Goal: Task Accomplishment & Management: Manage account settings

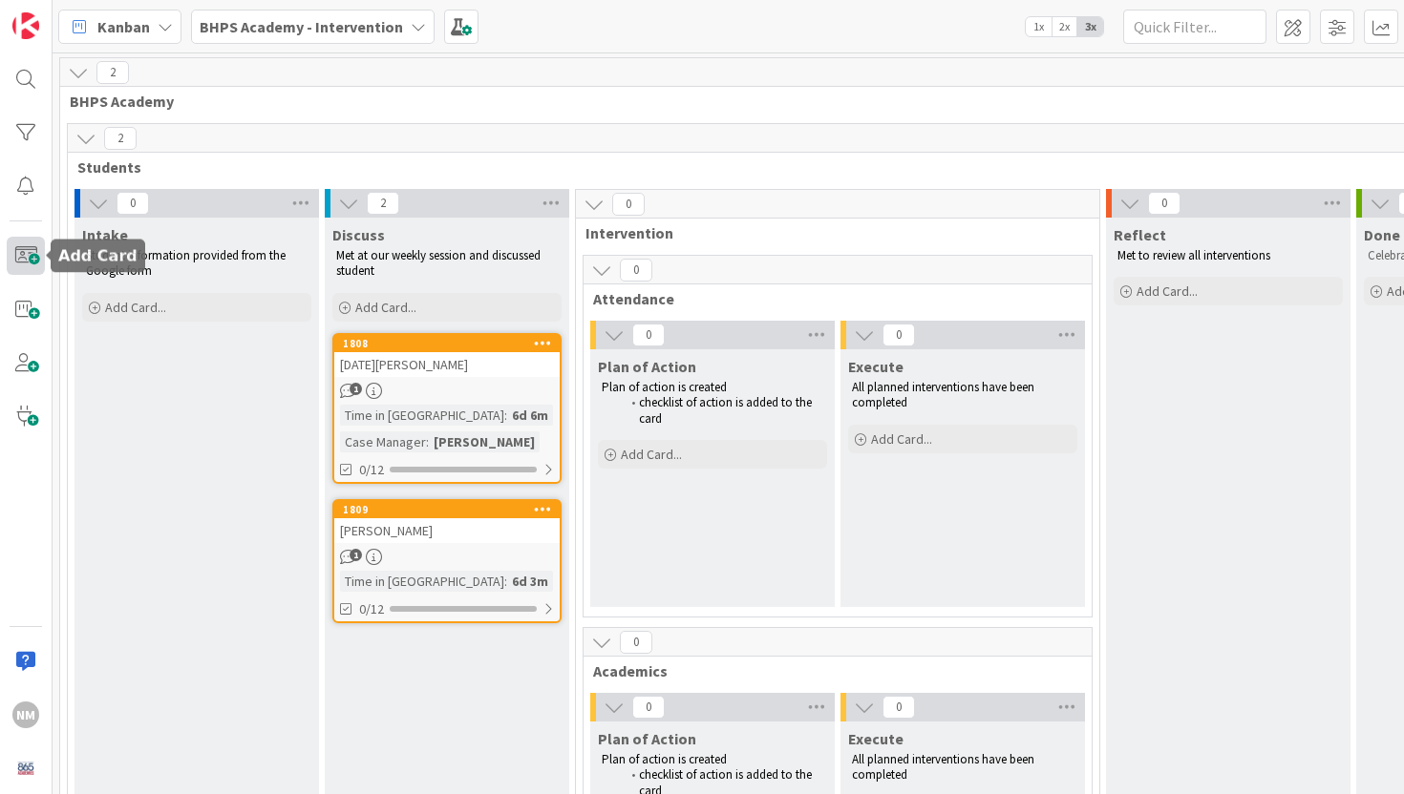
click at [28, 257] on span at bounding box center [26, 256] width 38 height 38
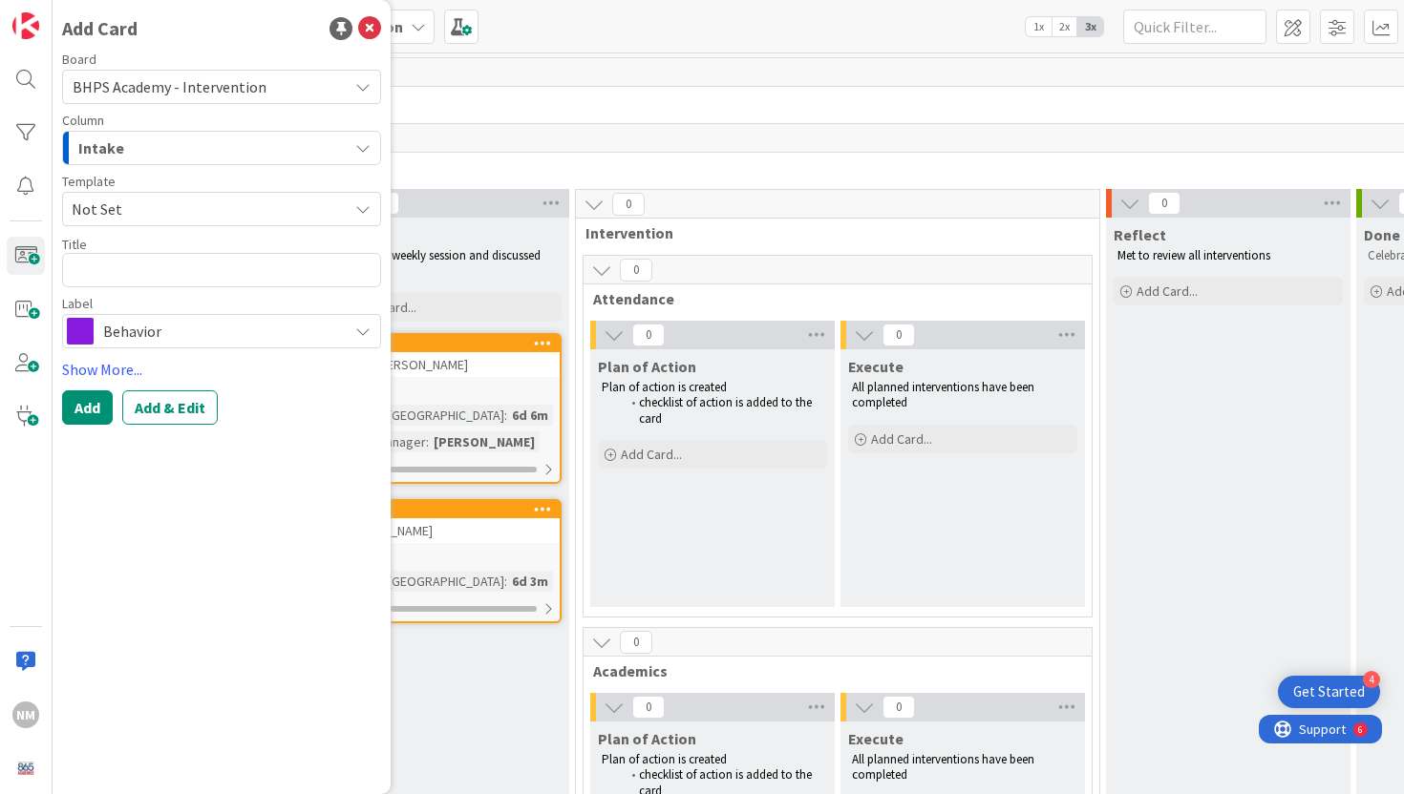
click at [136, 152] on div "Intake" at bounding box center [211, 148] width 274 height 31
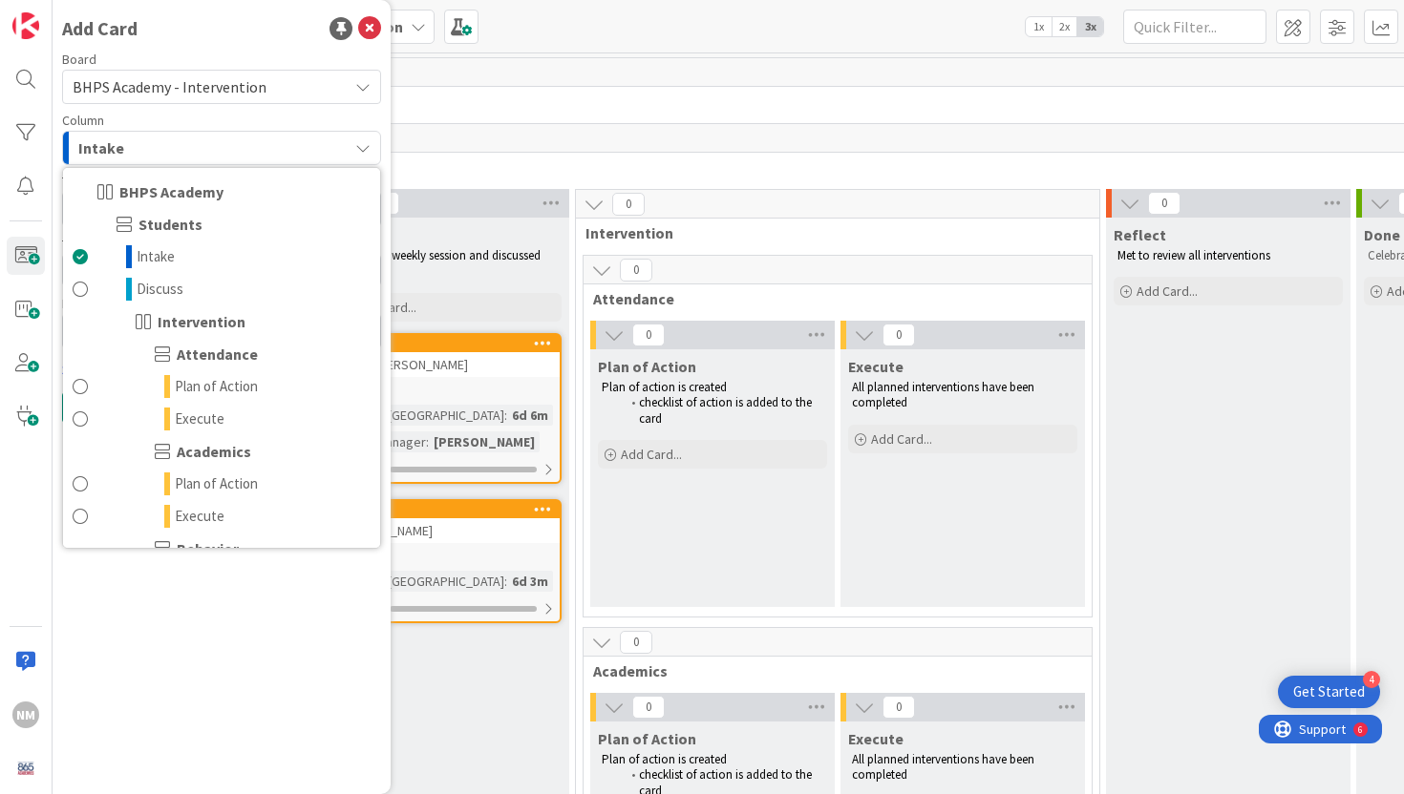
click at [173, 151] on div "Intake" at bounding box center [211, 148] width 274 height 31
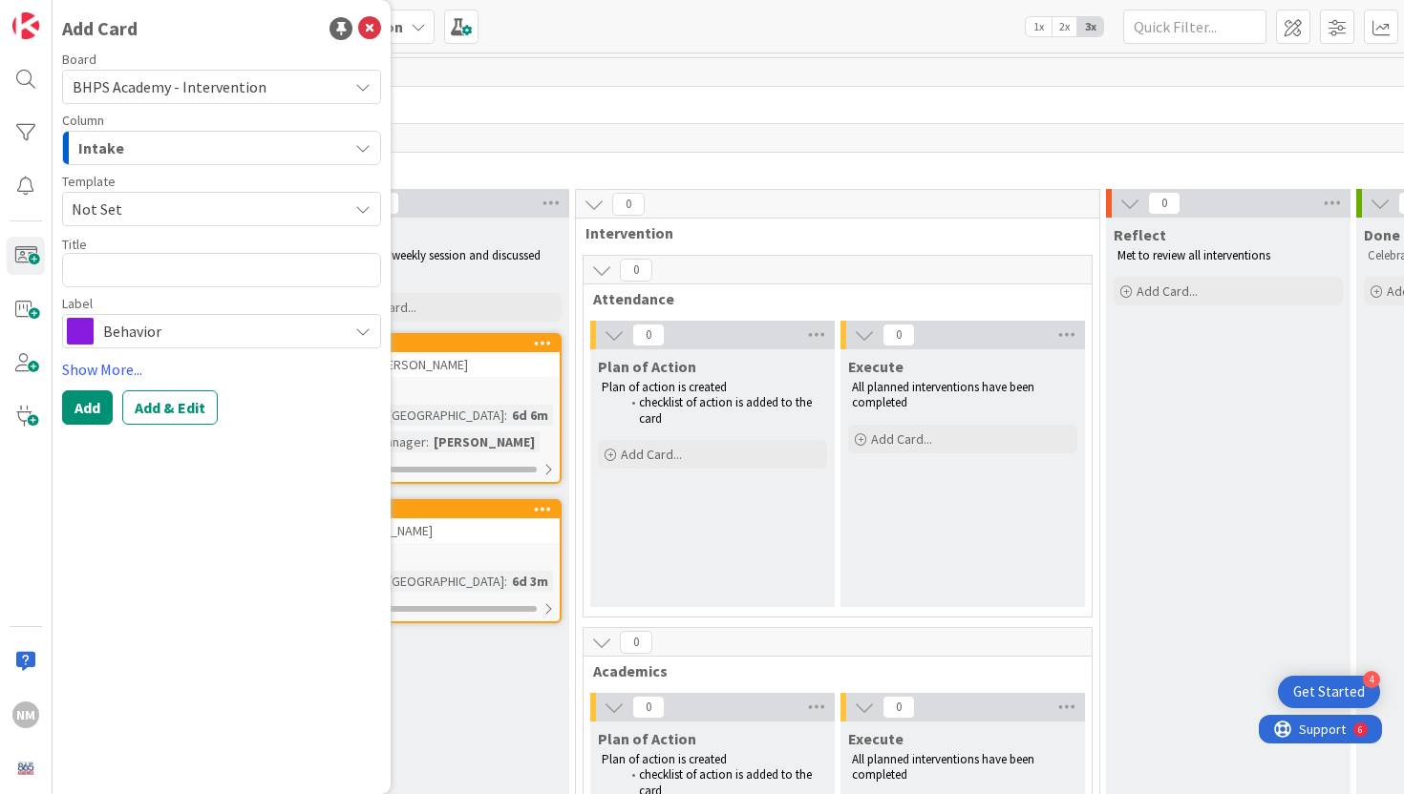
click at [135, 329] on span "Behavior" at bounding box center [220, 331] width 235 height 27
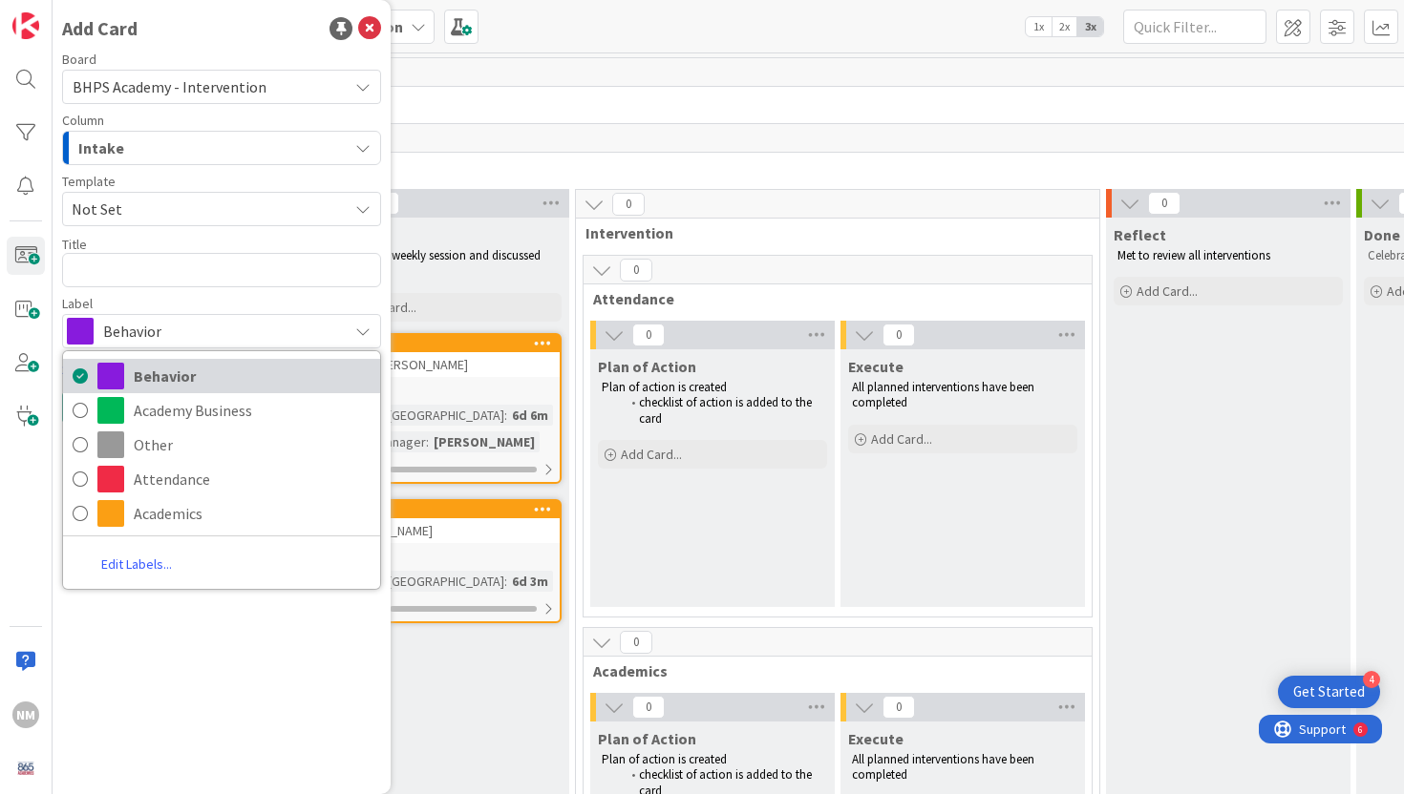
click at [136, 368] on span "Behavior" at bounding box center [252, 376] width 237 height 29
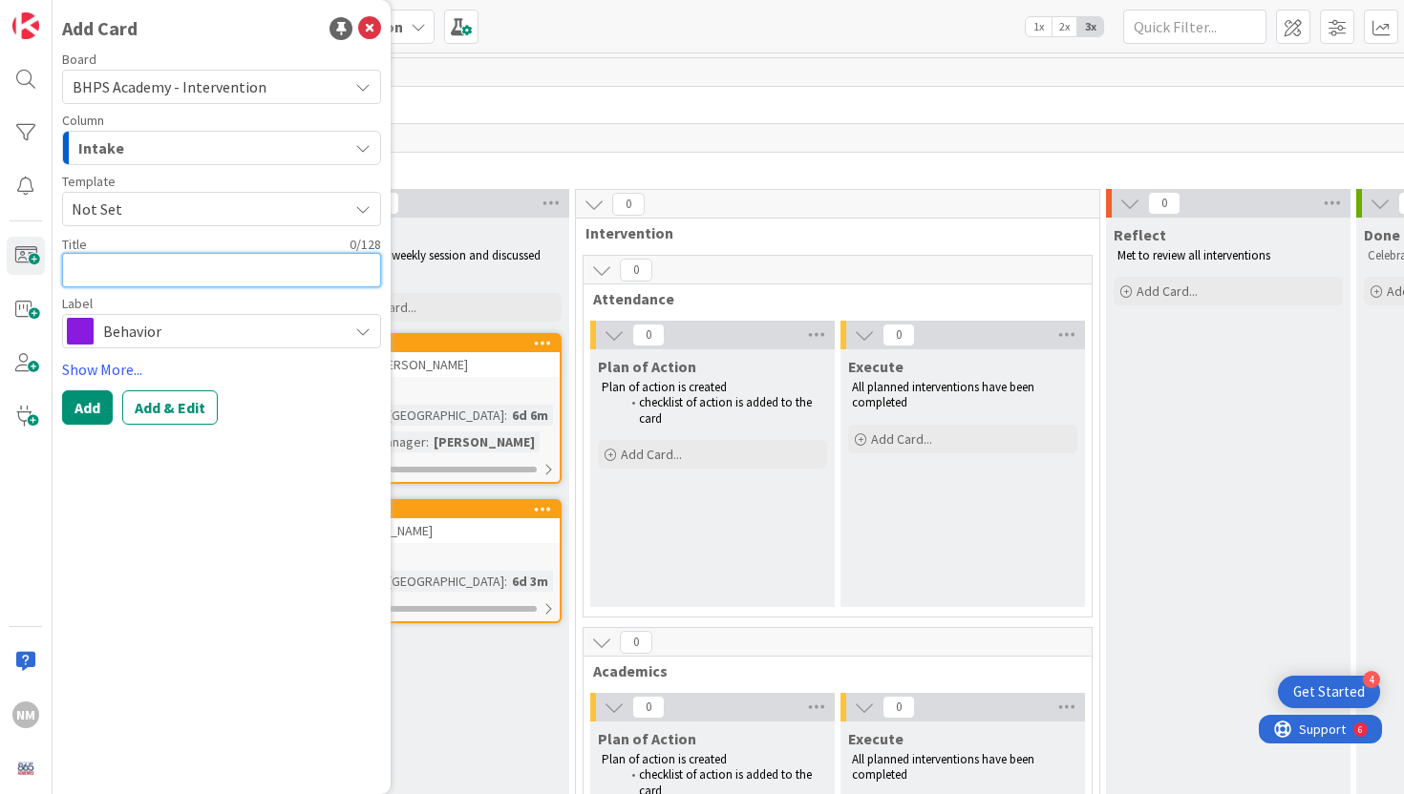
click at [141, 270] on textarea at bounding box center [221, 270] width 319 height 34
type textarea "x"
type textarea "M"
type textarea "x"
type textarea "Ma"
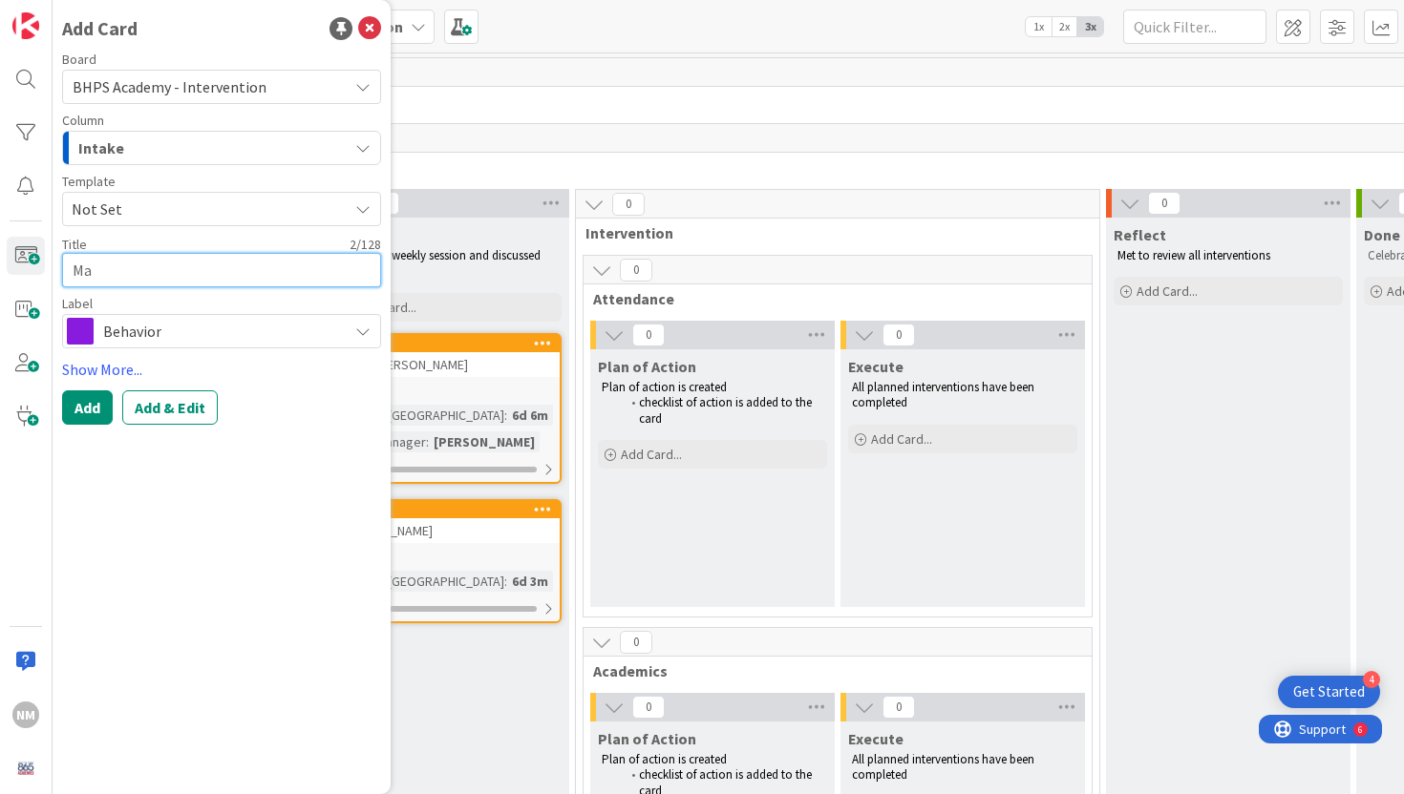
type textarea "x"
type textarea "Mak"
type textarea "x"
type textarea "Maka"
type textarea "x"
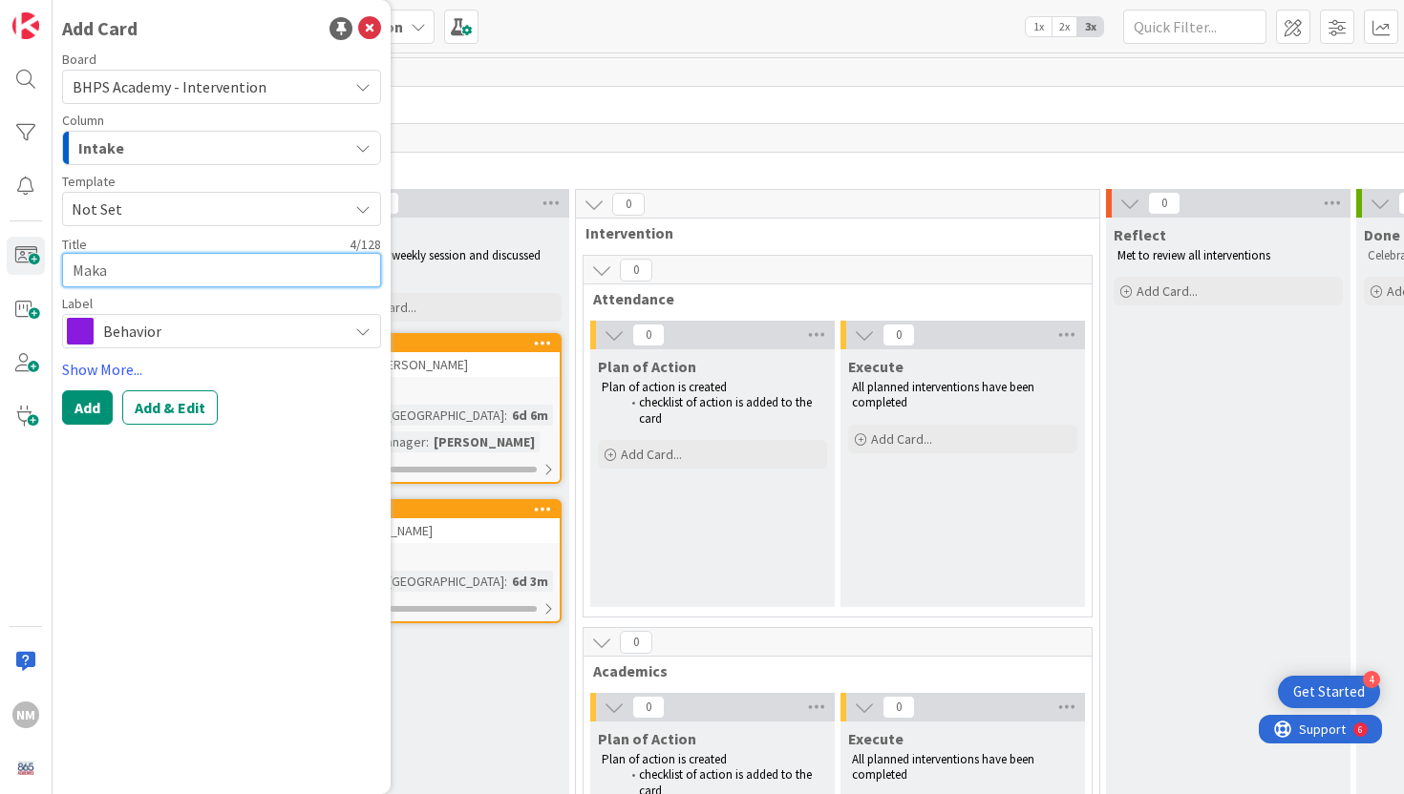
type textarea "[PERSON_NAME]"
type textarea "x"
type textarea "Makayla"
type textarea "x"
type textarea "Makayla"
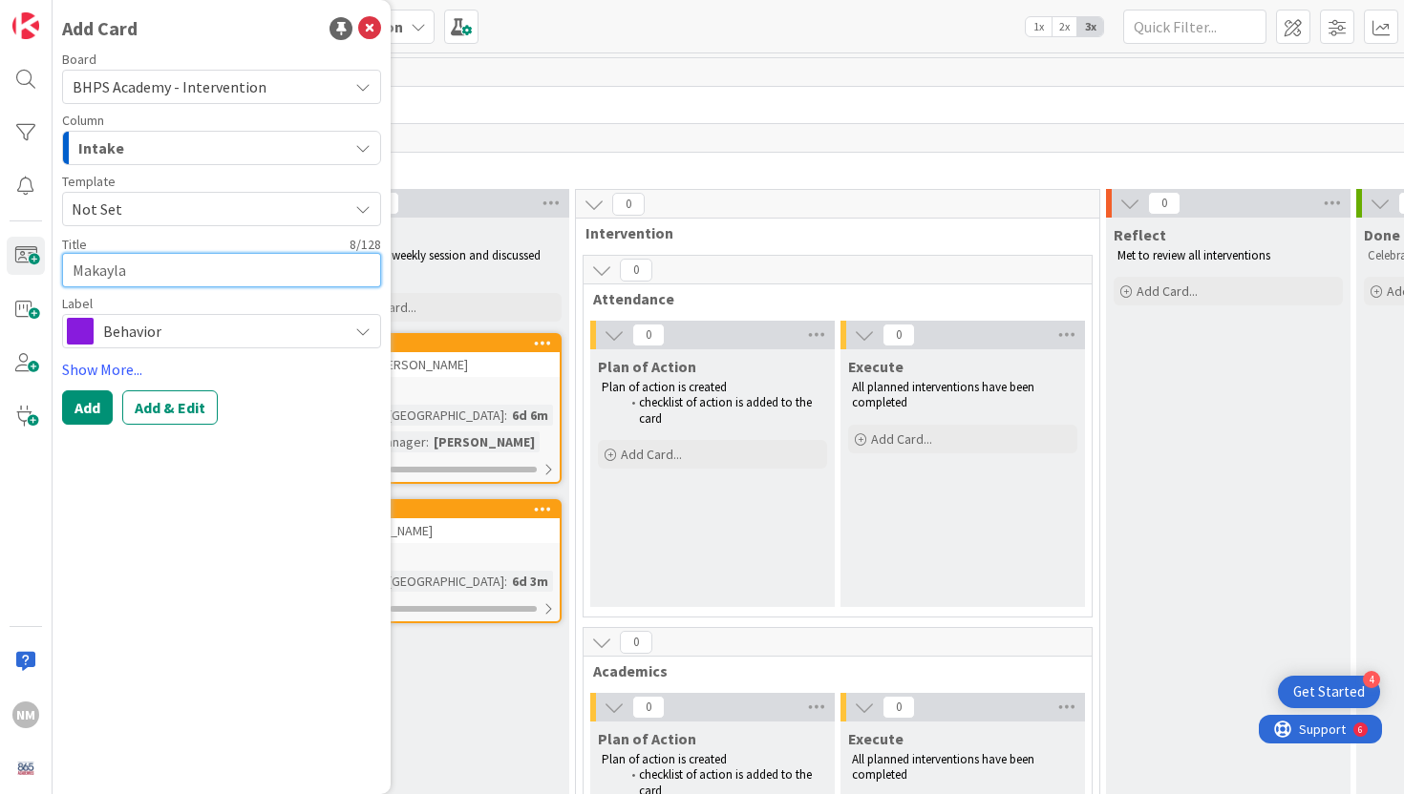
type textarea "x"
type textarea "[PERSON_NAME]"
type textarea "x"
type textarea "[PERSON_NAME]"
type textarea "x"
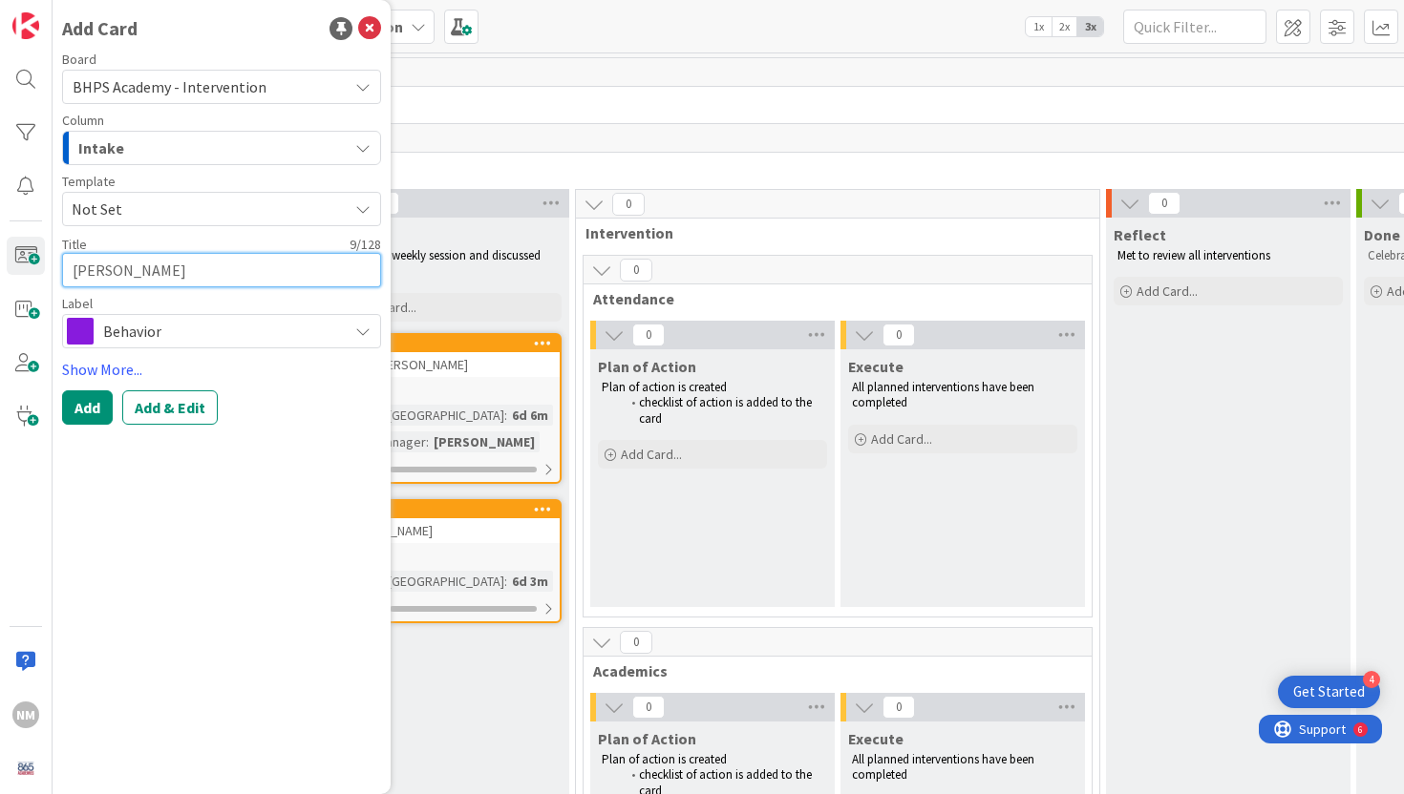
type textarea "[PERSON_NAME]"
type textarea "x"
type textarea "[PERSON_NAME]"
type textarea "x"
type textarea "[PERSON_NAME]"
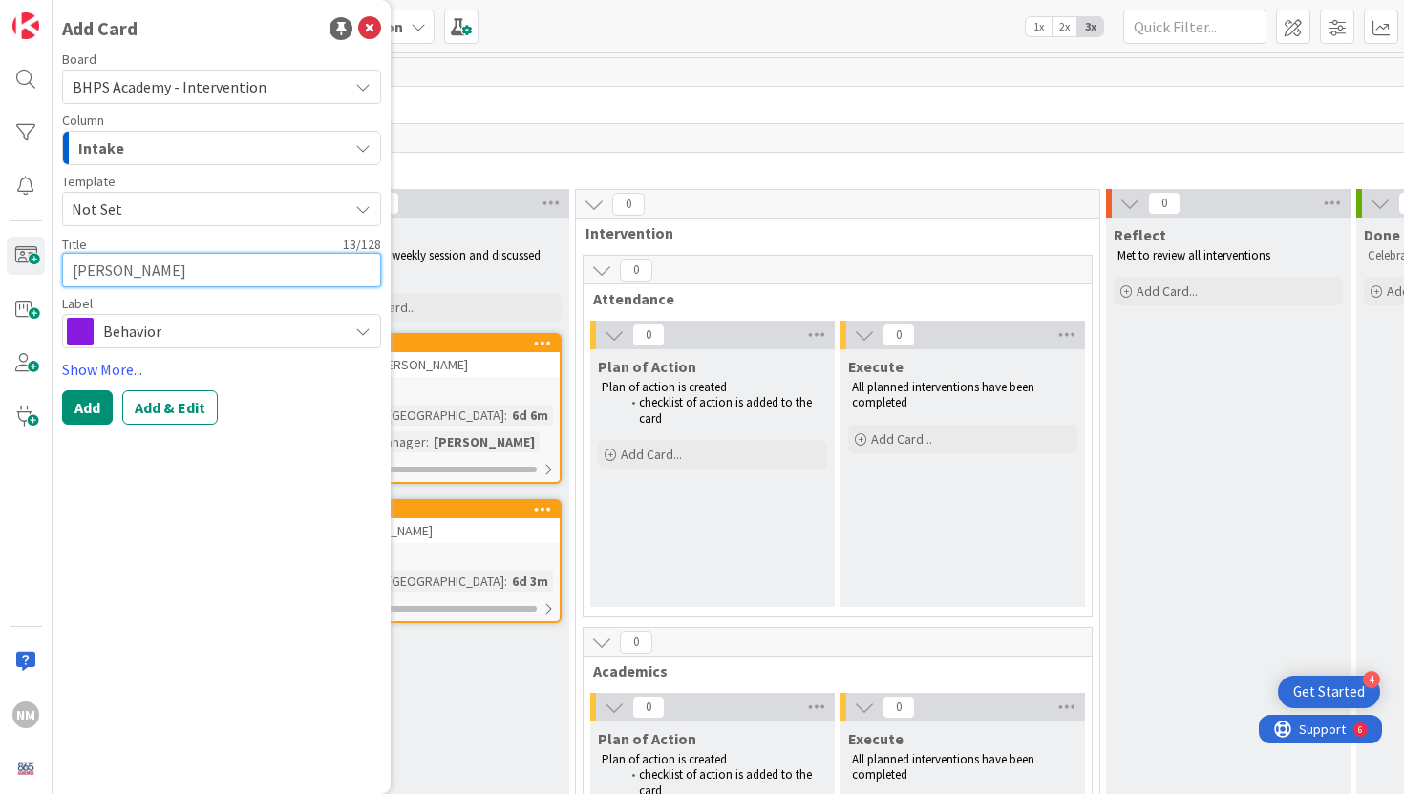
type textarea "x"
type textarea "[PERSON_NAME]"
click at [98, 412] on button "Add" at bounding box center [87, 408] width 51 height 34
click at [114, 288] on div "Board BHPS Academy - Intervention Column Intake BHPS Academy Students Intake Di…" at bounding box center [221, 201] width 319 height 296
click at [116, 273] on textarea at bounding box center [221, 270] width 319 height 34
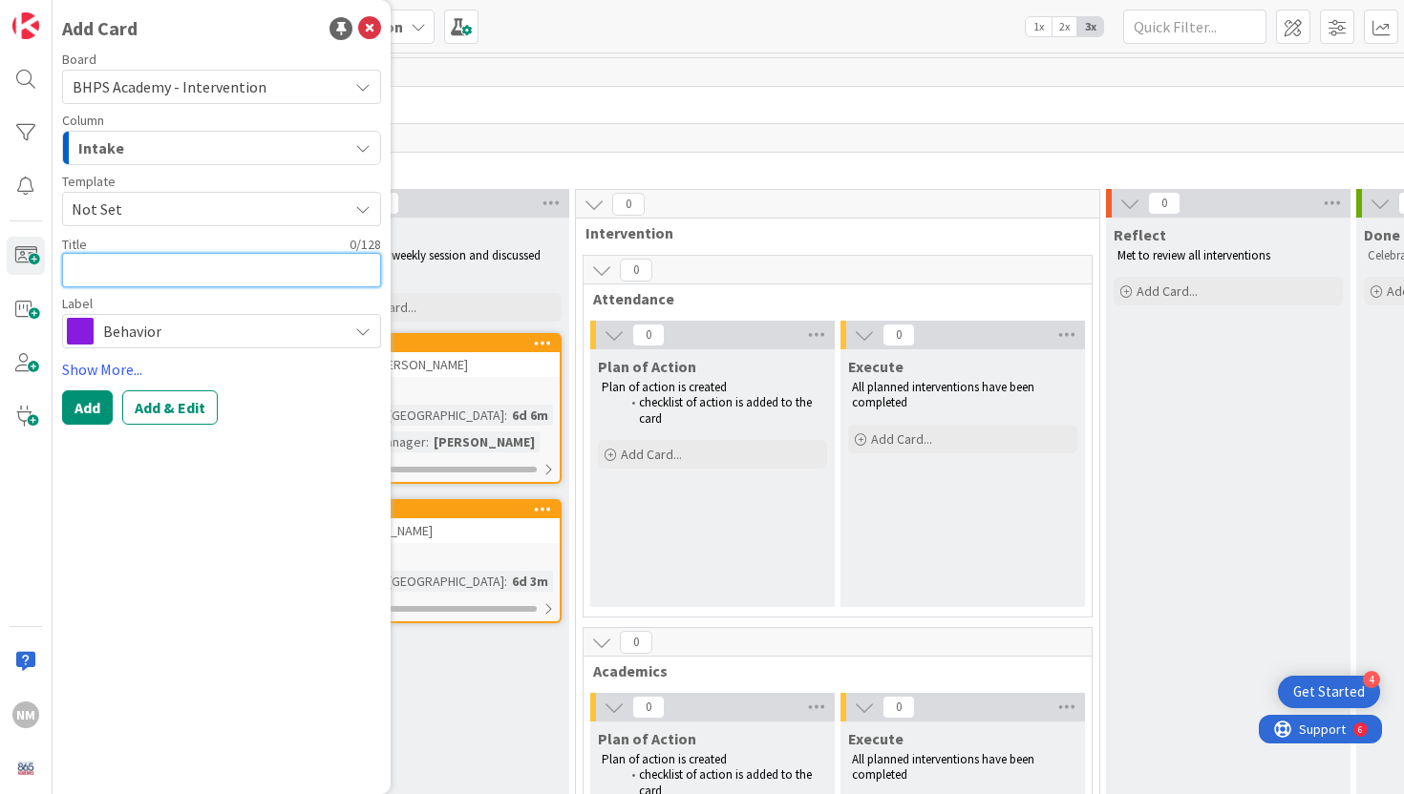
type textarea "x"
type textarea "C"
type textarea "x"
type textarea "Co"
type textarea "x"
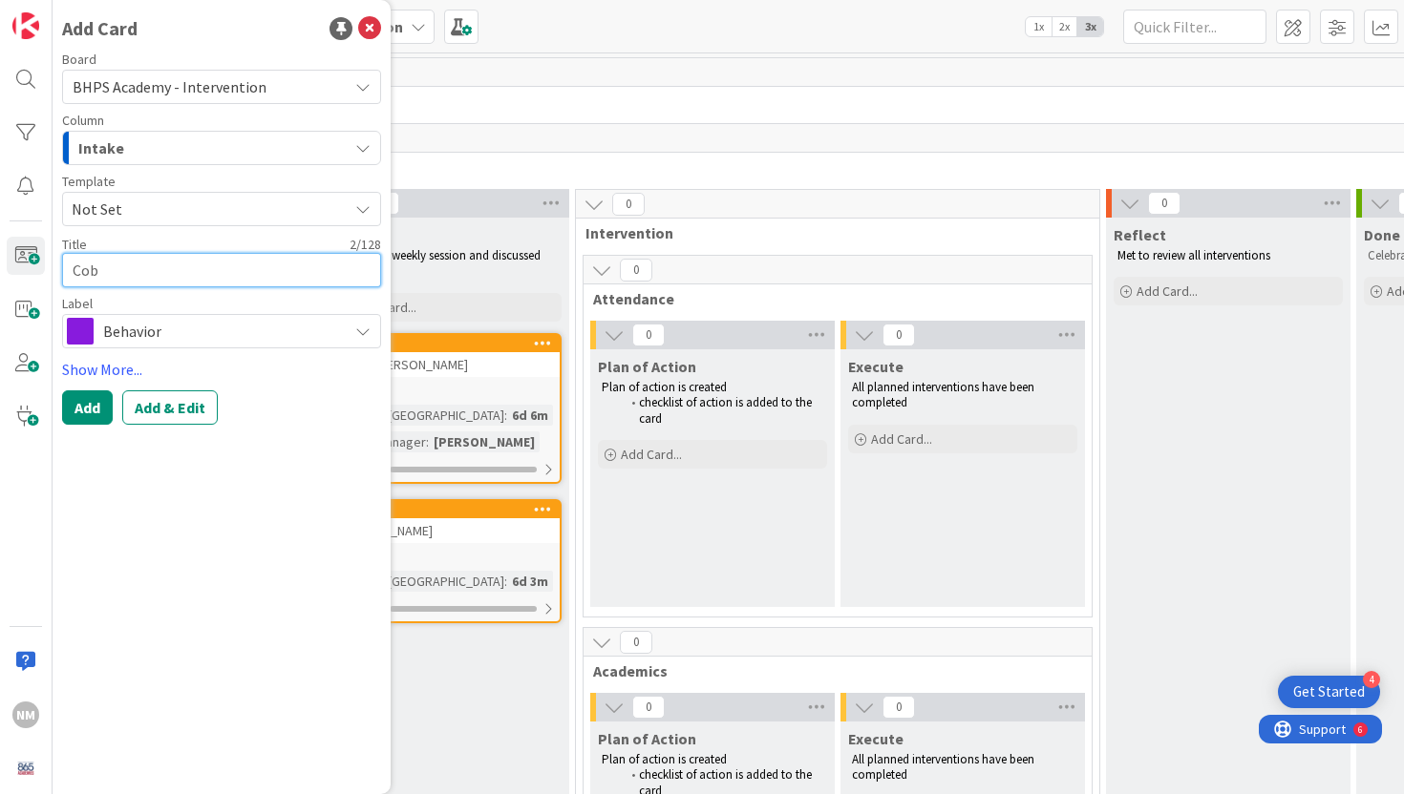
type textarea "Coby"
type textarea "x"
type textarea "Coby"
type textarea "x"
type textarea "Coby A"
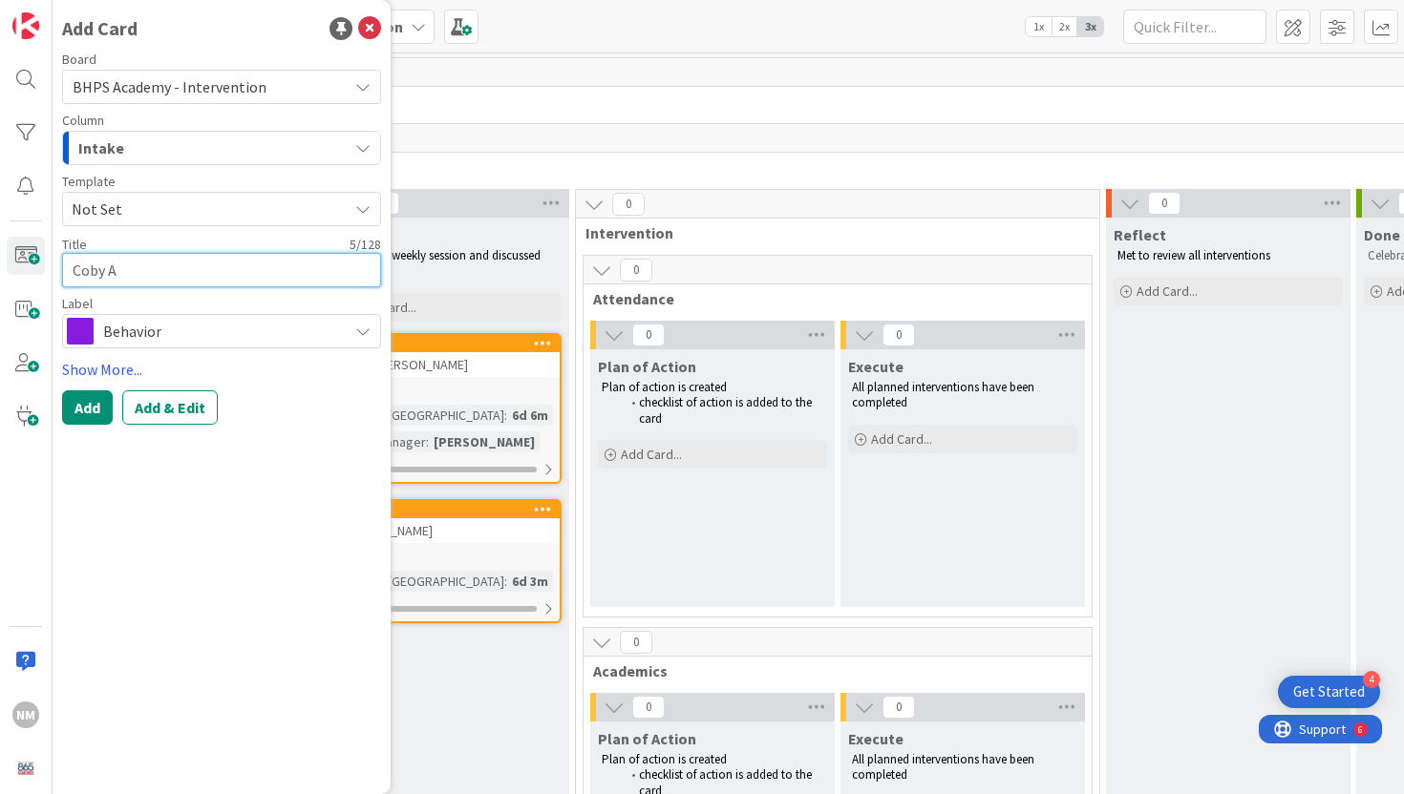
type textarea "x"
type textarea "Coby Ai"
type textarea "x"
type textarea "Coby Aie"
type textarea "x"
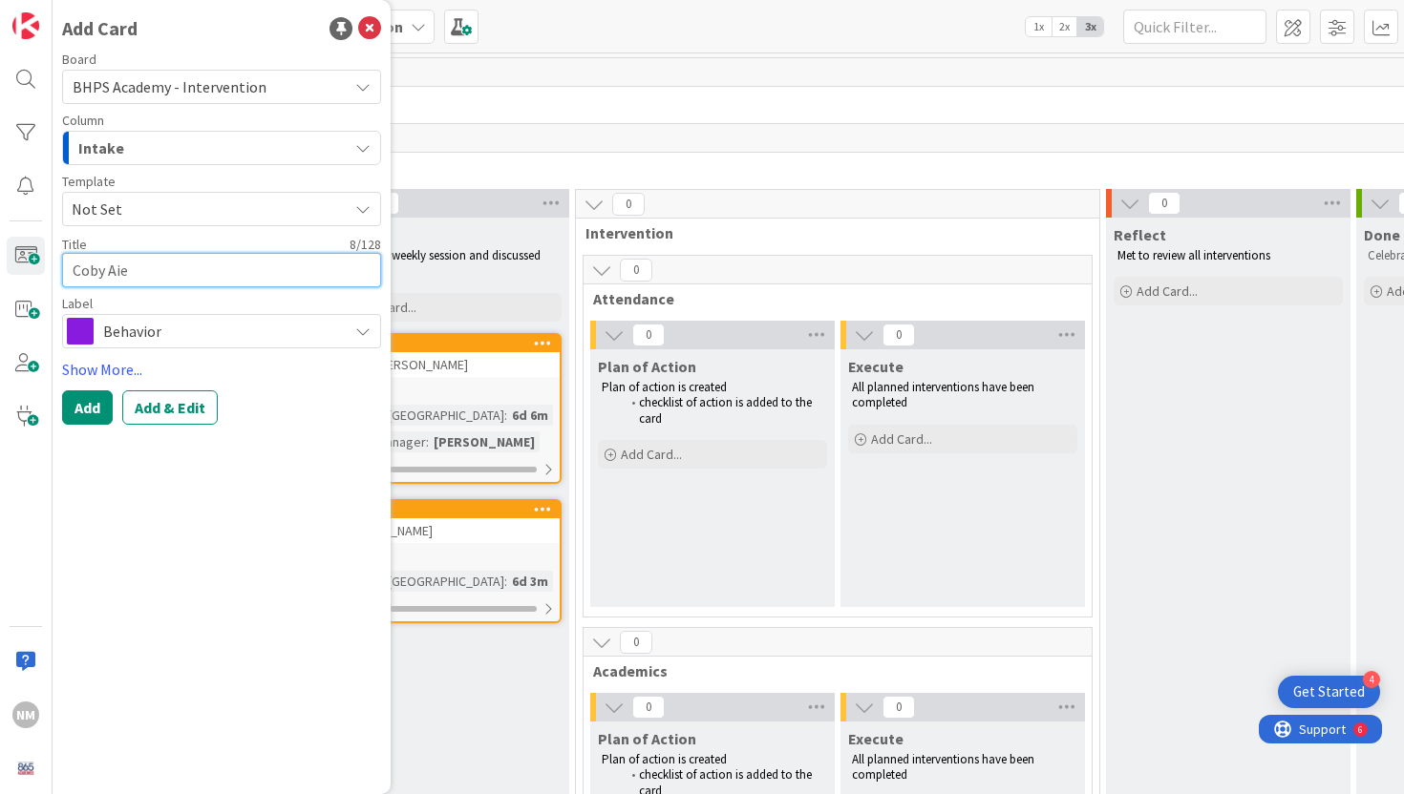
type textarea "Coby Aiel"
type textarea "x"
type textarea "[PERSON_NAME]"
type textarea "x"
type textarea "[PERSON_NAME]"
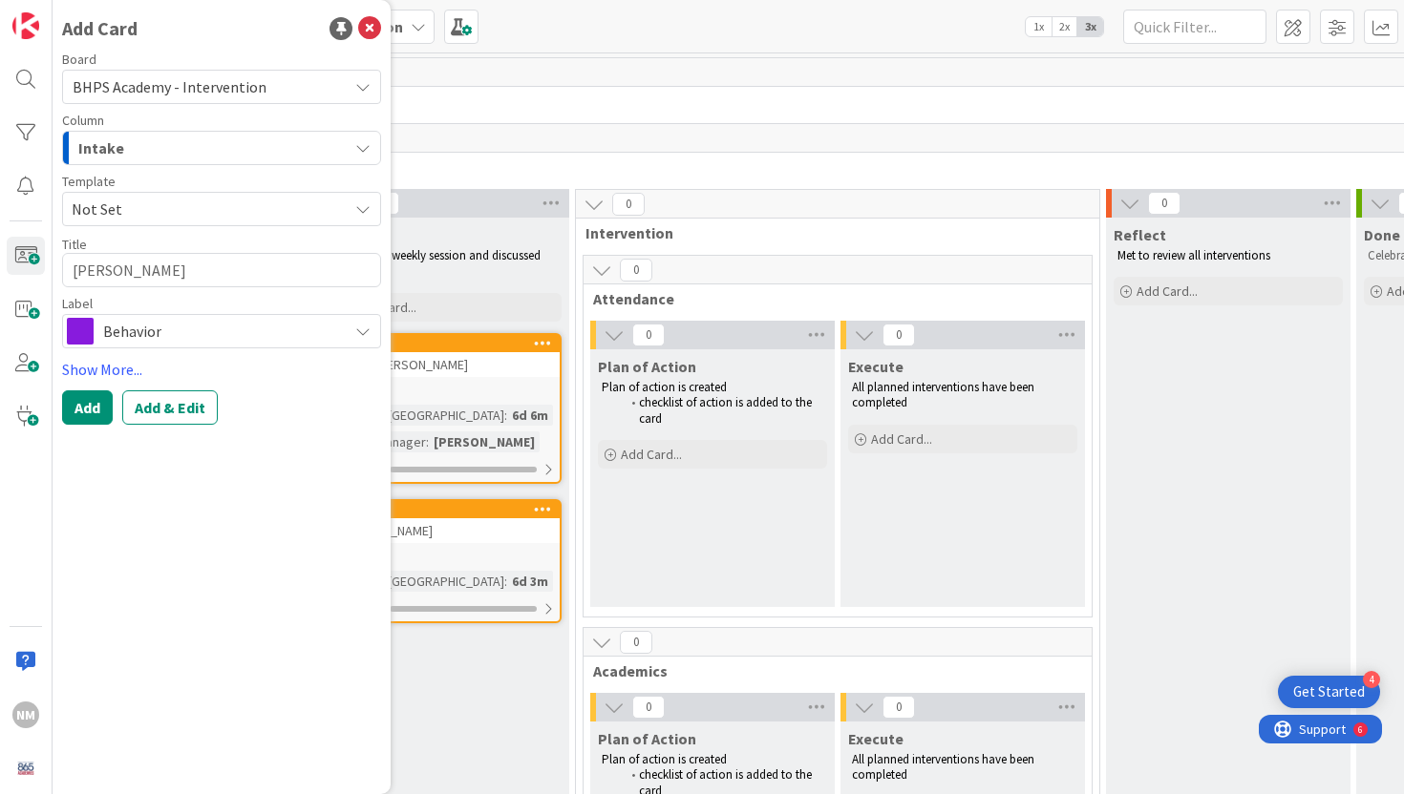
click at [87, 384] on div "Board BHPS Academy - Intervention Column Intake BHPS Academy Students Intake Di…" at bounding box center [221, 239] width 319 height 372
click at [87, 399] on button "Add" at bounding box center [87, 408] width 51 height 34
click at [126, 271] on textarea at bounding box center [221, 270] width 319 height 34
type textarea "x"
type textarea "S"
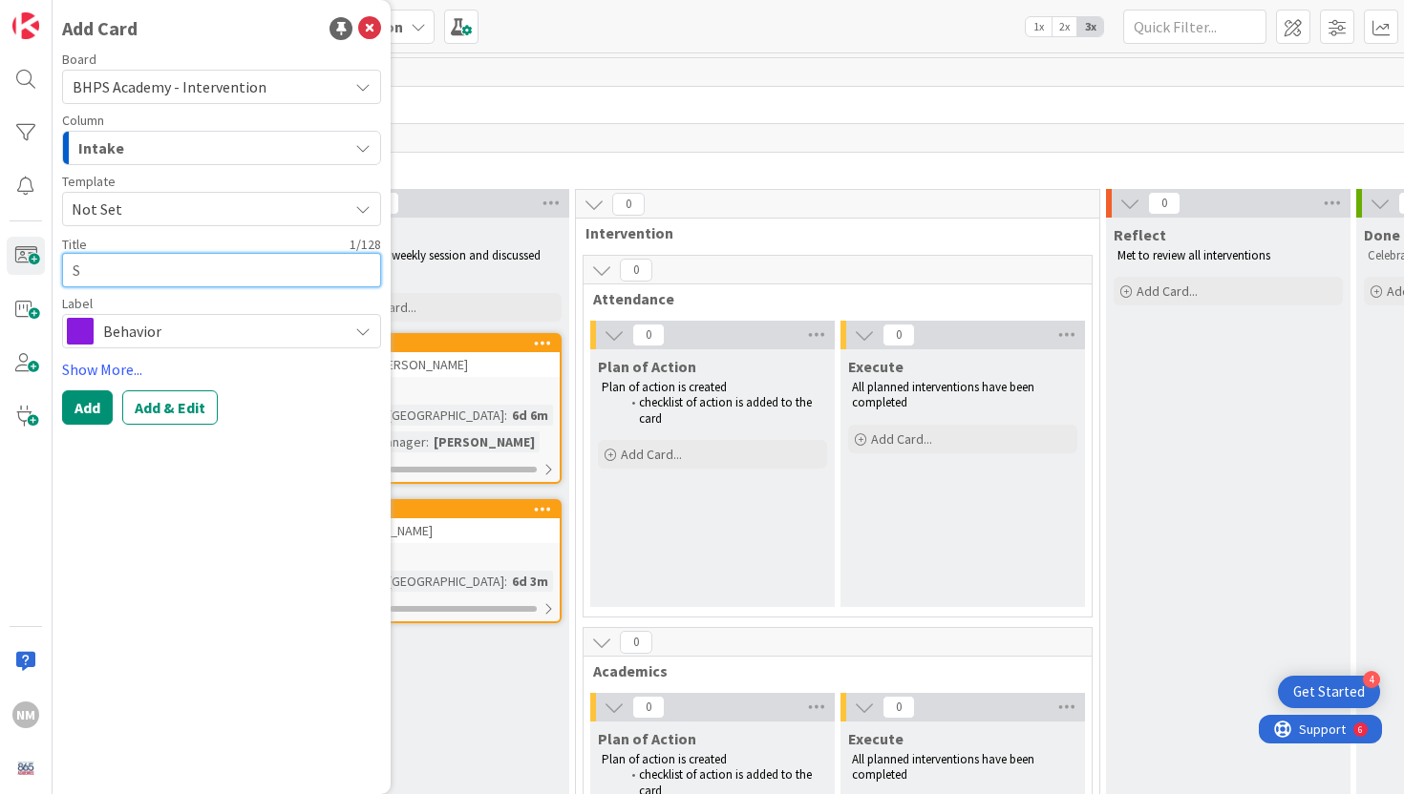
type textarea "x"
type textarea "Sa"
type textarea "x"
type textarea "[PERSON_NAME]"
type textarea "x"
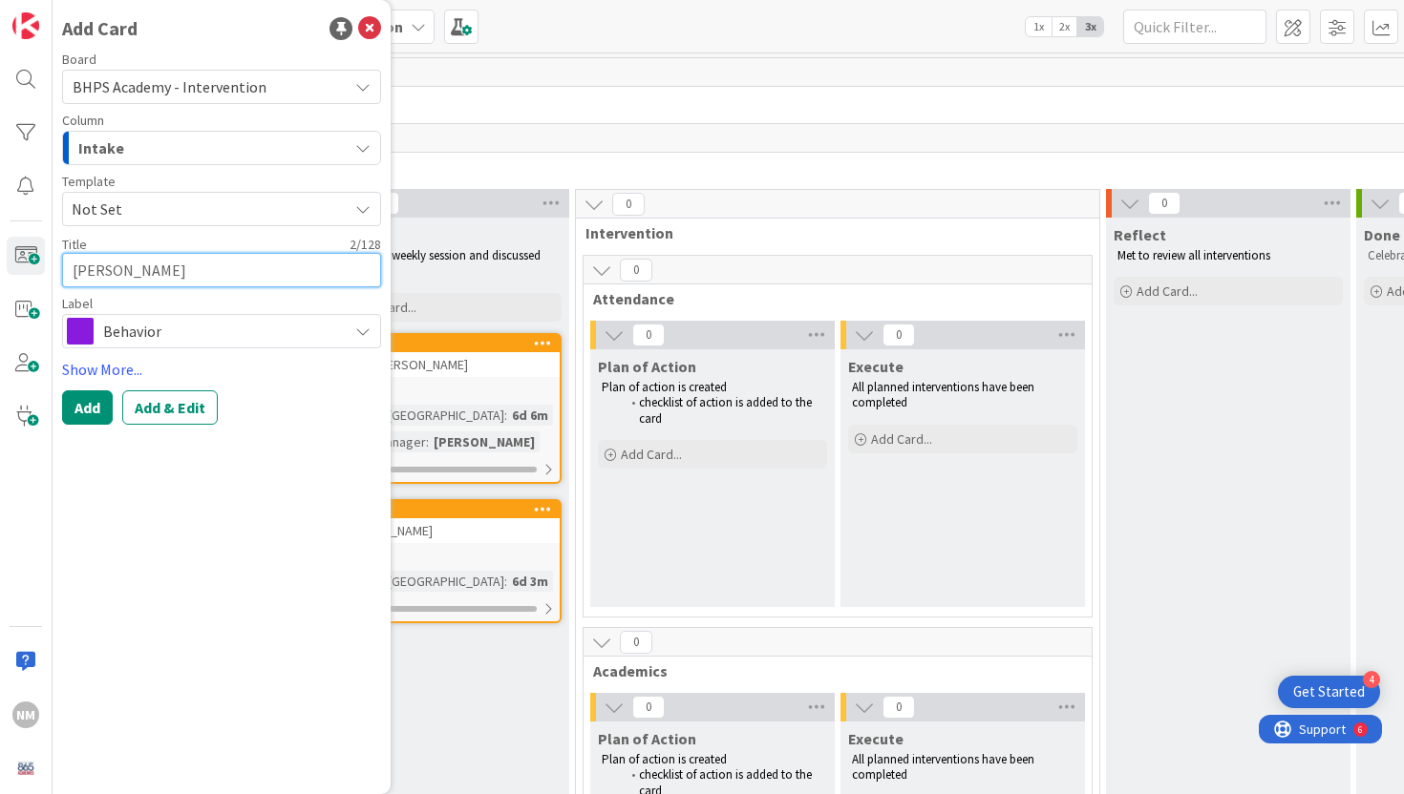
type textarea "[PERSON_NAME]"
type textarea "x"
type textarea "Samso"
type textarea "x"
type textarea "[PERSON_NAME]"
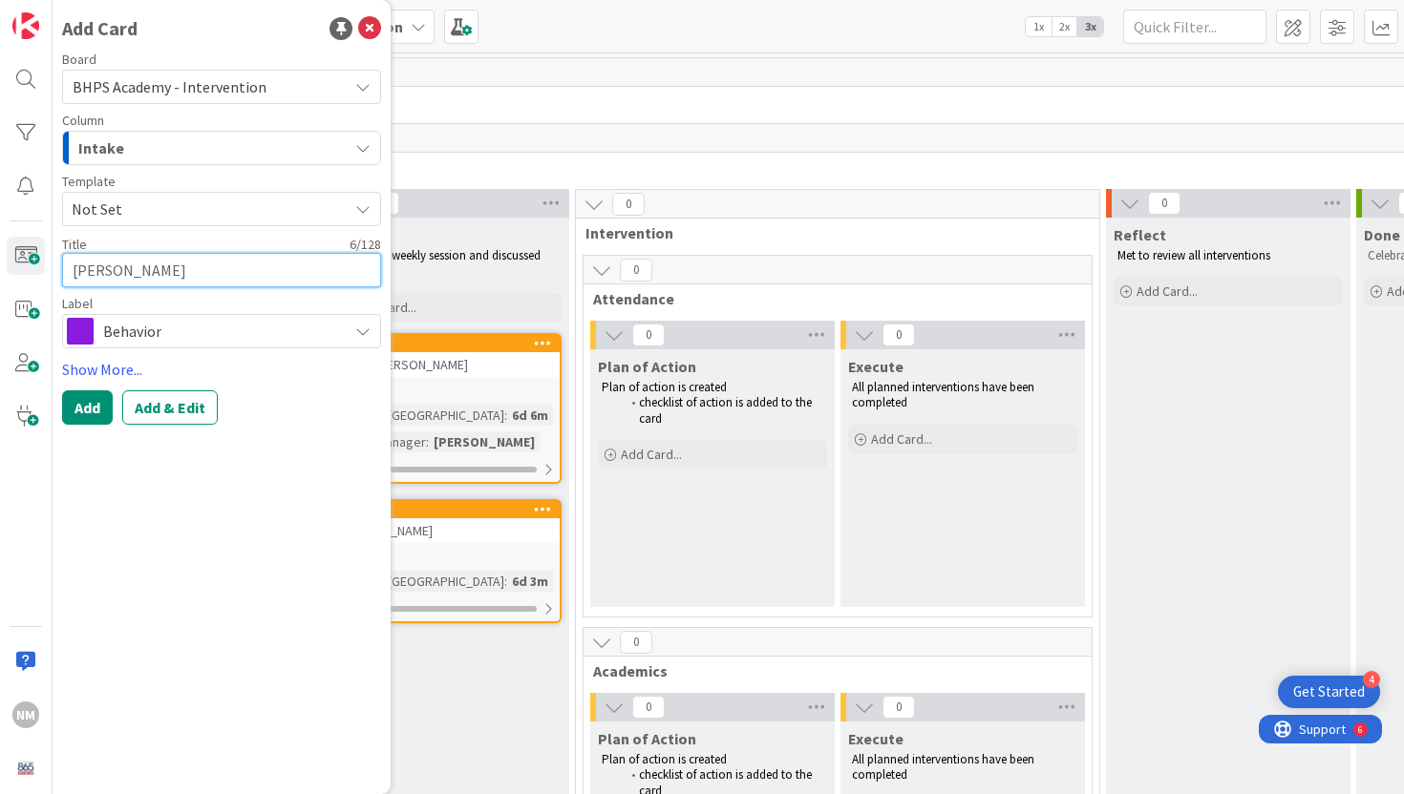
type textarea "x"
type textarea "[PERSON_NAME]"
type textarea "x"
type textarea "Samson Q"
type textarea "x"
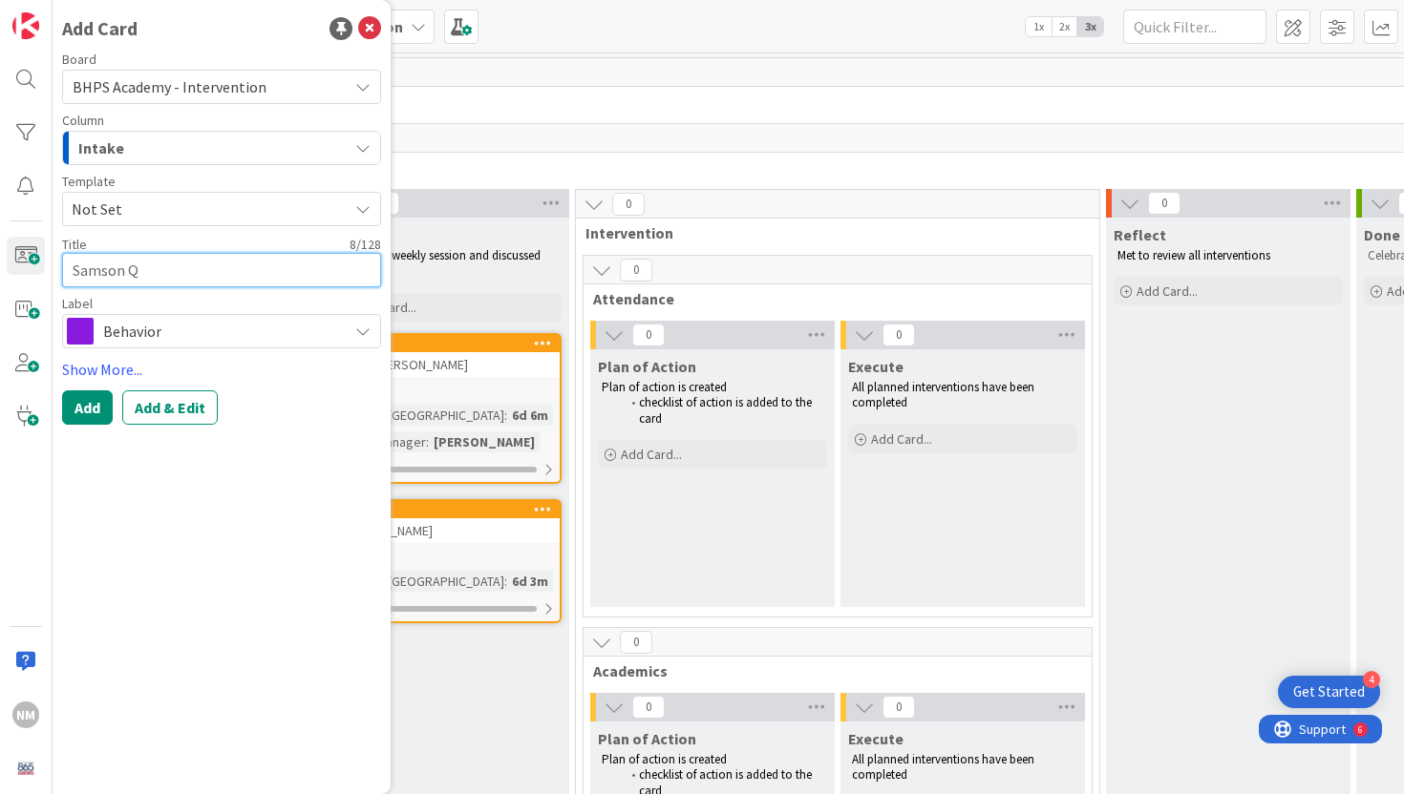
type textarea "[PERSON_NAME]"
type textarea "x"
type textarea "Samson Qui"
type textarea "x"
type textarea "[PERSON_NAME]"
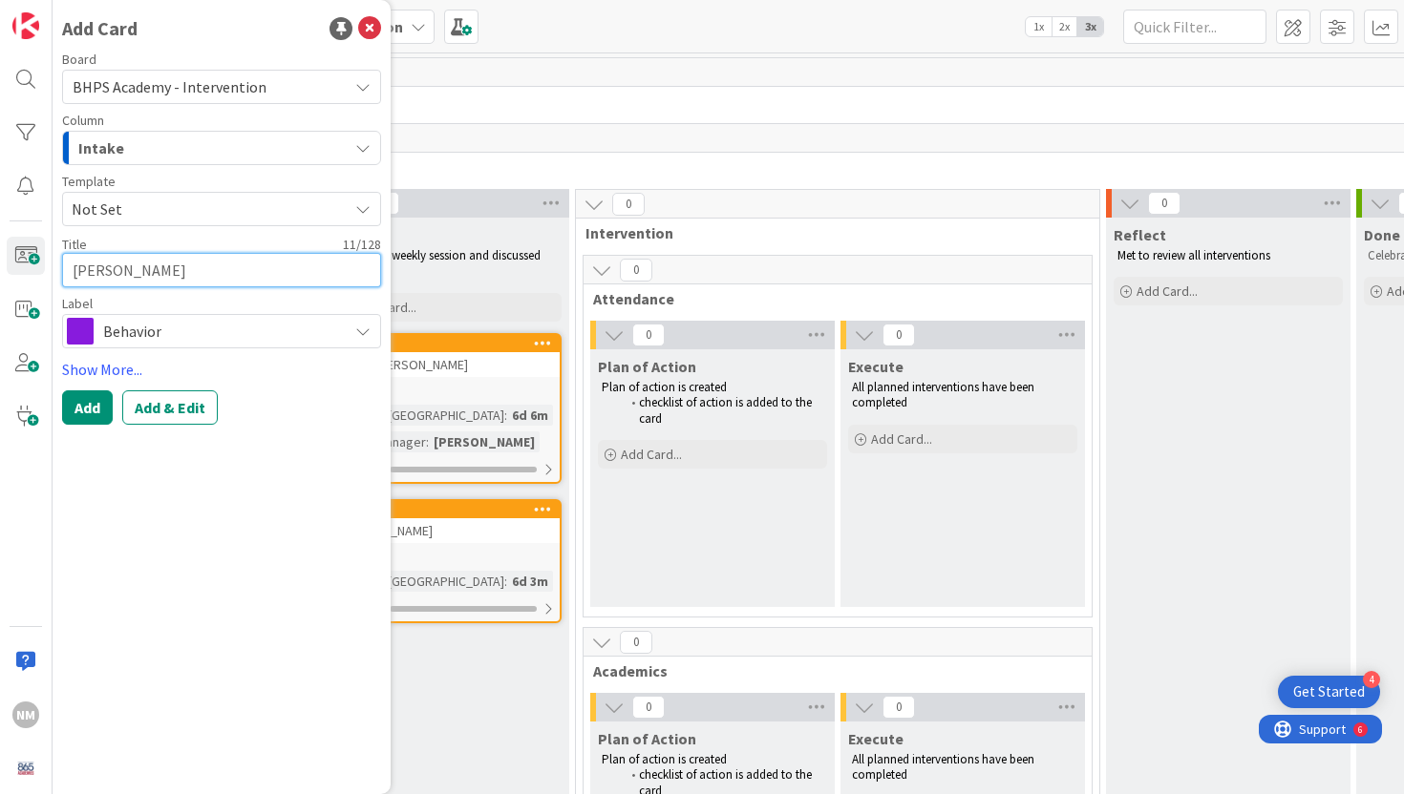
type textarea "x"
type textarea "Samson Quinc"
type textarea "x"
type textarea "Samson Quince"
click at [89, 393] on button "Add" at bounding box center [87, 408] width 51 height 34
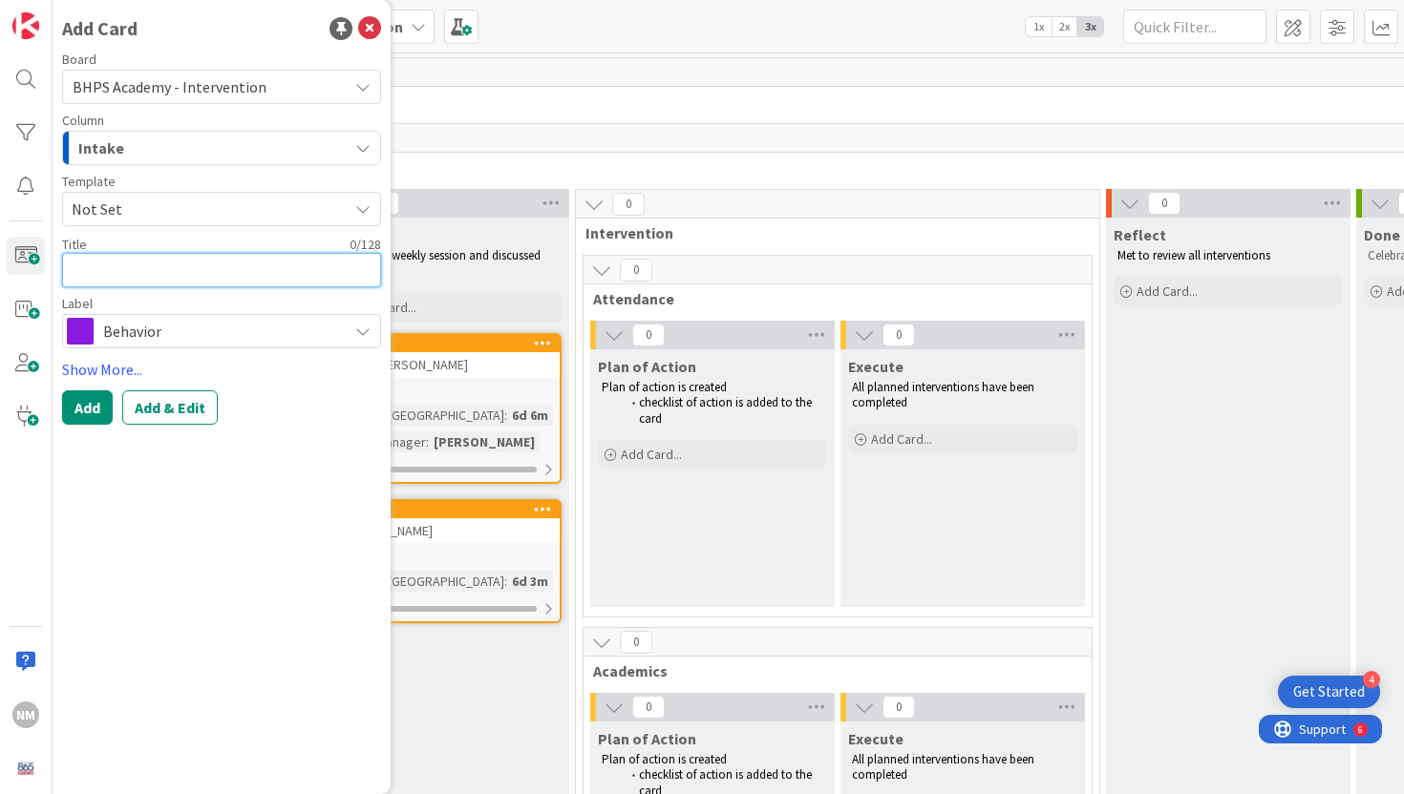
click at [256, 261] on textarea at bounding box center [221, 270] width 319 height 34
type textarea "x"
type textarea "J"
type textarea "x"
type textarea "Jai"
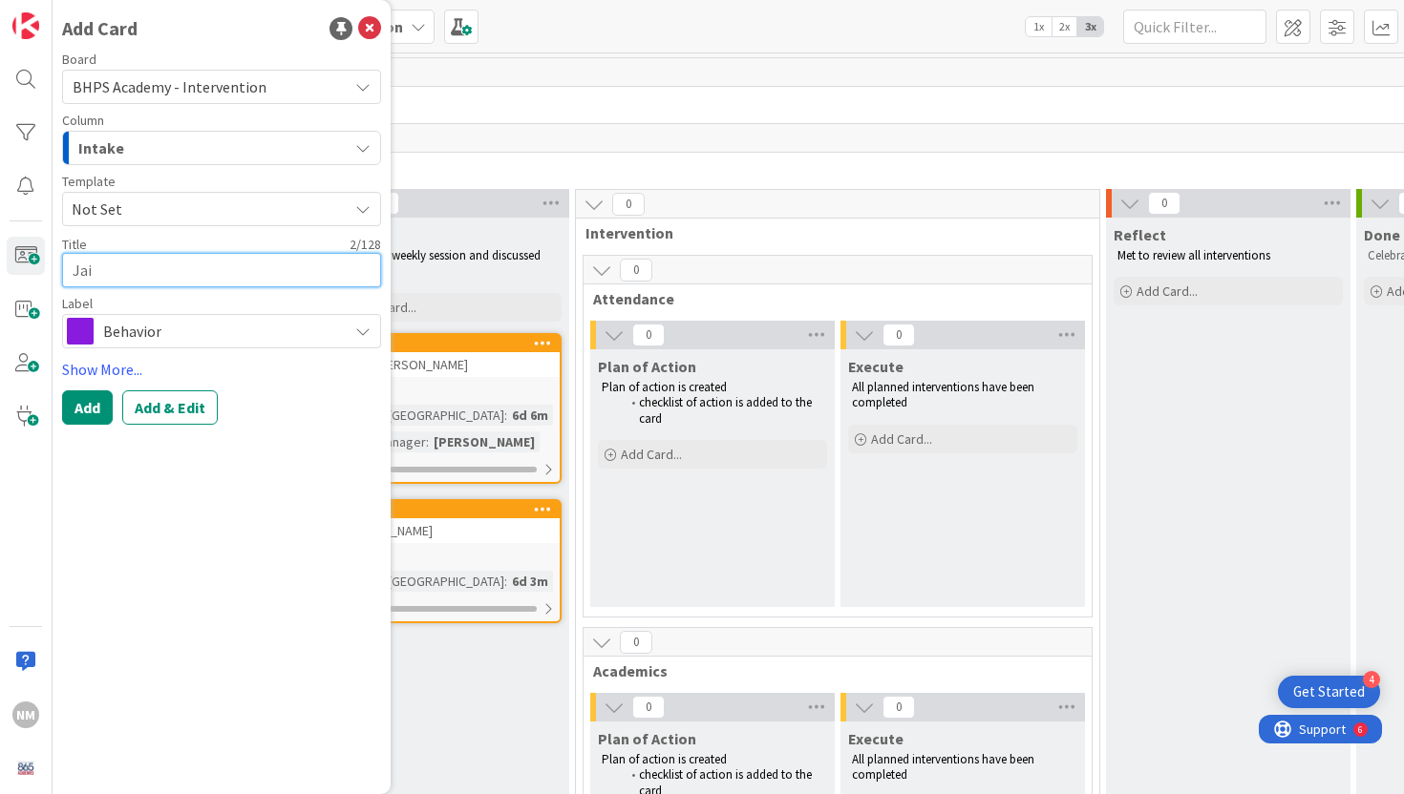
type textarea "x"
type textarea "Jaid"
type textarea "x"
type textarea "Jaiden"
type textarea "x"
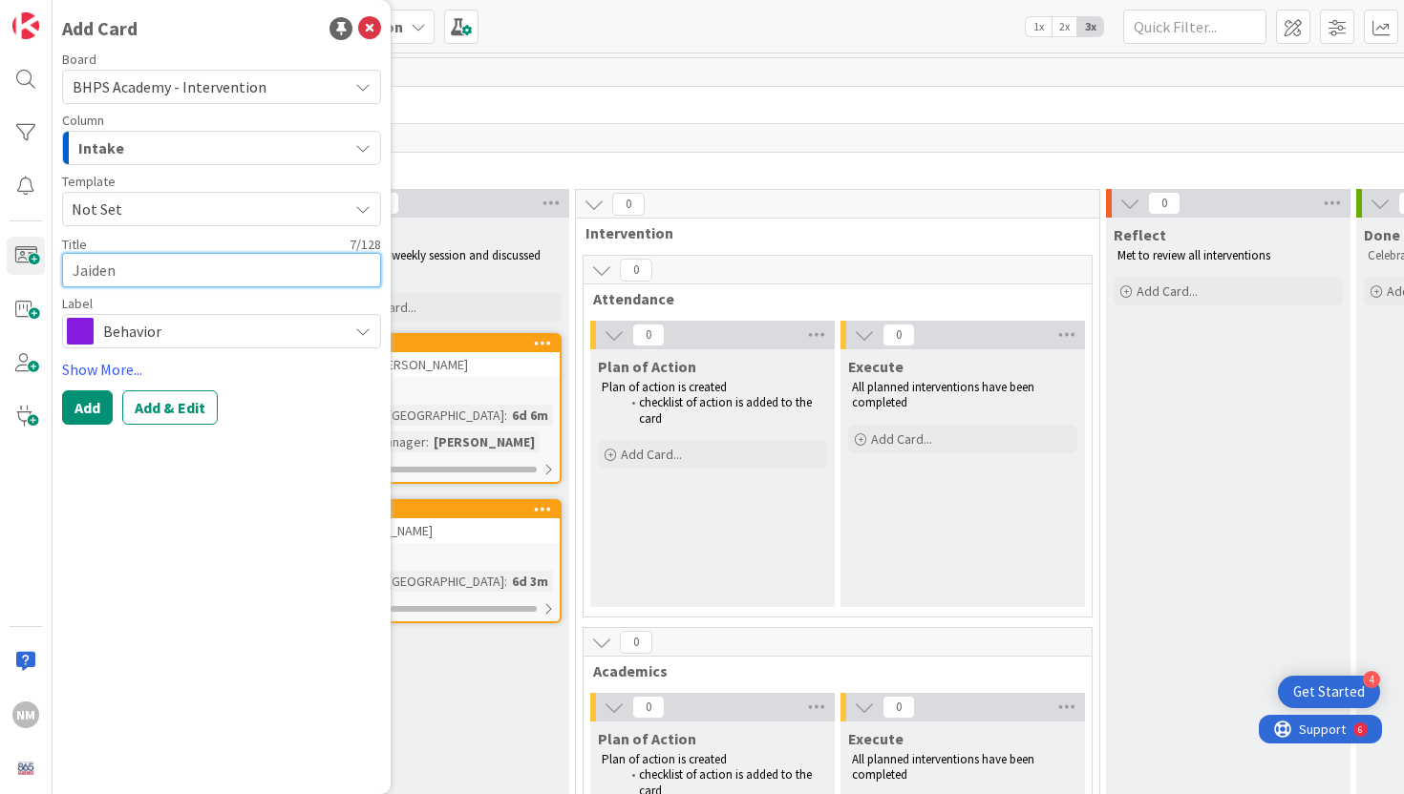
type textarea "Jaiden"
type textarea "x"
type textarea "Jaiden S"
type textarea "x"
type textarea "Jaiden Si"
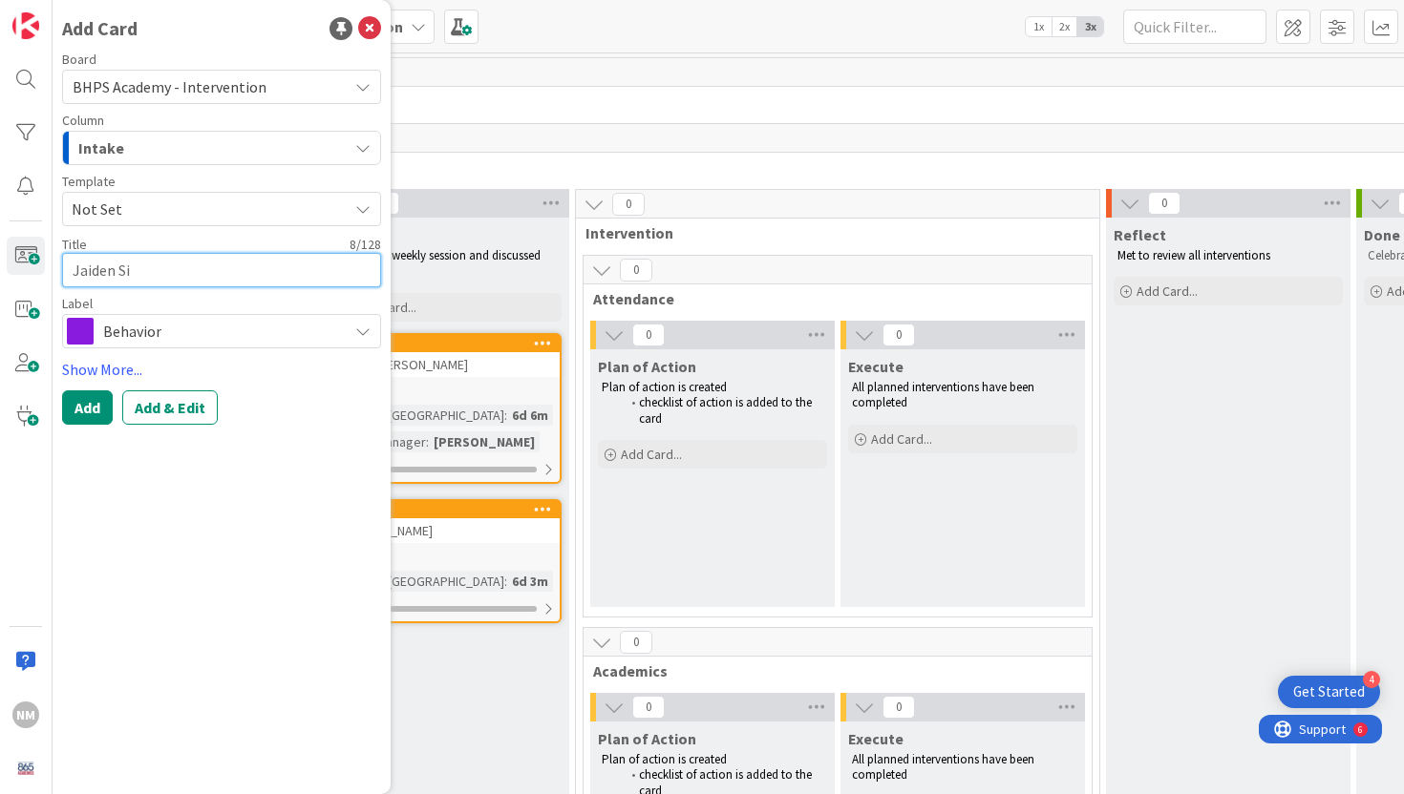
type textarea "x"
type textarea "[PERSON_NAME]"
type textarea "x"
type textarea "[PERSON_NAME]"
click at [78, 425] on div "Add Card Board BHPS Academy - Intervention Column Intake BHPS Academy Students …" at bounding box center [222, 397] width 338 height 794
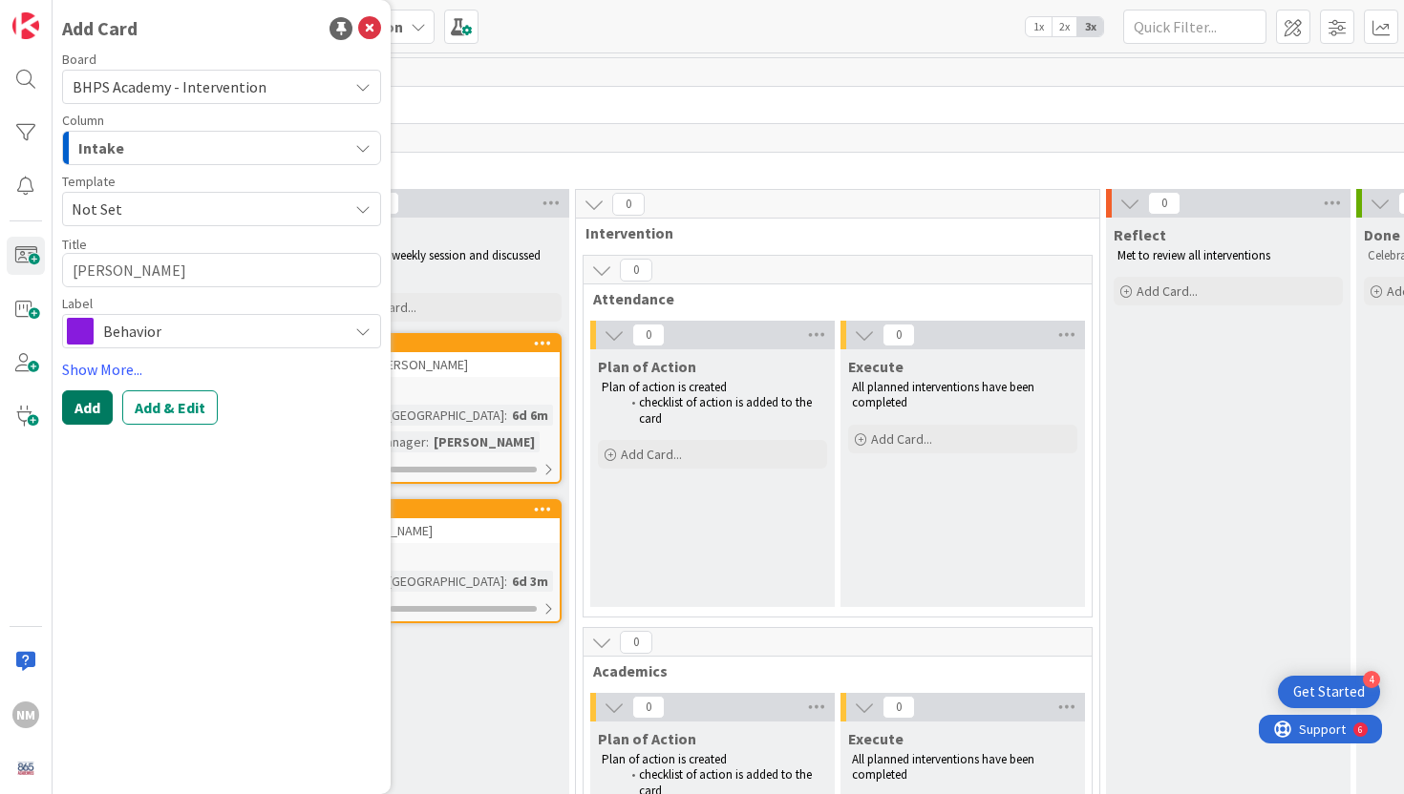
click at [80, 418] on button "Add" at bounding box center [87, 408] width 51 height 34
click at [123, 405] on button "Add & Edit" at bounding box center [169, 408] width 95 height 34
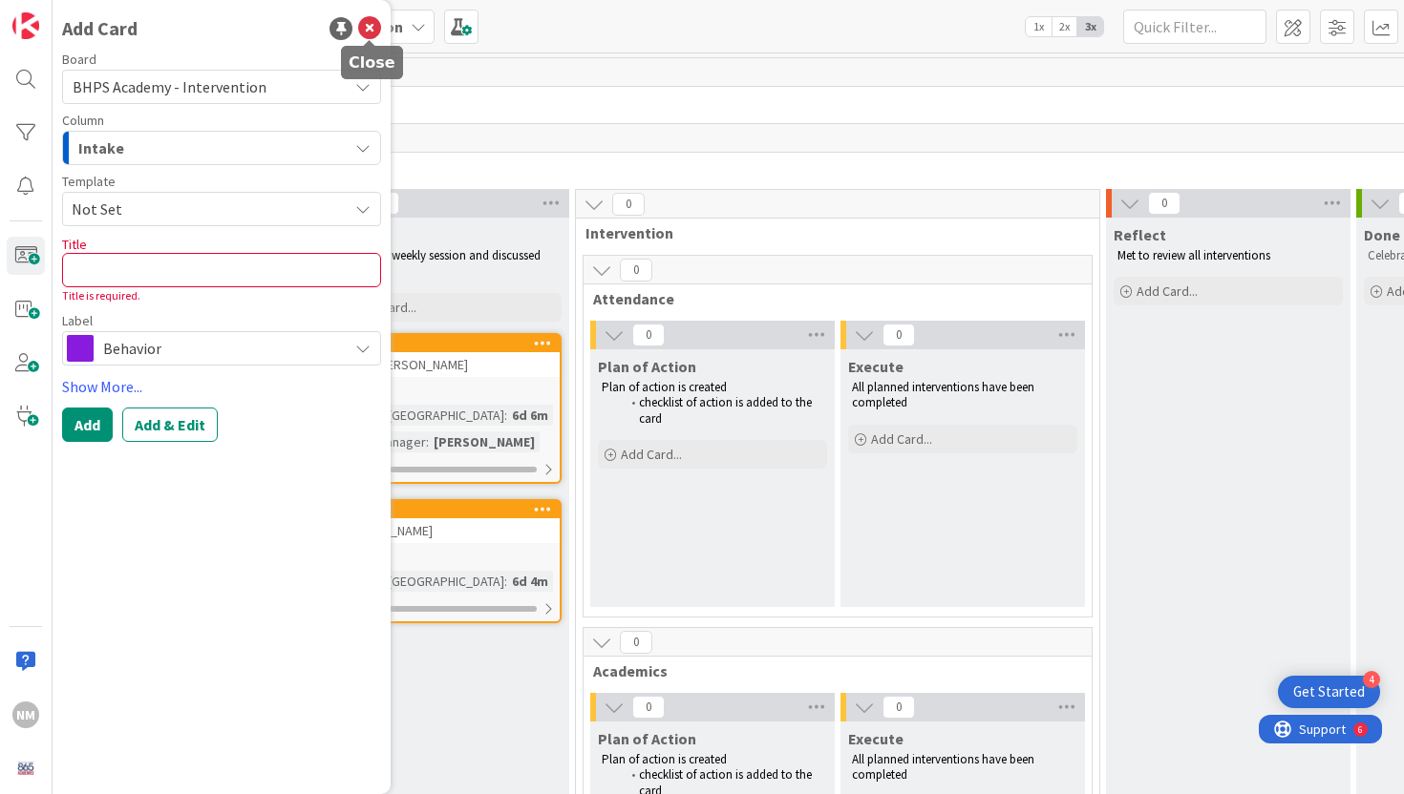
click at [368, 23] on icon at bounding box center [369, 28] width 23 height 23
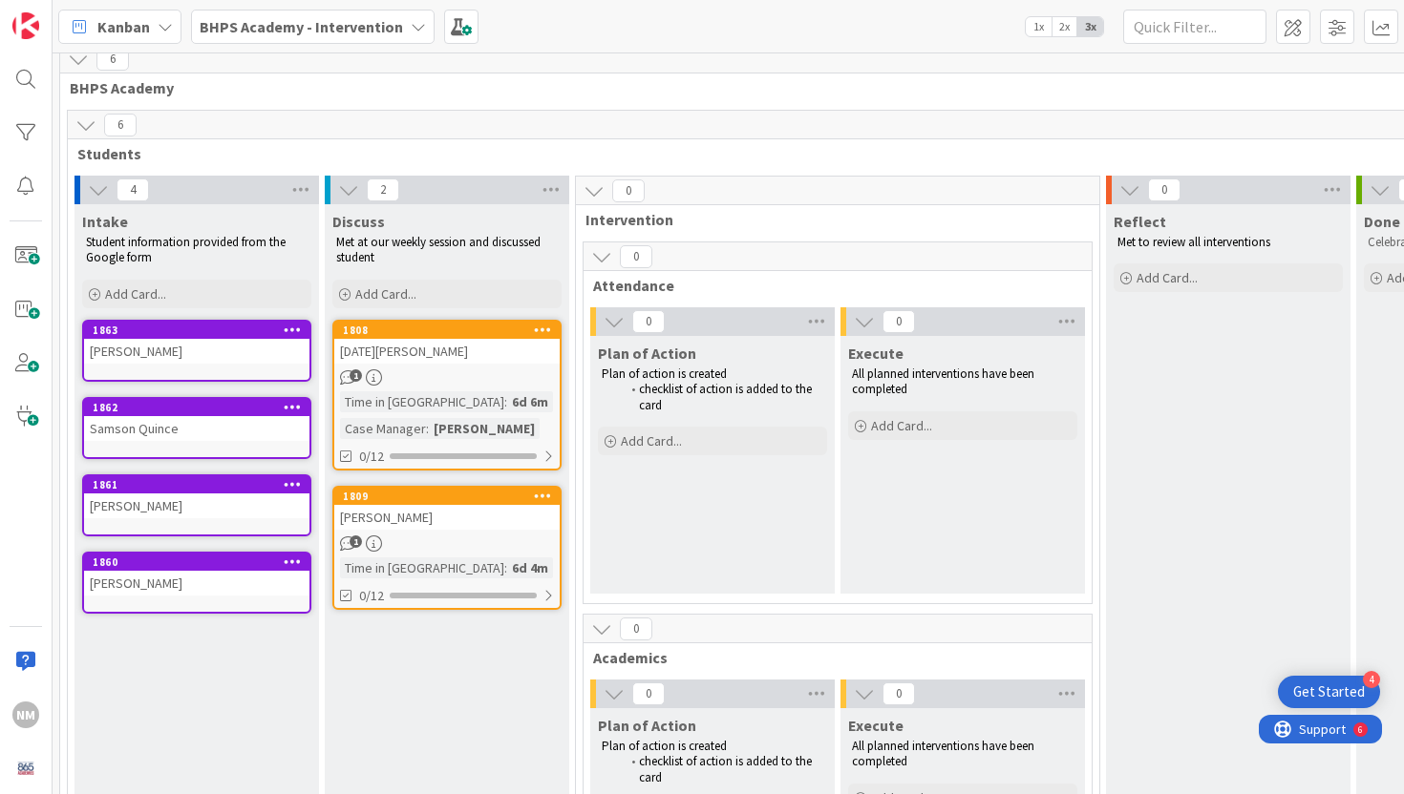
scroll to position [5, 0]
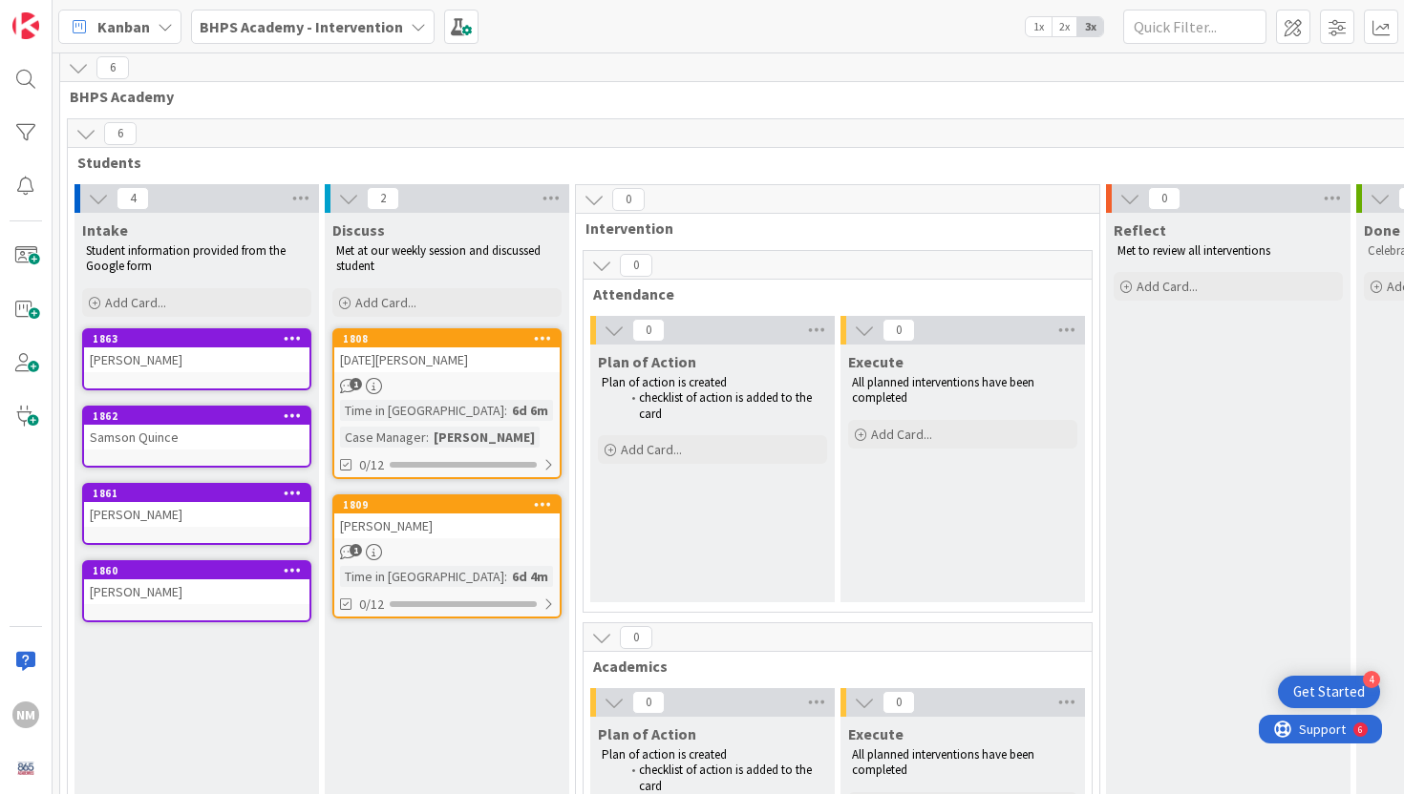
click at [181, 357] on div "[PERSON_NAME]" at bounding box center [196, 360] width 225 height 25
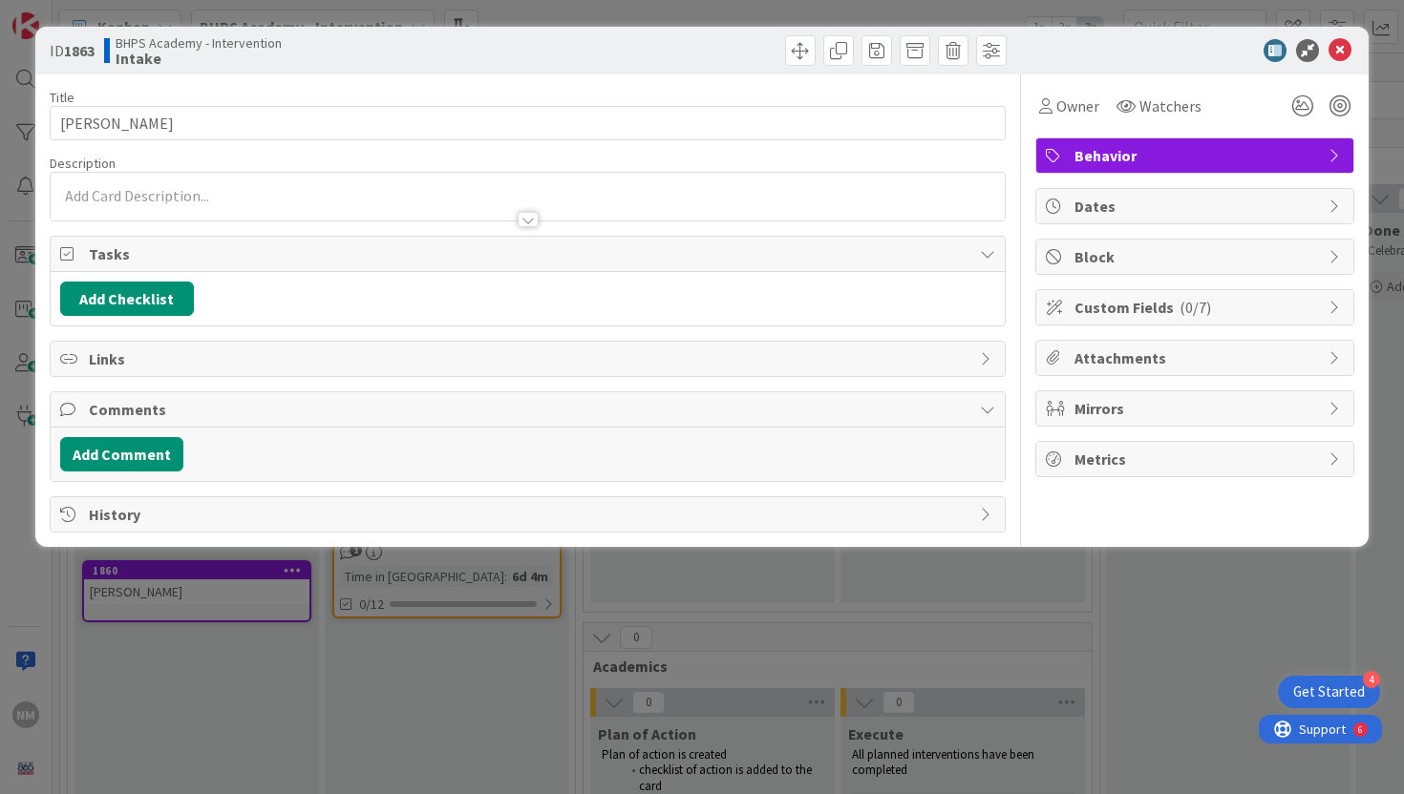
click at [459, 205] on div at bounding box center [528, 211] width 955 height 20
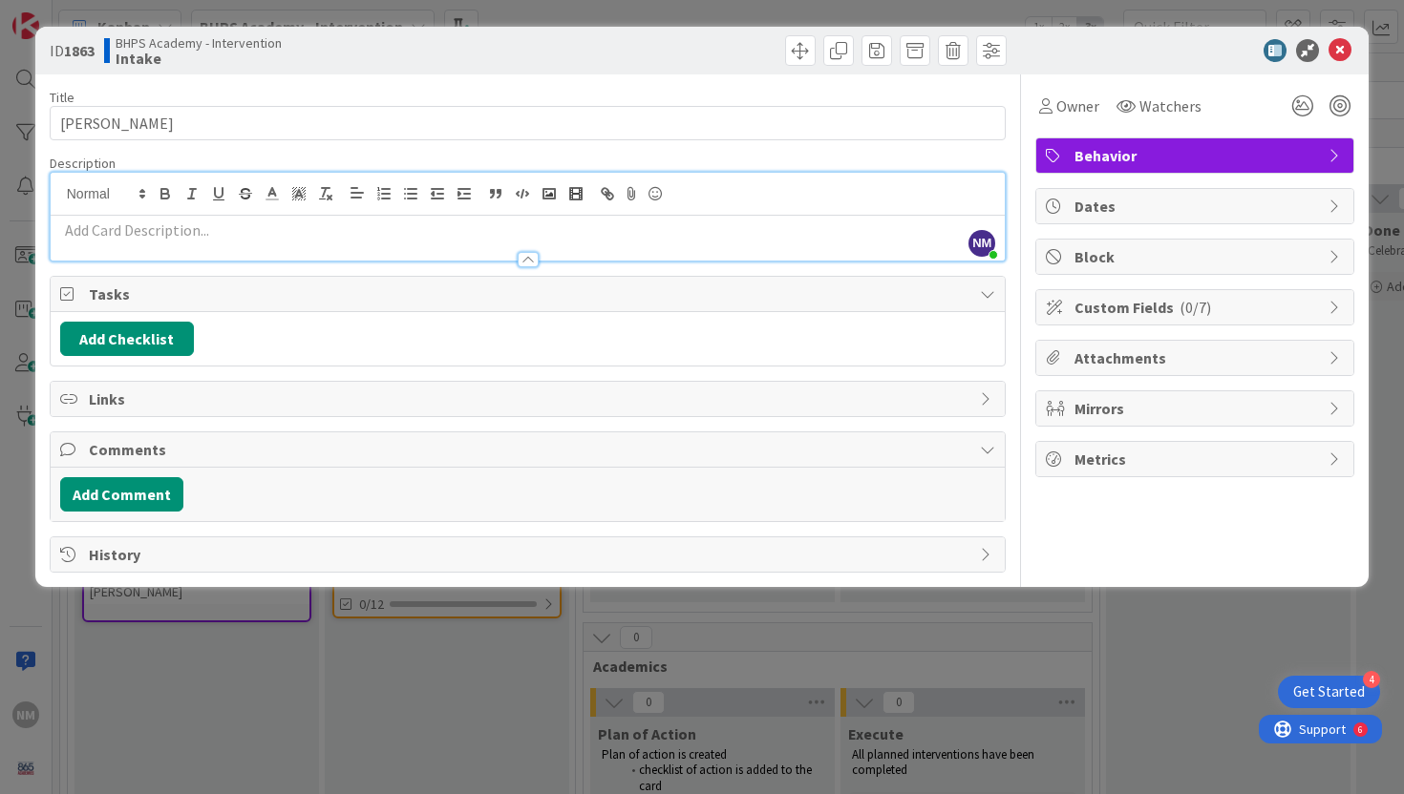
click at [356, 230] on p at bounding box center [528, 231] width 936 height 22
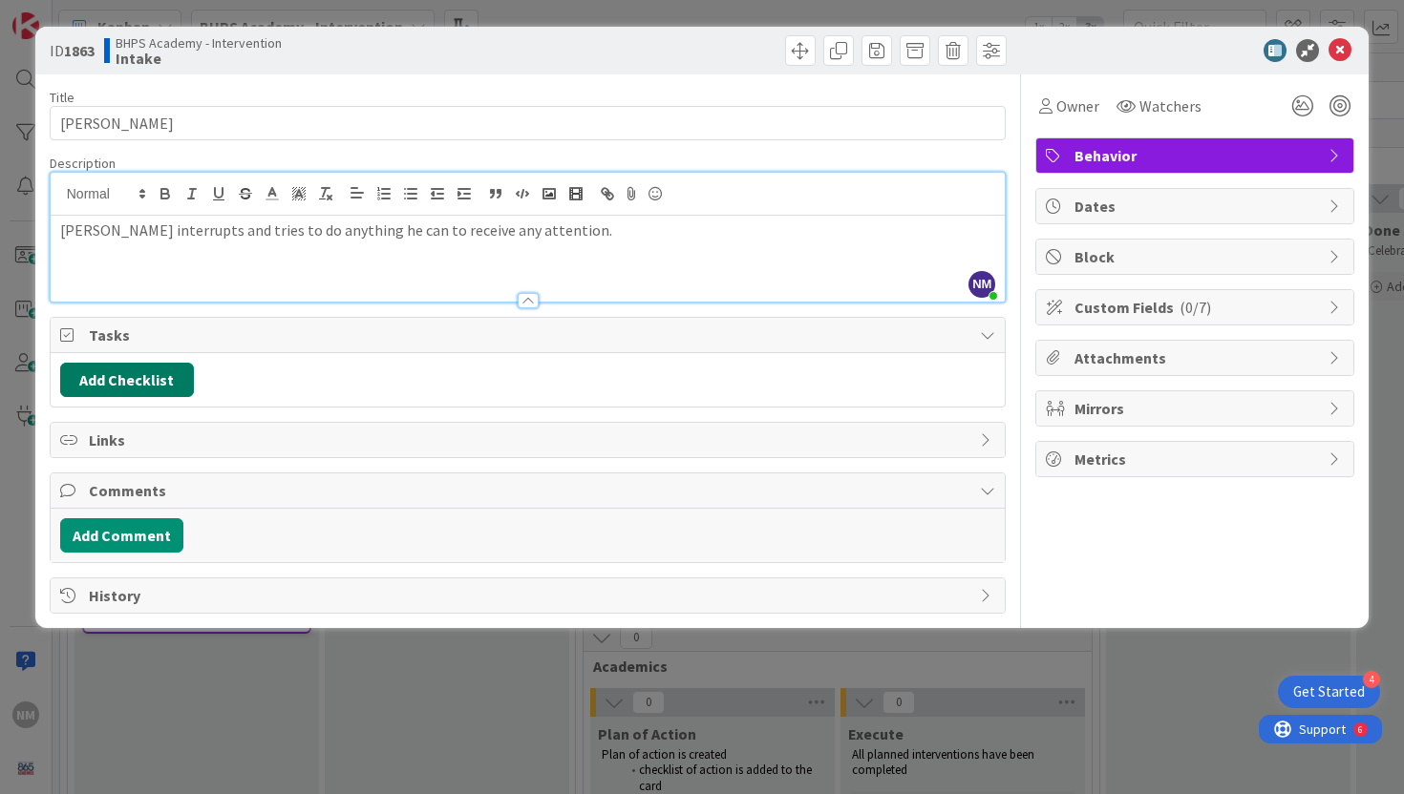
click at [98, 375] on button "Add Checklist" at bounding box center [127, 380] width 134 height 34
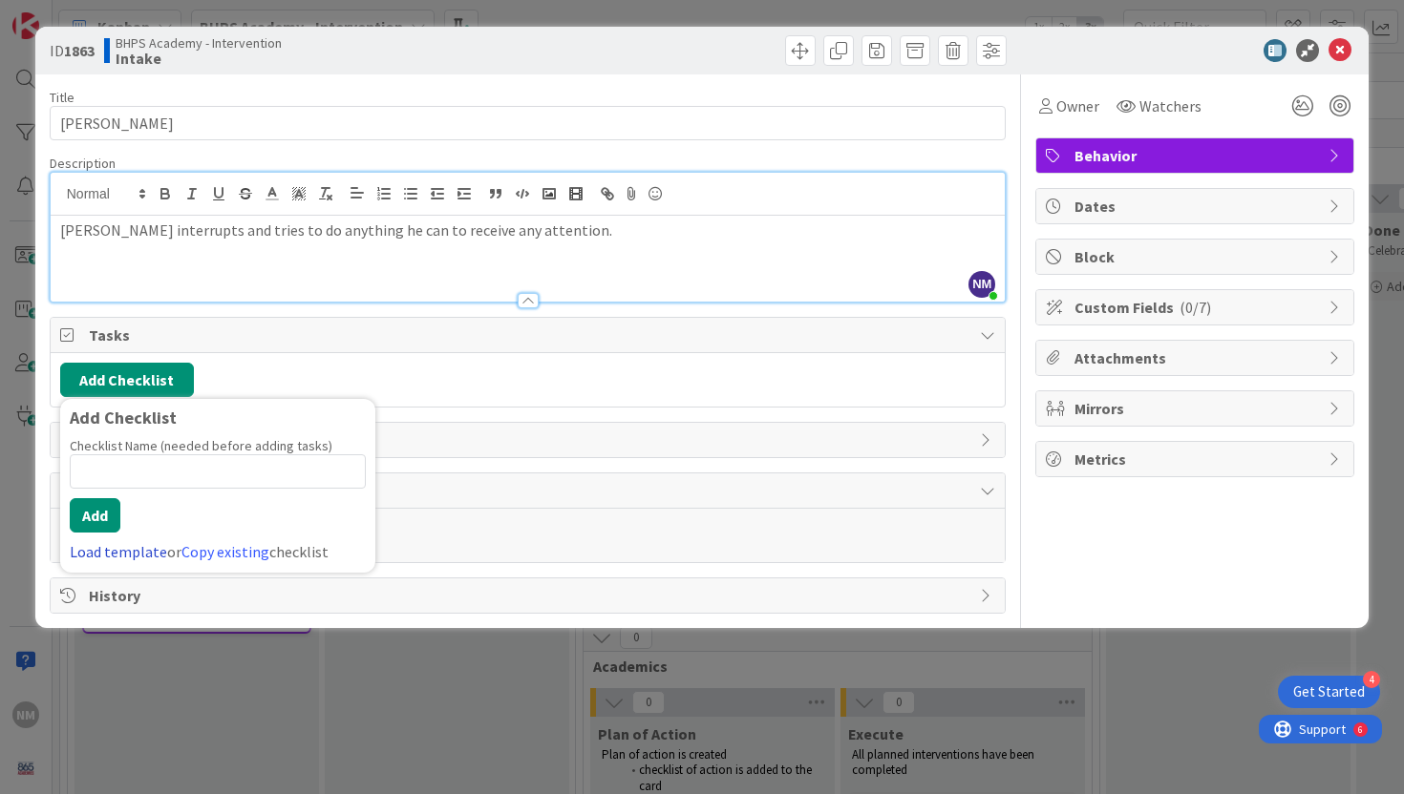
click at [112, 551] on link "Load template" at bounding box center [118, 551] width 97 height 19
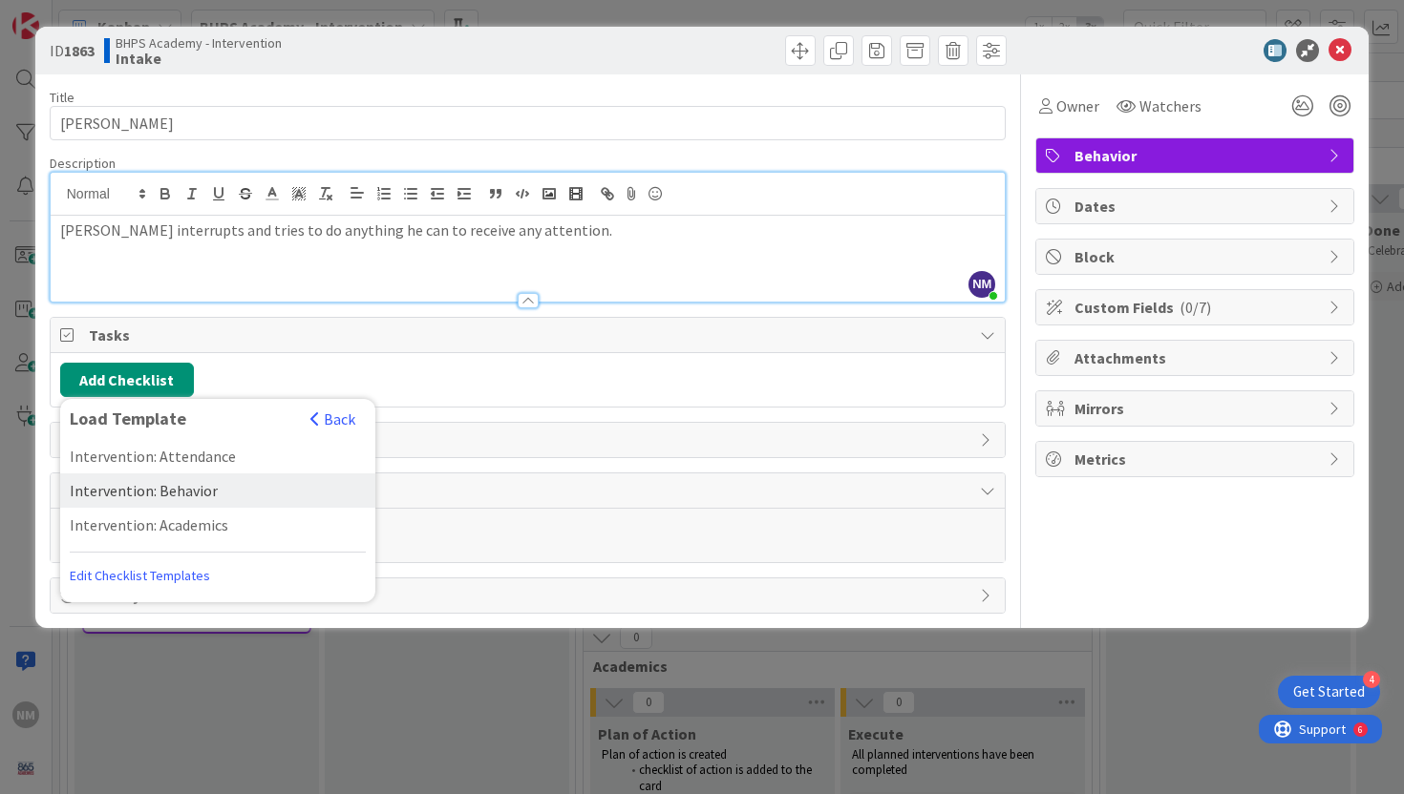
click at [155, 489] on div "Intervention: Behavior" at bounding box center [217, 491] width 315 height 34
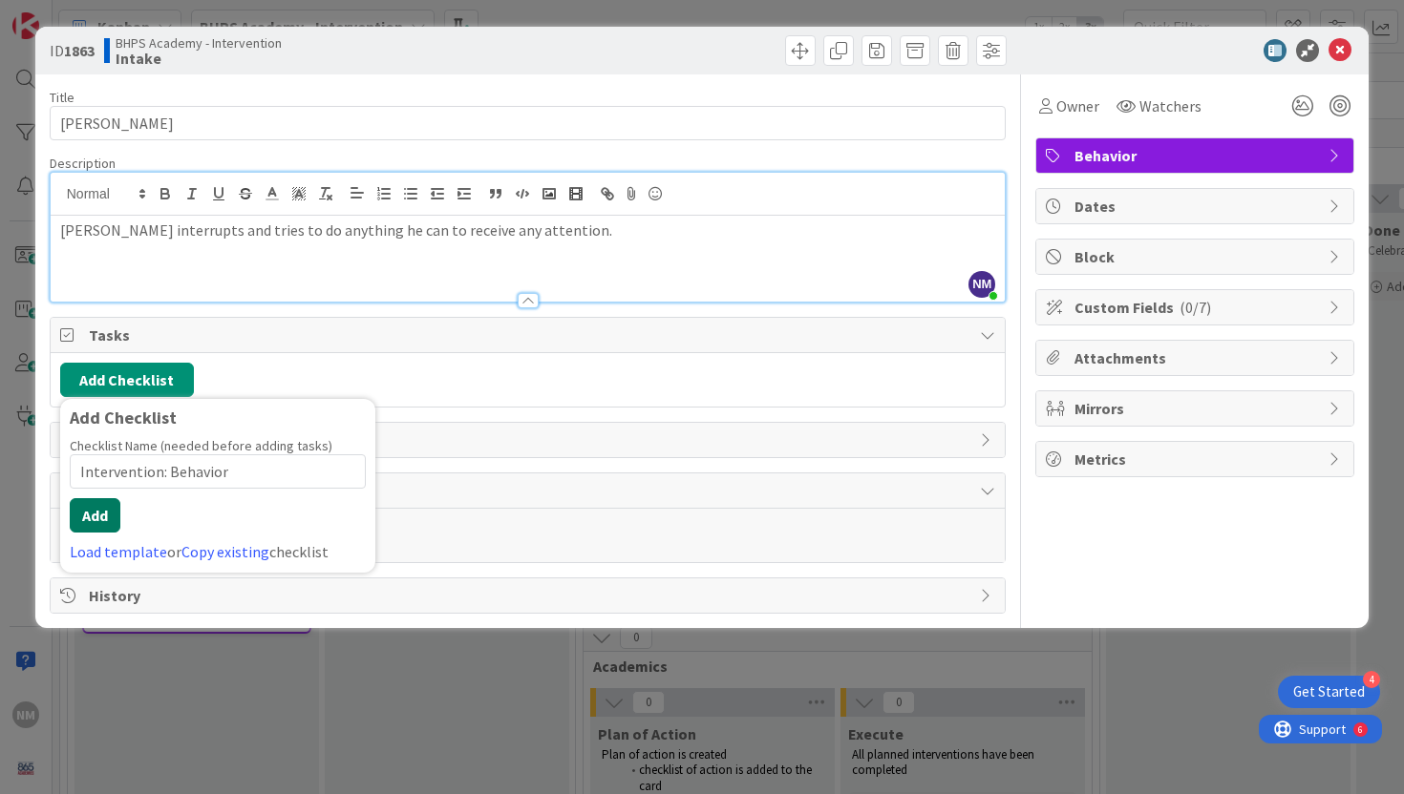
click at [88, 519] on button "Add" at bounding box center [95, 515] width 51 height 34
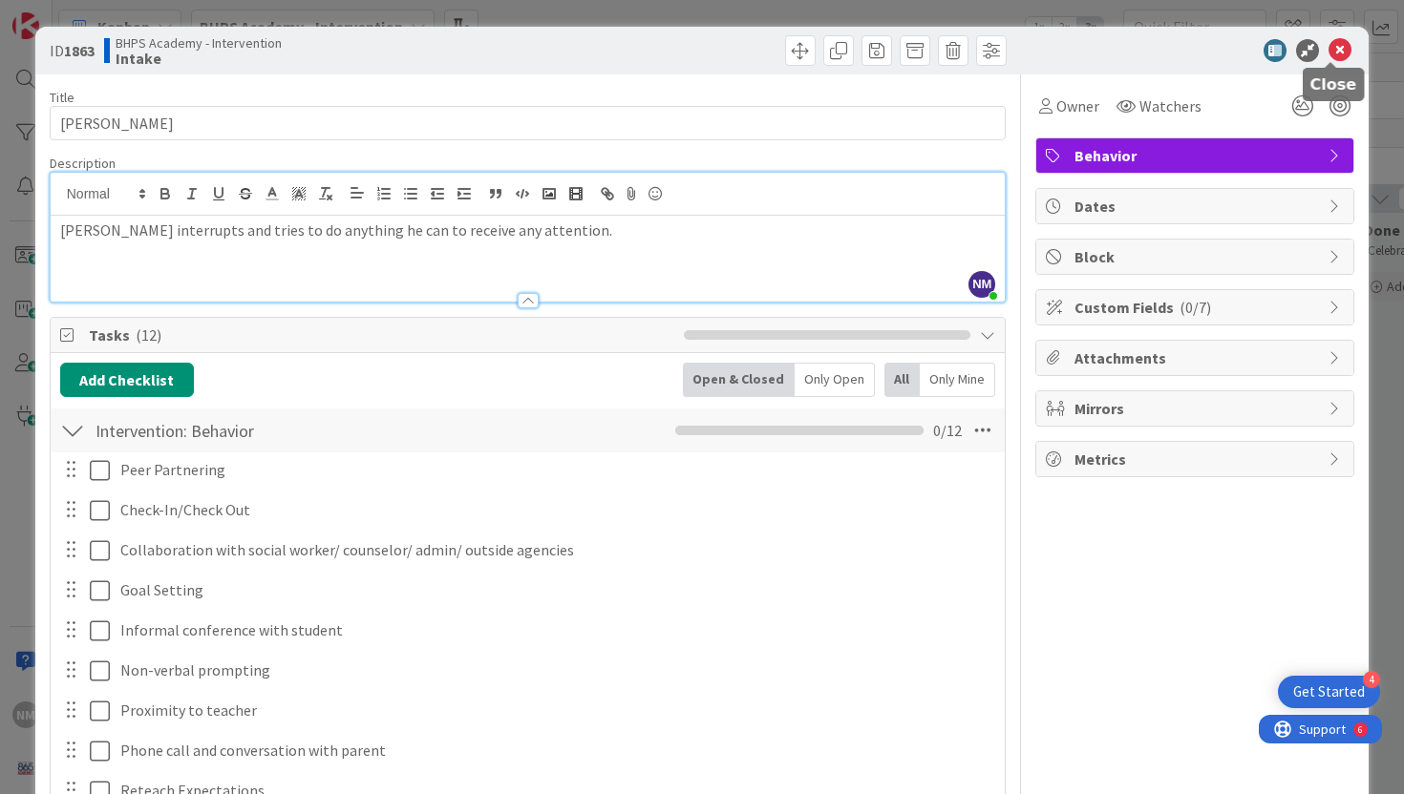
click at [1334, 47] on icon at bounding box center [1339, 50] width 23 height 23
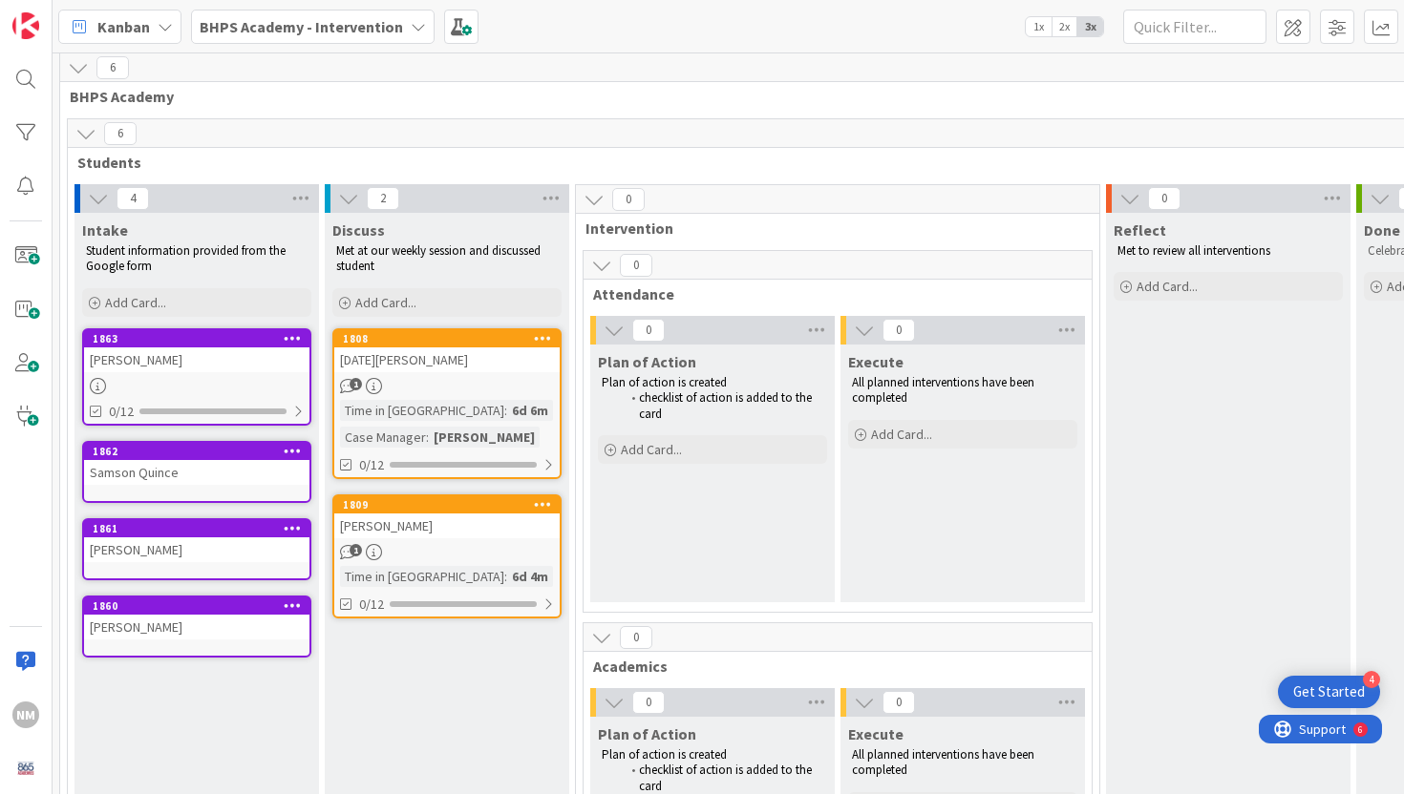
click at [163, 469] on div "Samson Quince" at bounding box center [196, 472] width 225 height 25
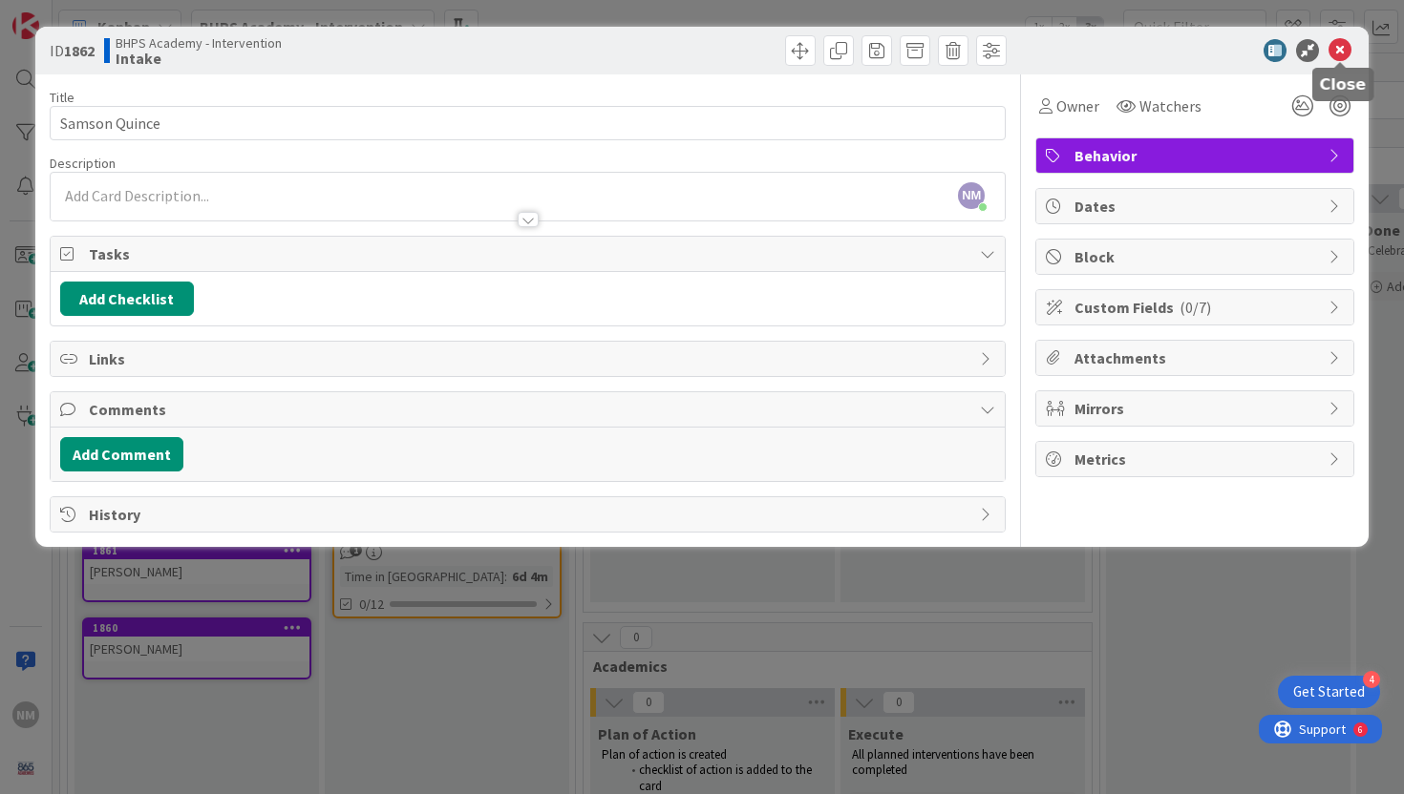
click at [1338, 49] on icon at bounding box center [1339, 50] width 23 height 23
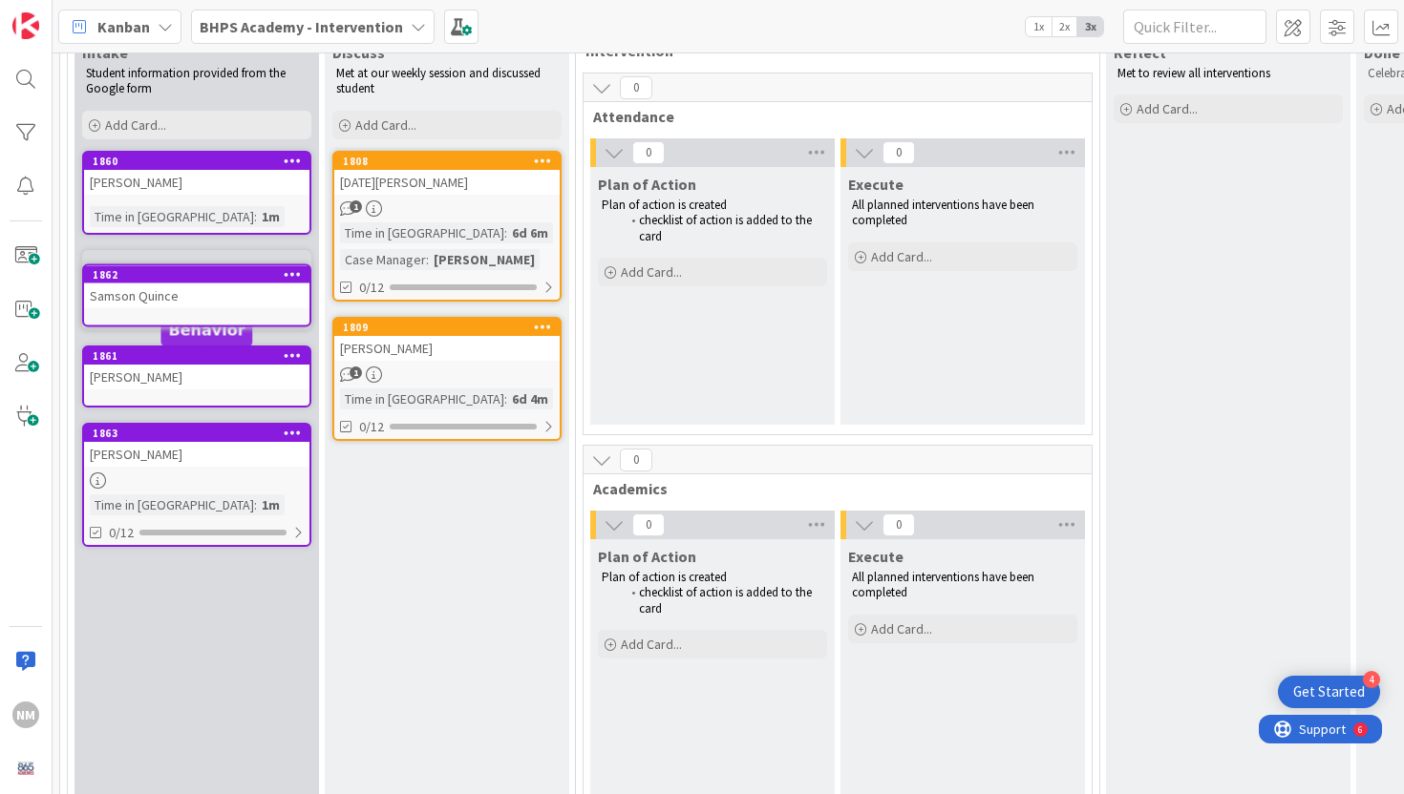
scroll to position [167, 0]
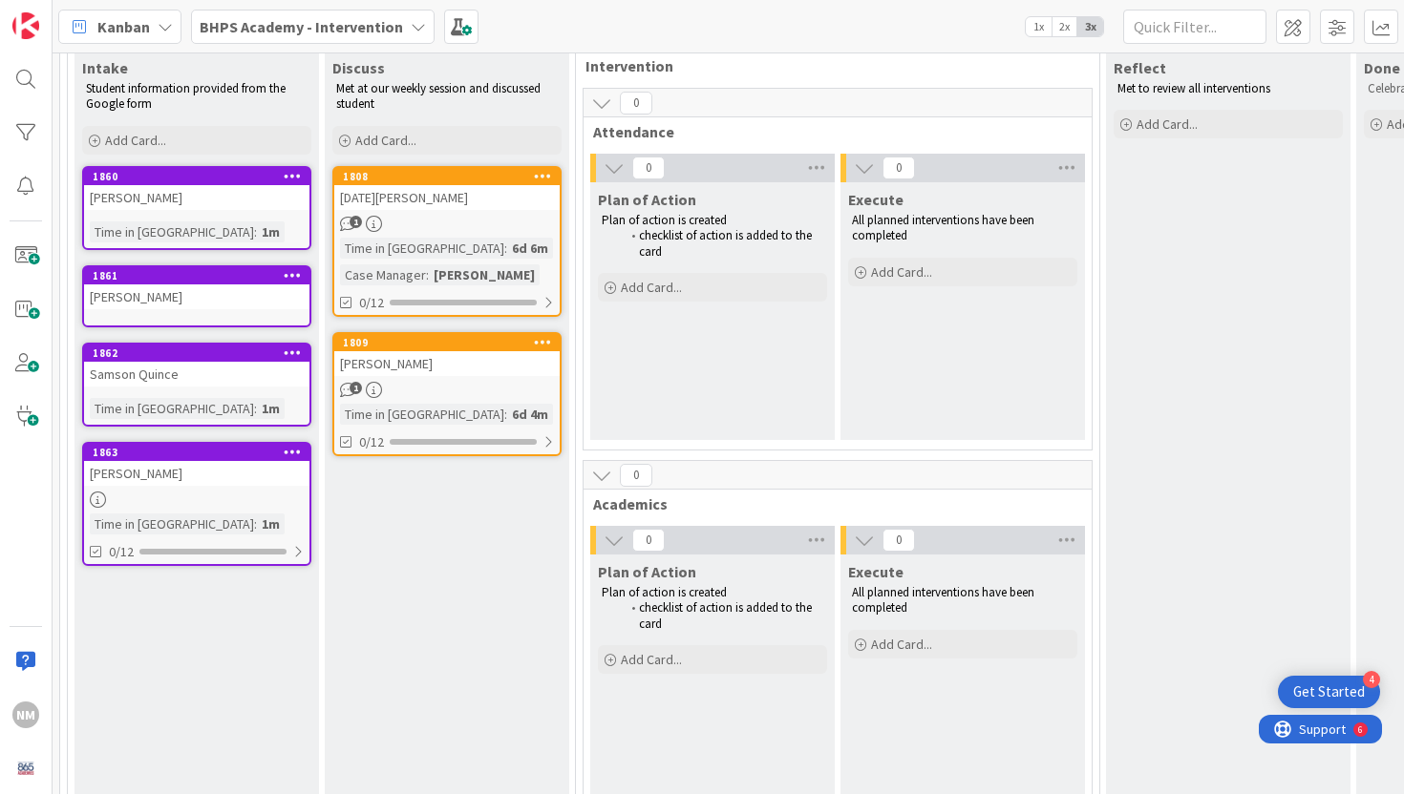
click at [165, 303] on div "[PERSON_NAME]" at bounding box center [196, 297] width 225 height 25
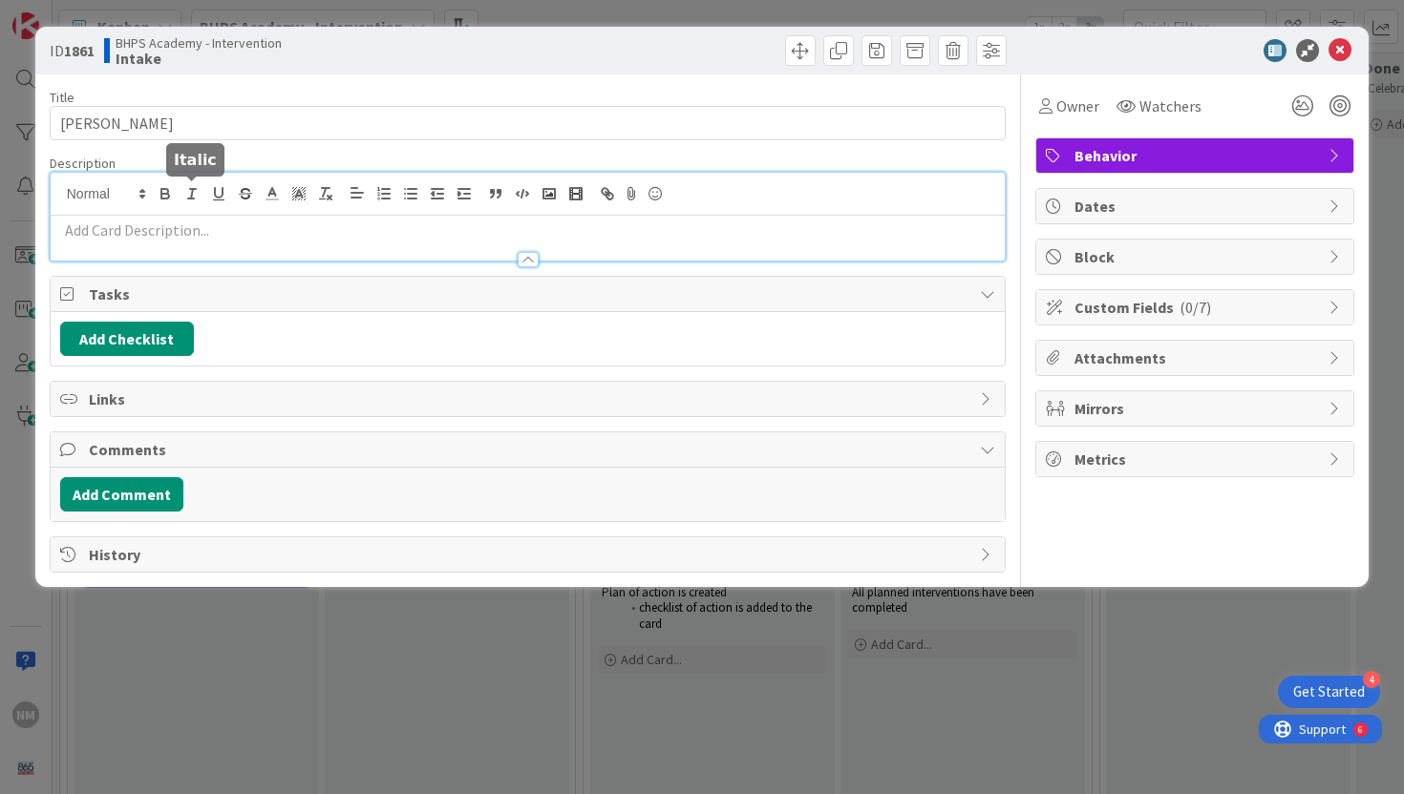
click at [202, 189] on div at bounding box center [528, 217] width 955 height 88
click at [1332, 44] on icon at bounding box center [1339, 50] width 23 height 23
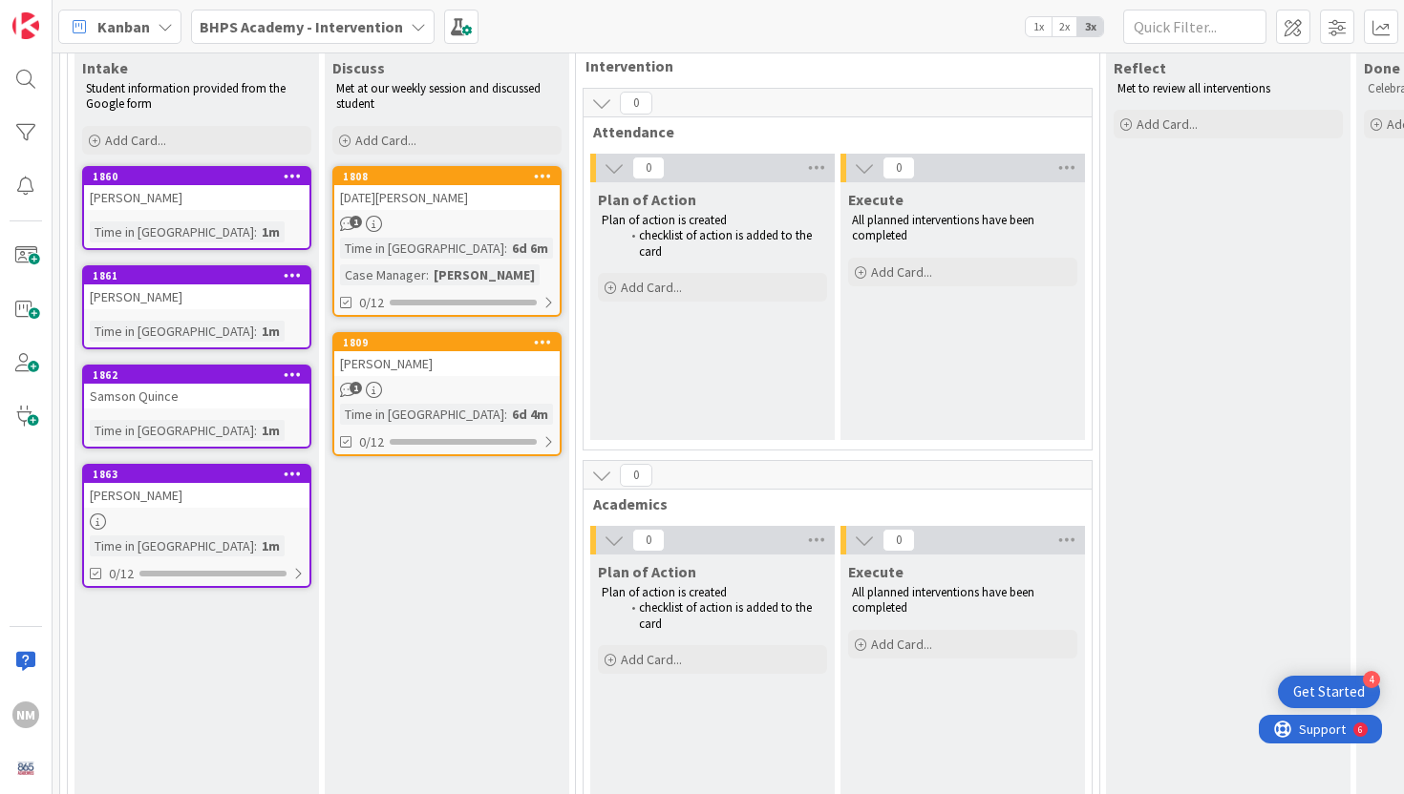
click at [204, 207] on div "[PERSON_NAME]" at bounding box center [196, 197] width 225 height 25
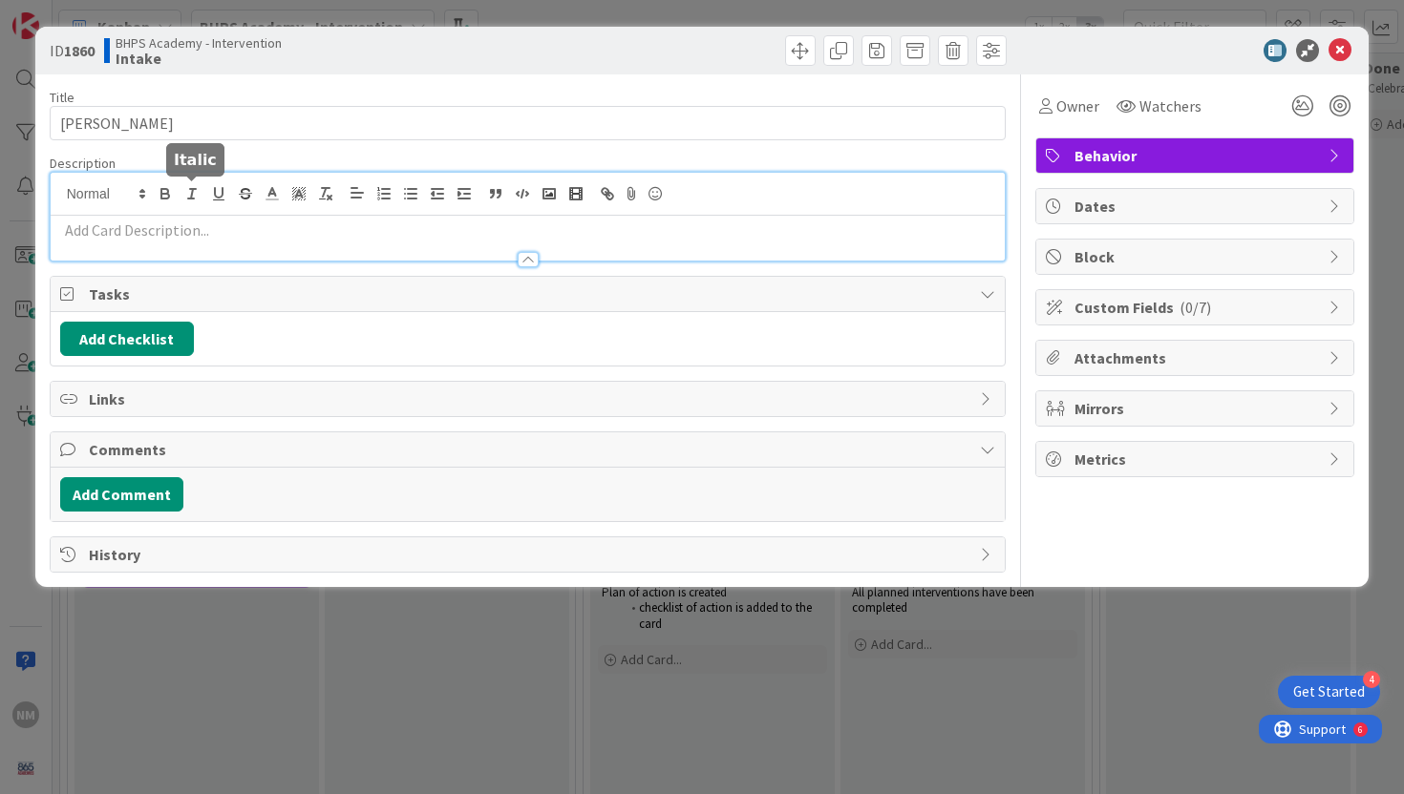
click at [184, 187] on div at bounding box center [528, 217] width 955 height 88
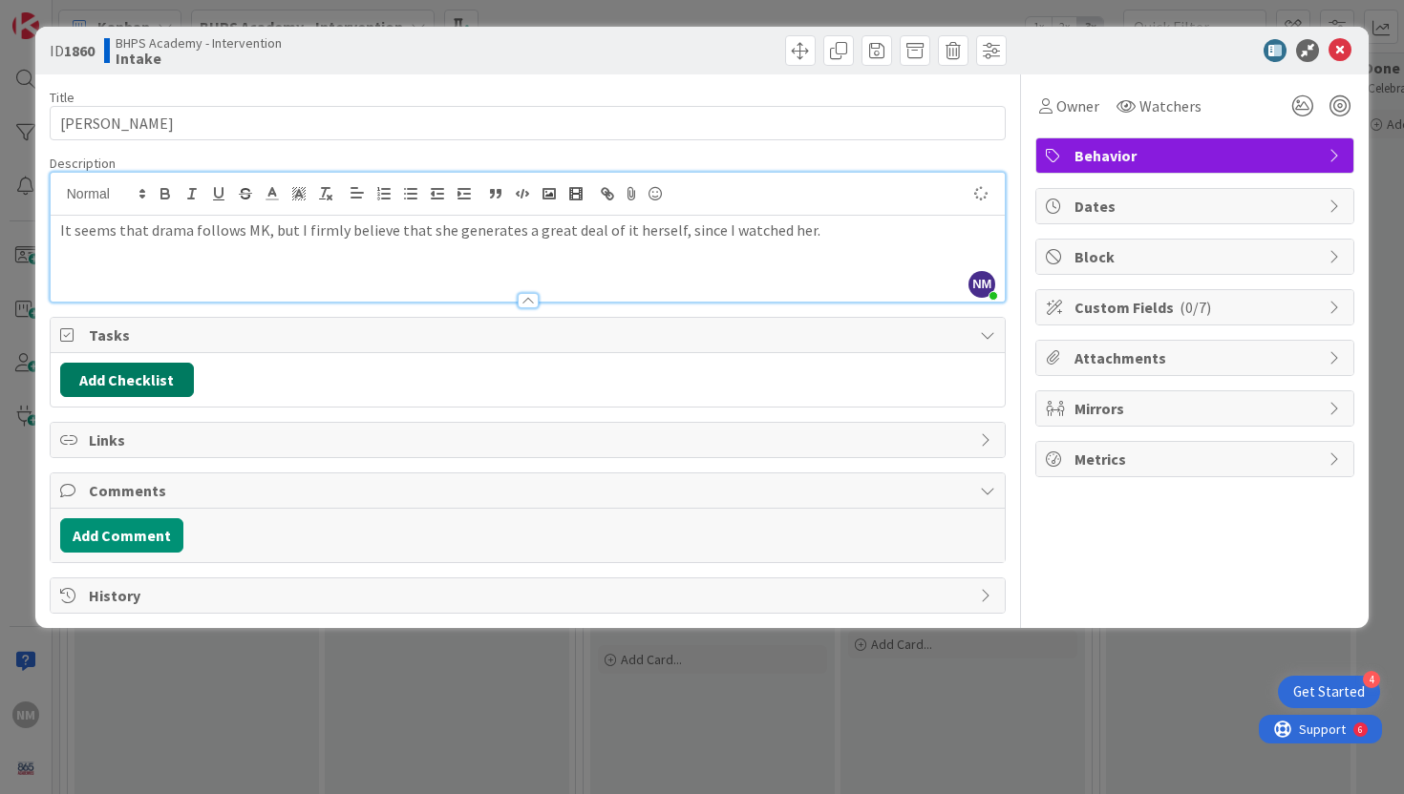
click at [133, 379] on button "Add Checklist" at bounding box center [127, 380] width 134 height 34
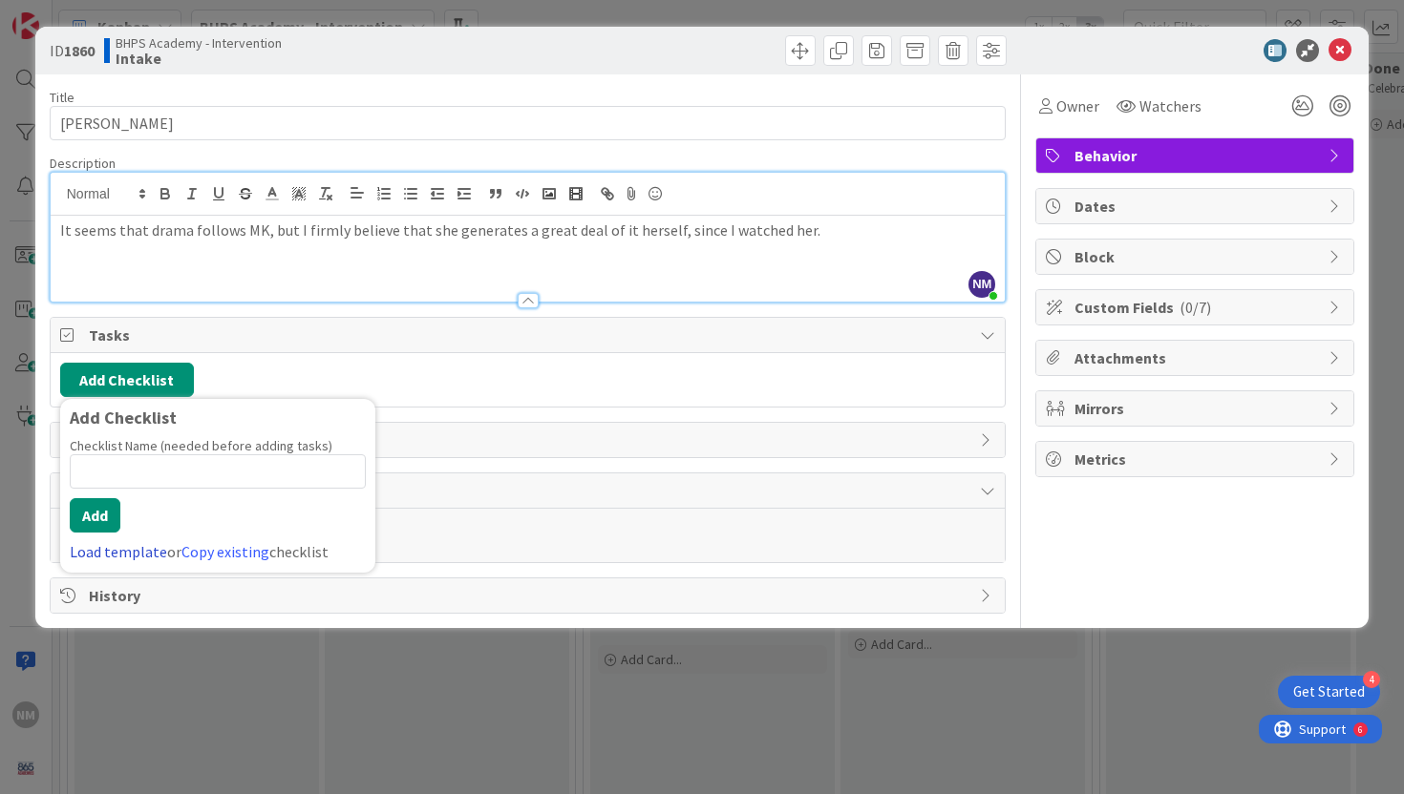
click at [102, 561] on link "Load template" at bounding box center [118, 551] width 97 height 19
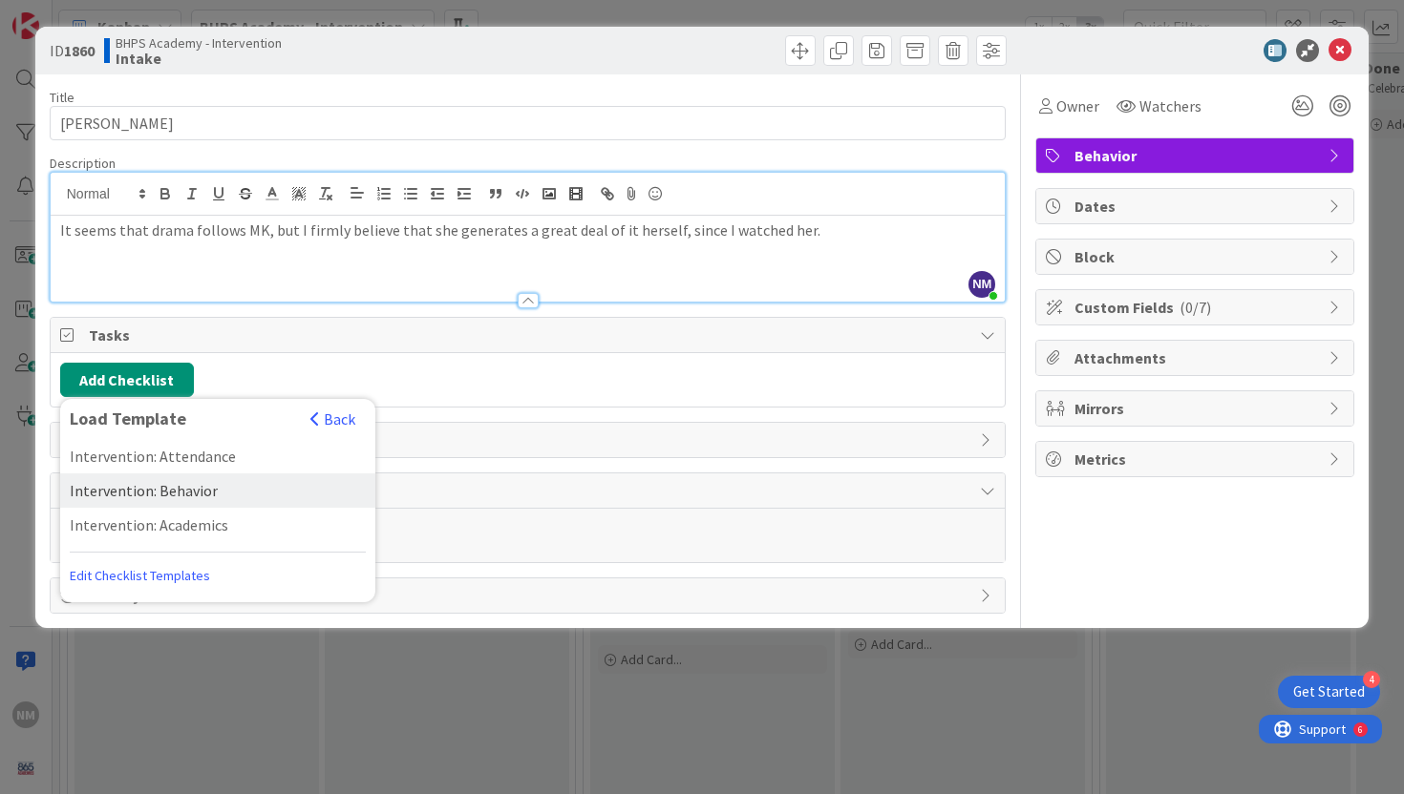
click at [89, 496] on div "Intervention: Behavior" at bounding box center [217, 491] width 315 height 34
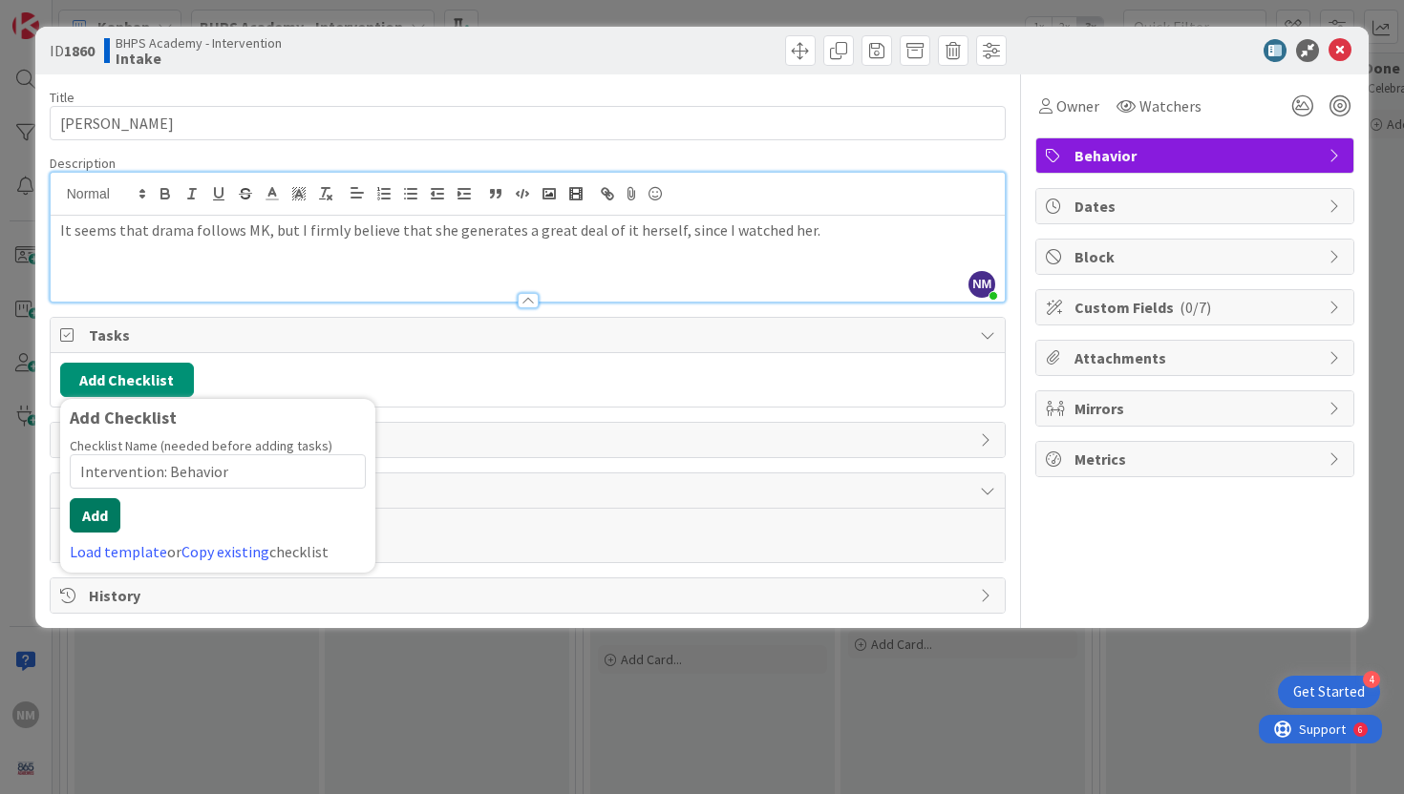
click at [110, 514] on button "Add" at bounding box center [95, 515] width 51 height 34
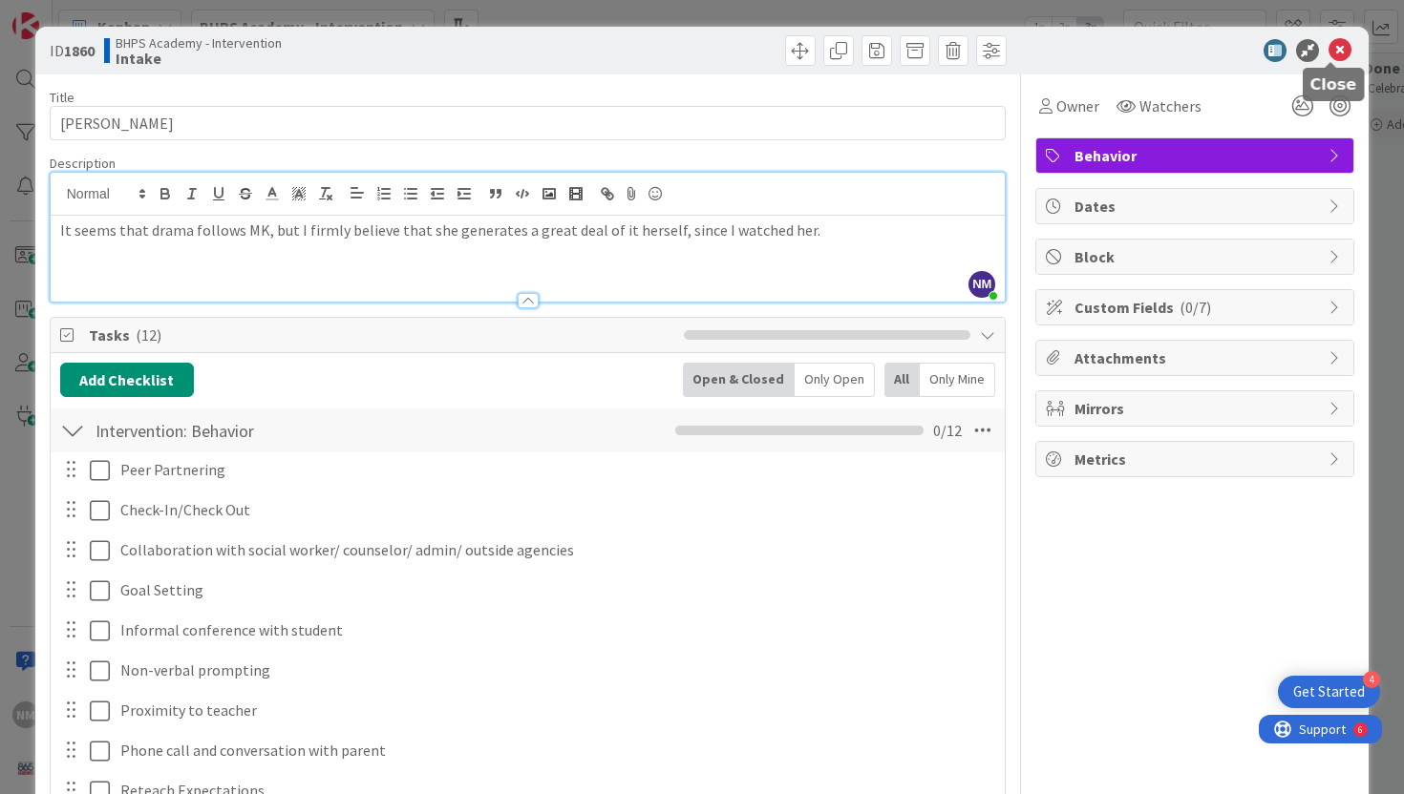
click at [1334, 44] on icon at bounding box center [1339, 50] width 23 height 23
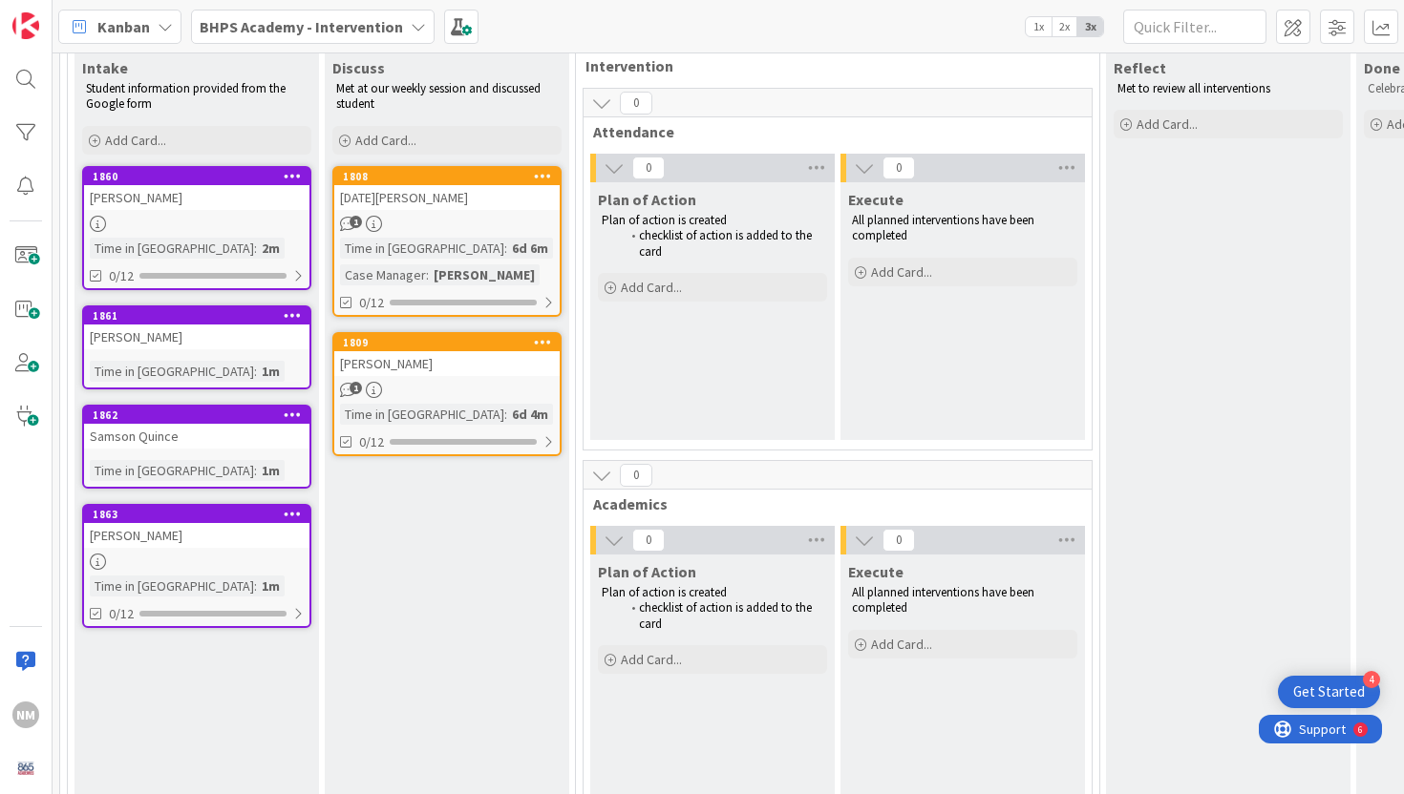
click at [152, 327] on div "[PERSON_NAME]" at bounding box center [196, 337] width 225 height 25
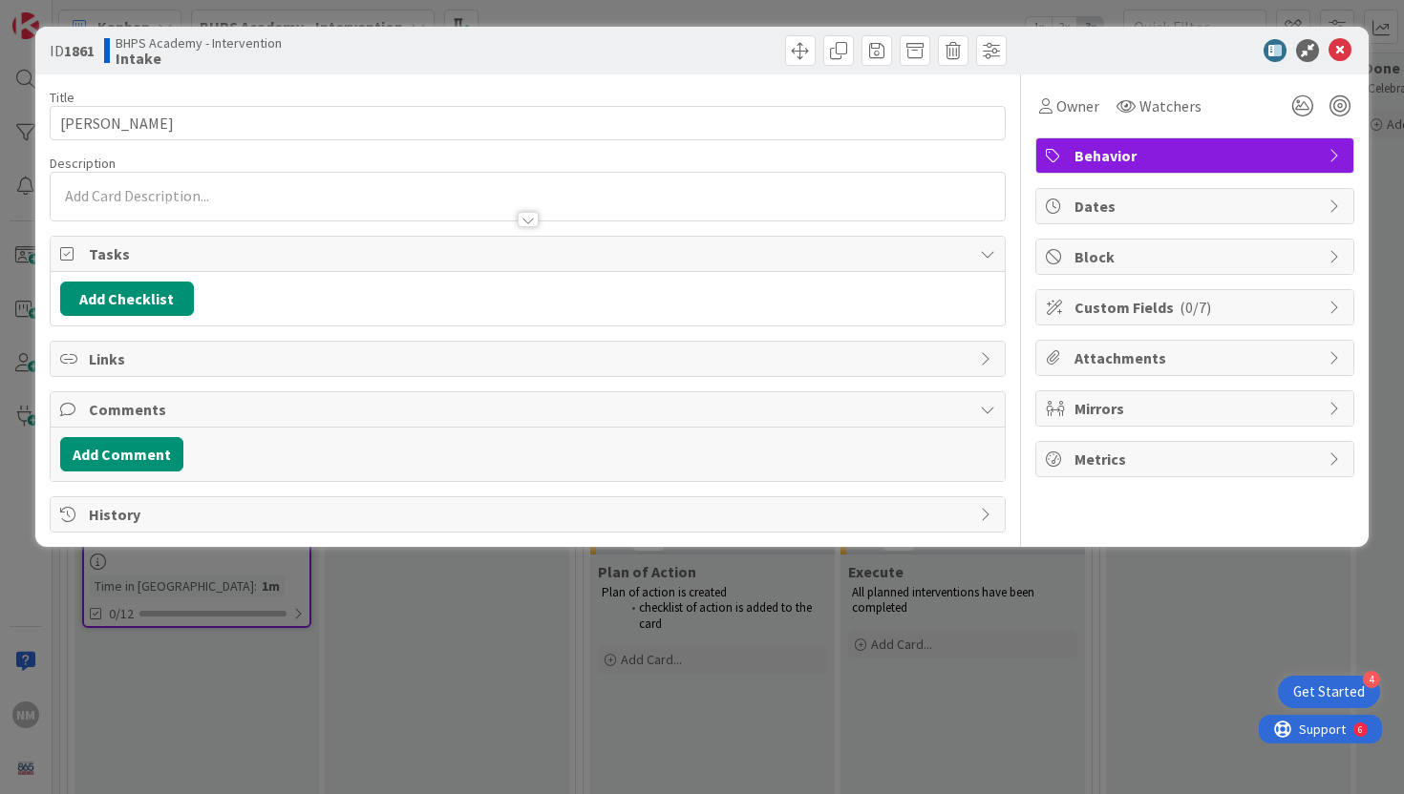
click at [368, 186] on p at bounding box center [528, 196] width 936 height 22
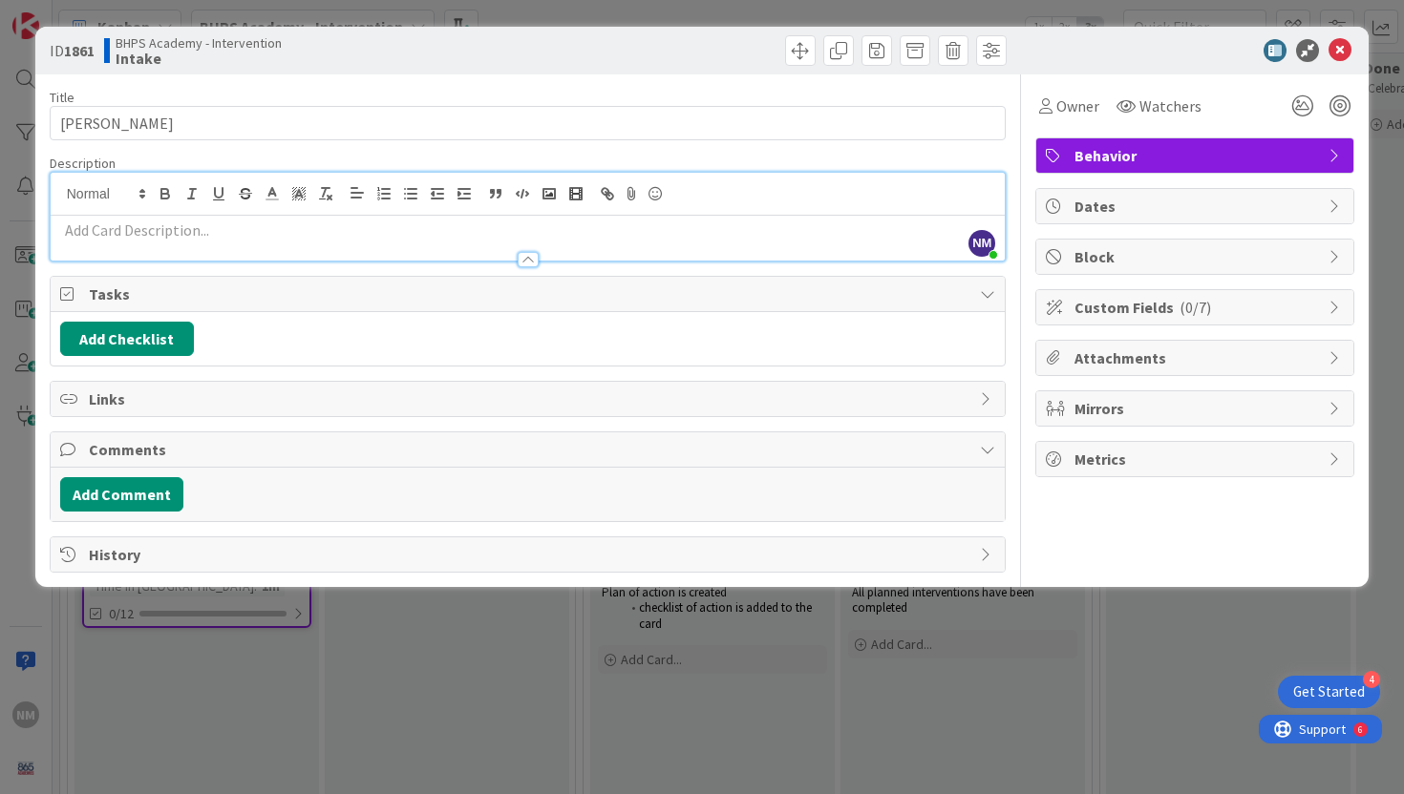
click at [339, 224] on p at bounding box center [528, 231] width 936 height 22
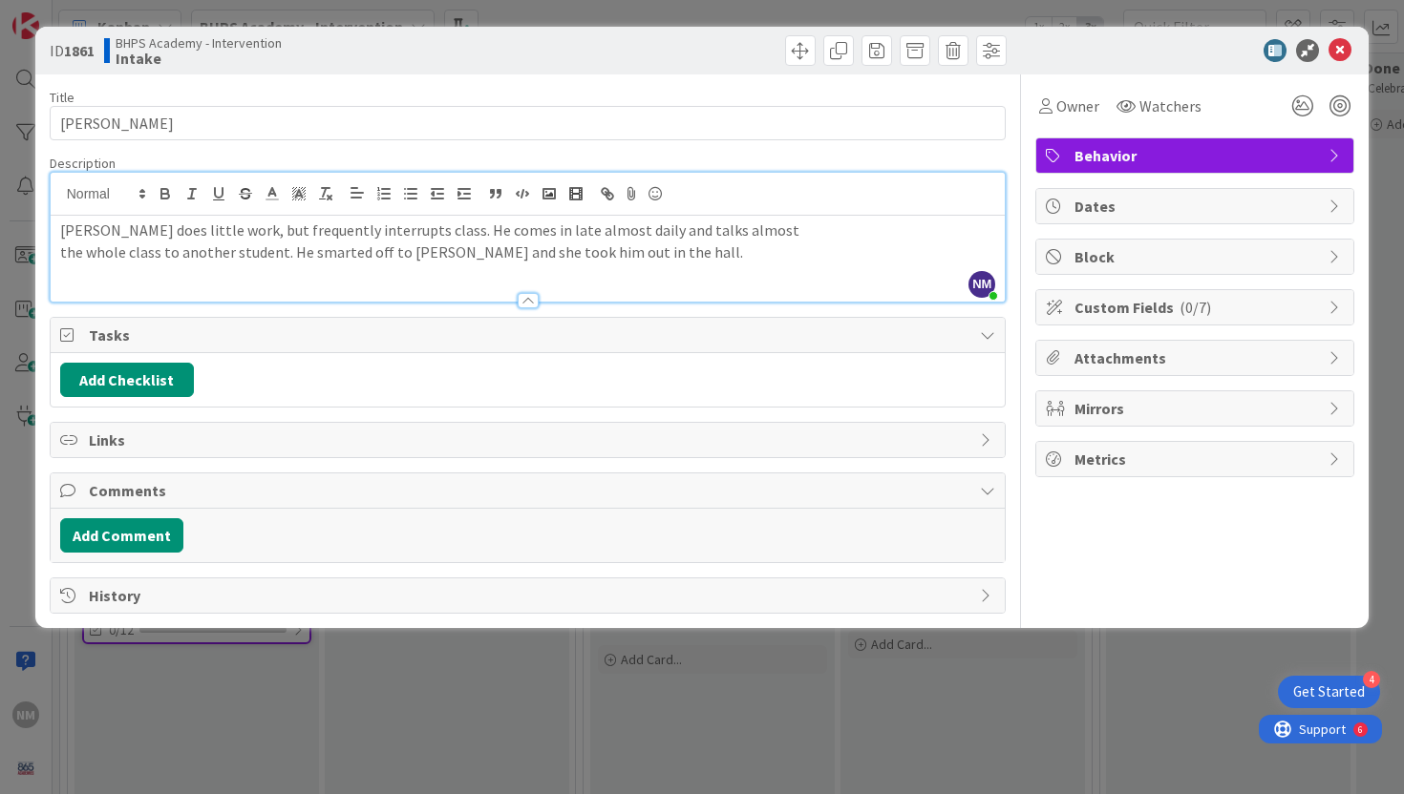
click at [63, 250] on p "the whole class to another student. He smarted off to [PERSON_NAME] and she too…" at bounding box center [528, 253] width 936 height 22
click at [129, 370] on button "Add Checklist" at bounding box center [127, 380] width 134 height 34
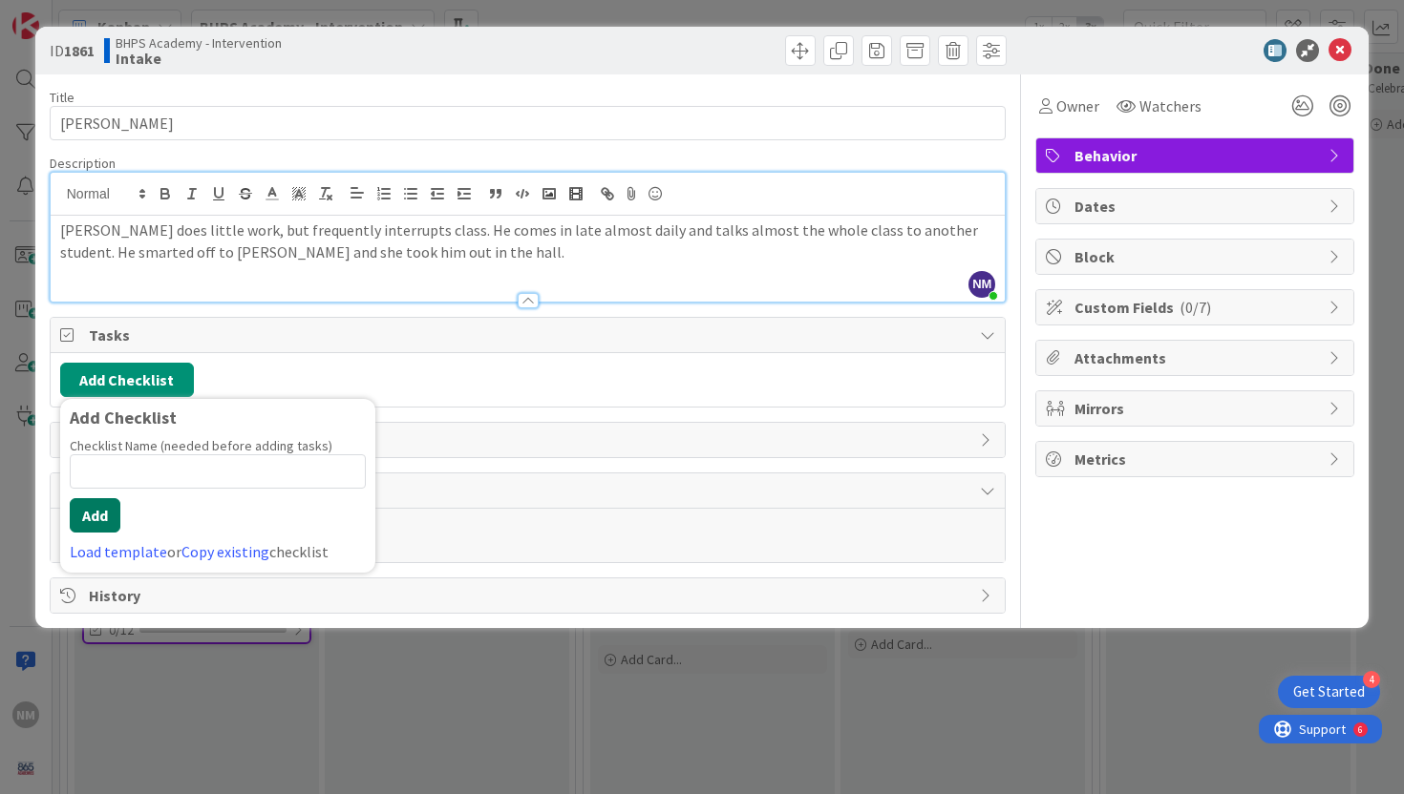
click at [89, 521] on button "Add" at bounding box center [95, 515] width 51 height 34
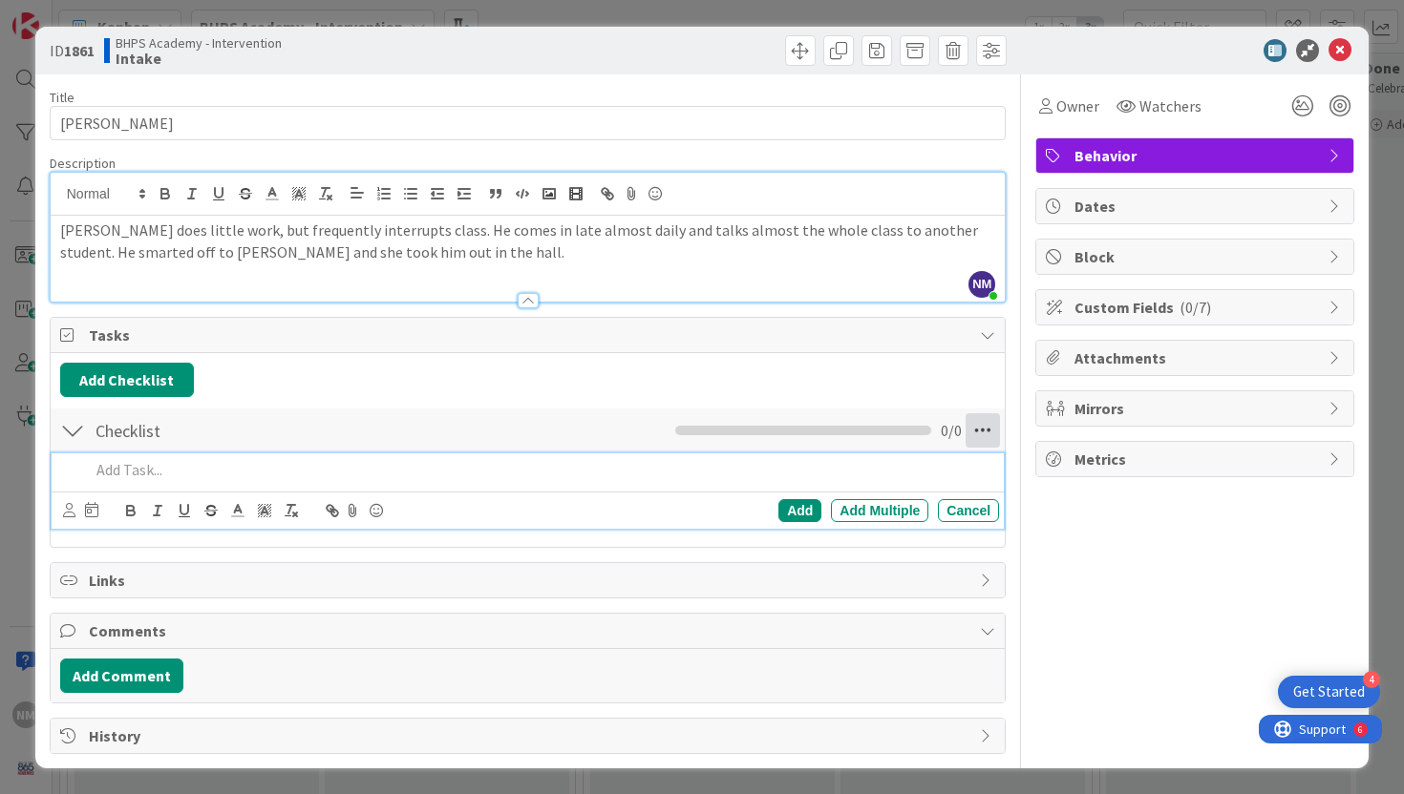
click at [971, 427] on icon at bounding box center [982, 430] width 34 height 34
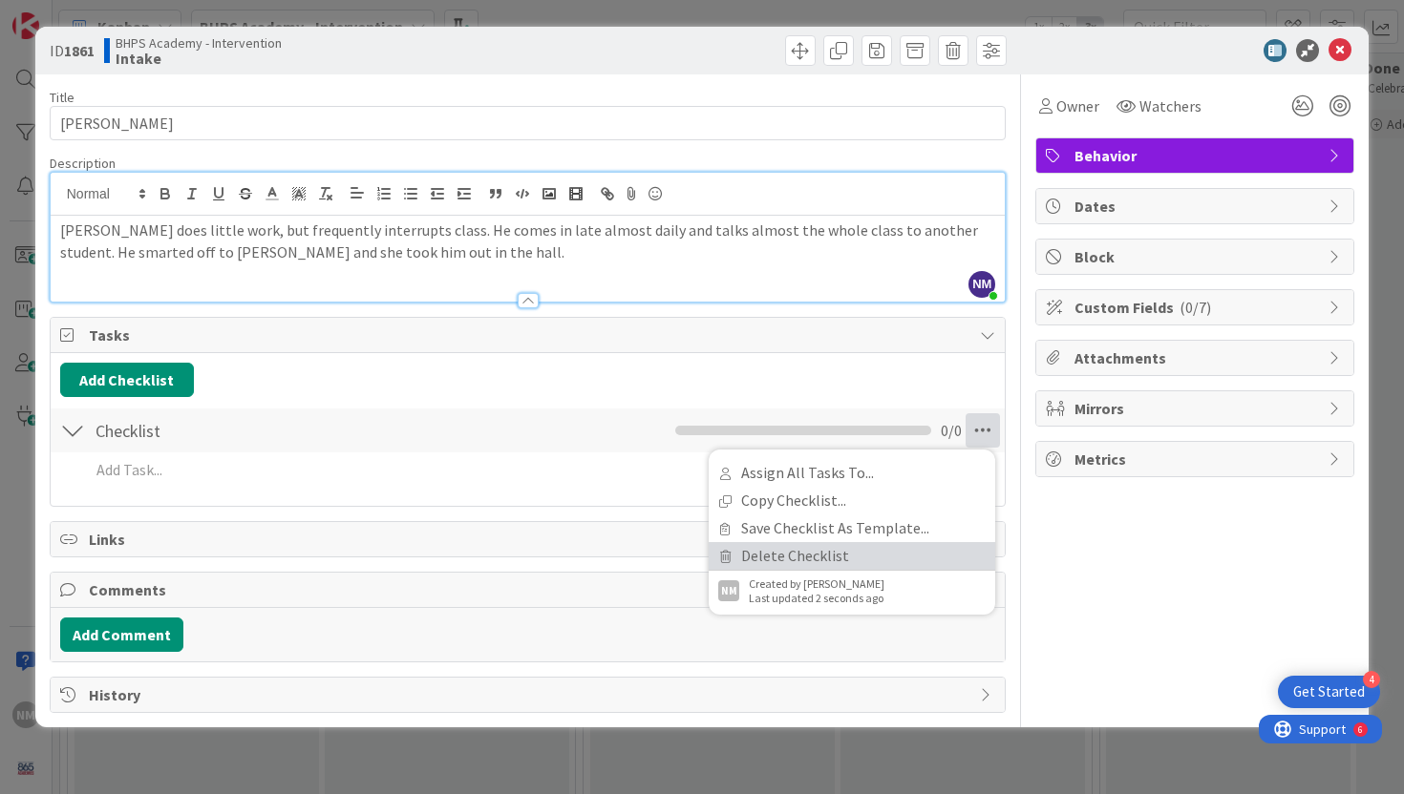
click at [770, 561] on link "Delete Checklist" at bounding box center [852, 556] width 286 height 28
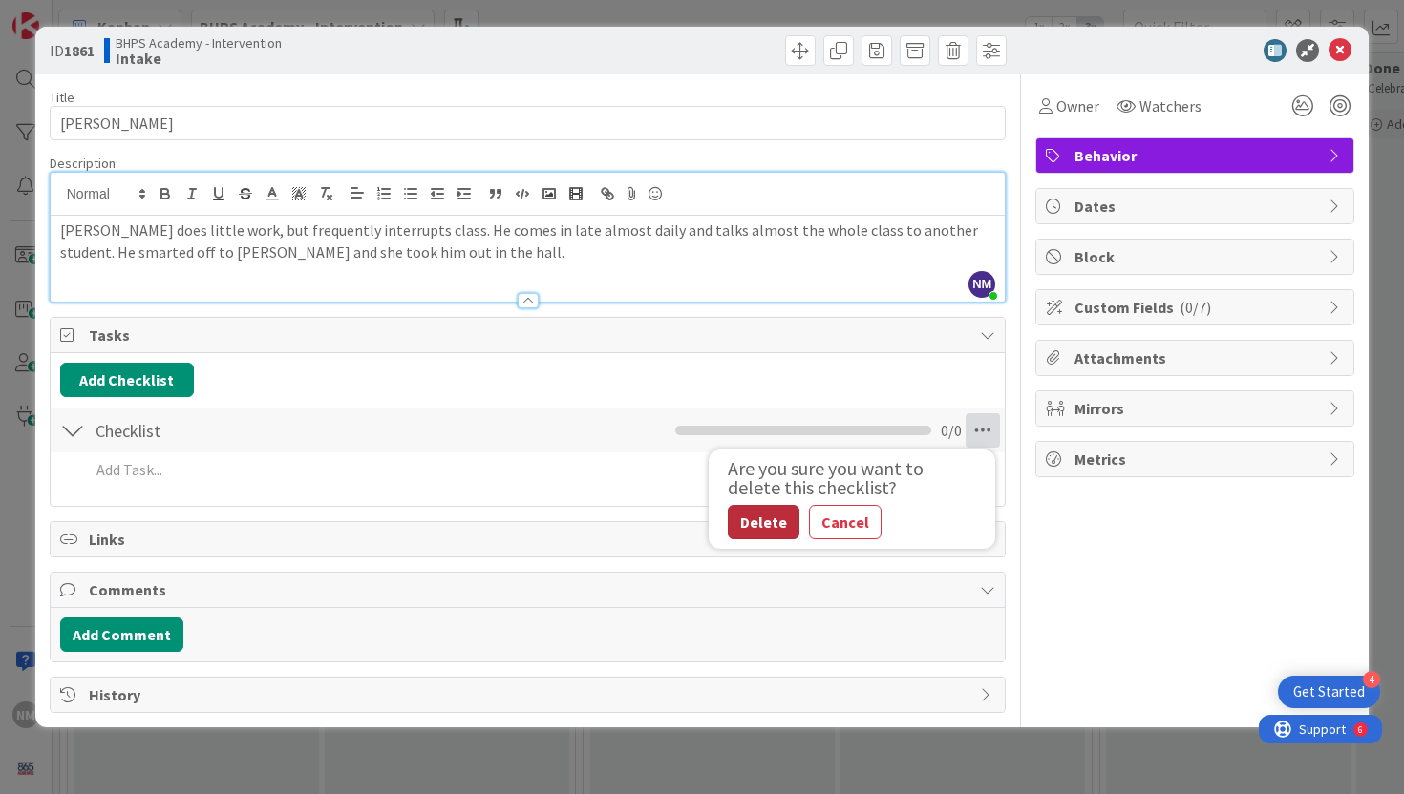
click at [729, 517] on button "Delete" at bounding box center [764, 522] width 72 height 34
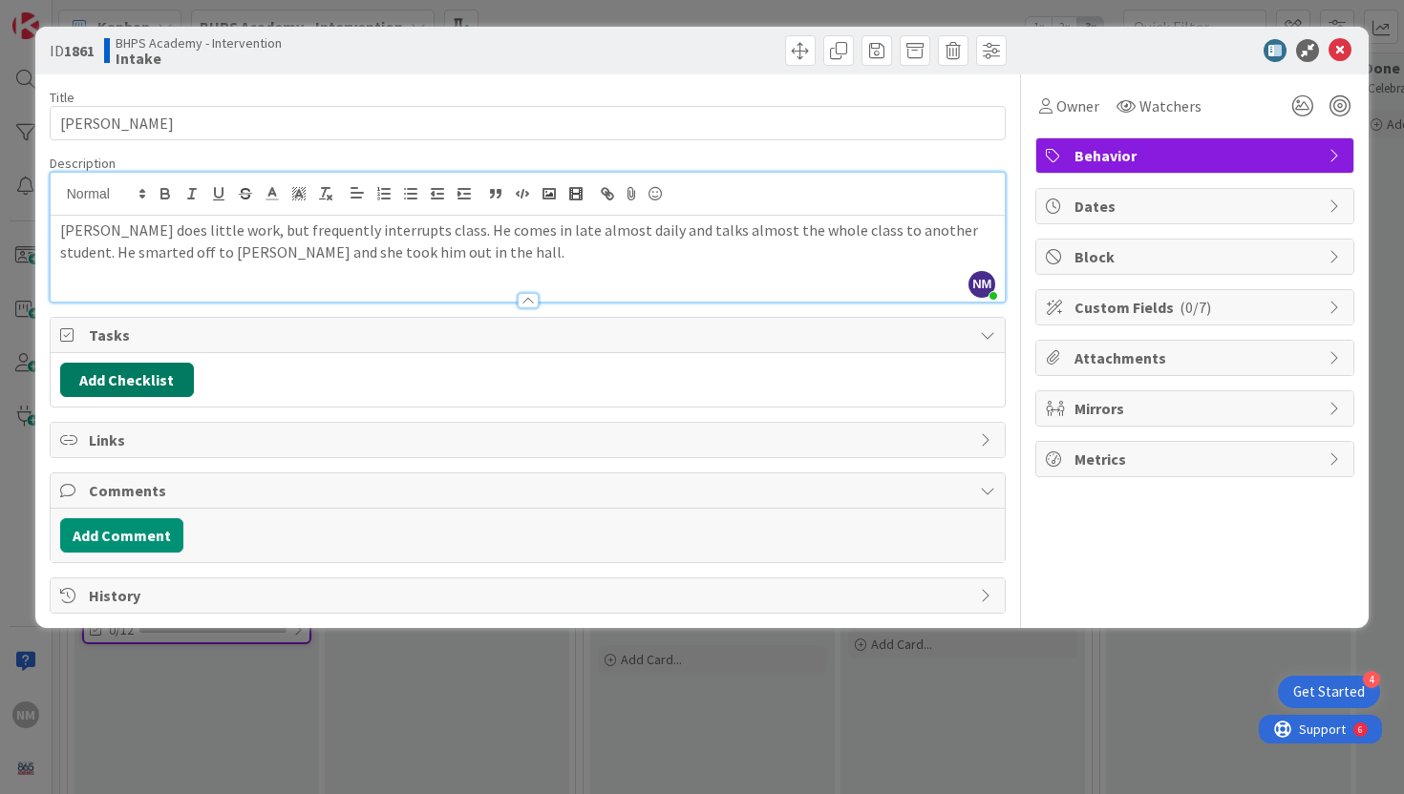
click at [155, 385] on button "Add Checklist" at bounding box center [127, 380] width 134 height 34
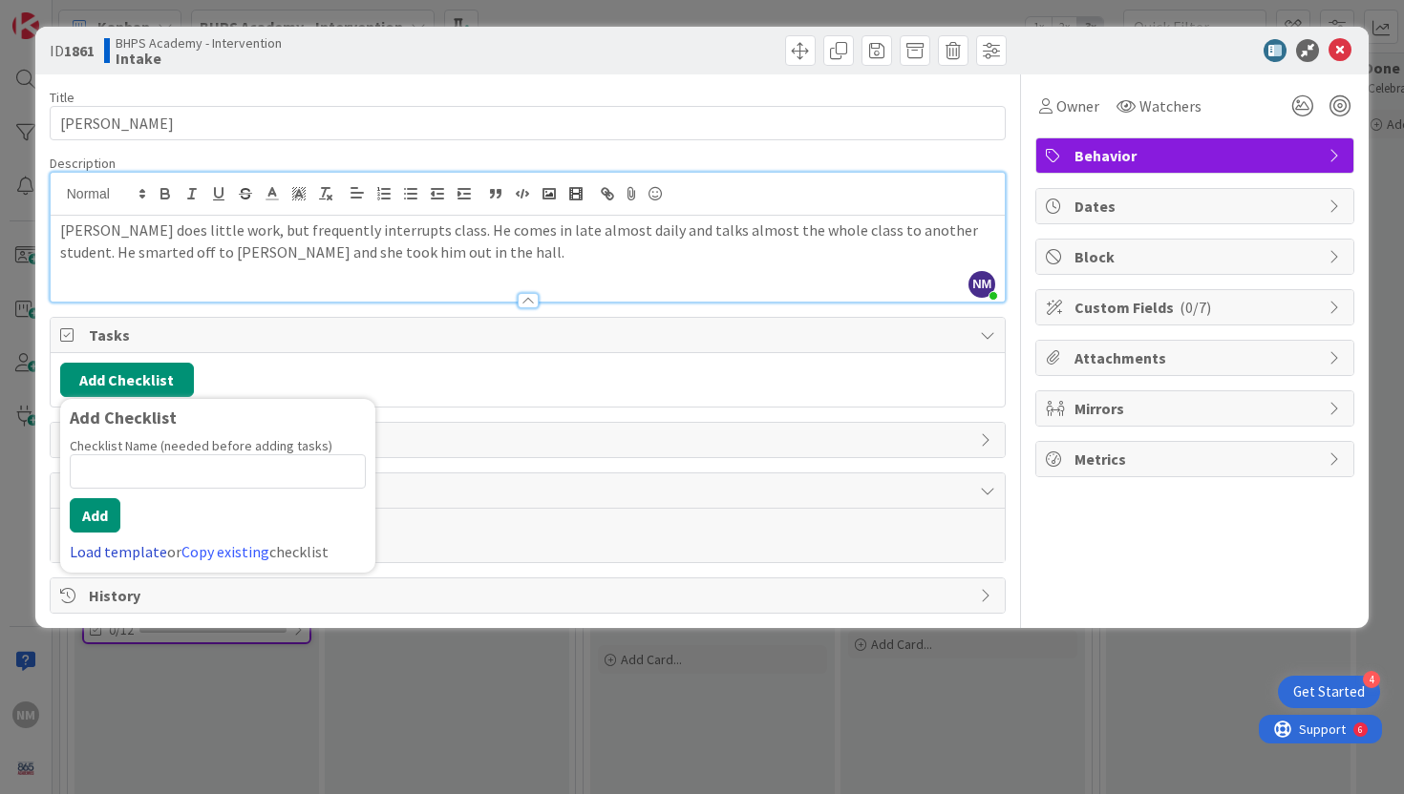
click at [112, 558] on link "Load template" at bounding box center [118, 551] width 97 height 19
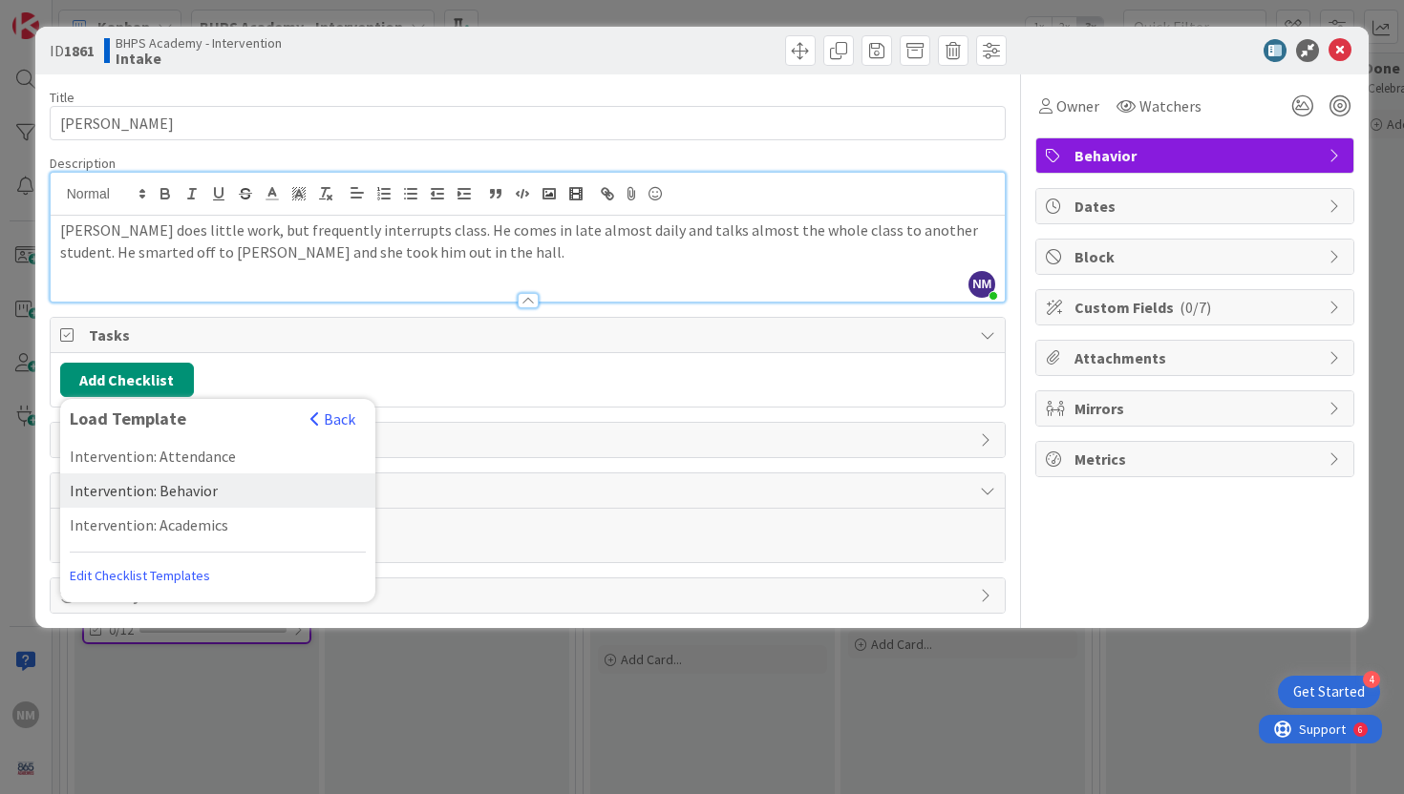
click at [138, 498] on div "Intervention: Behavior" at bounding box center [217, 491] width 315 height 34
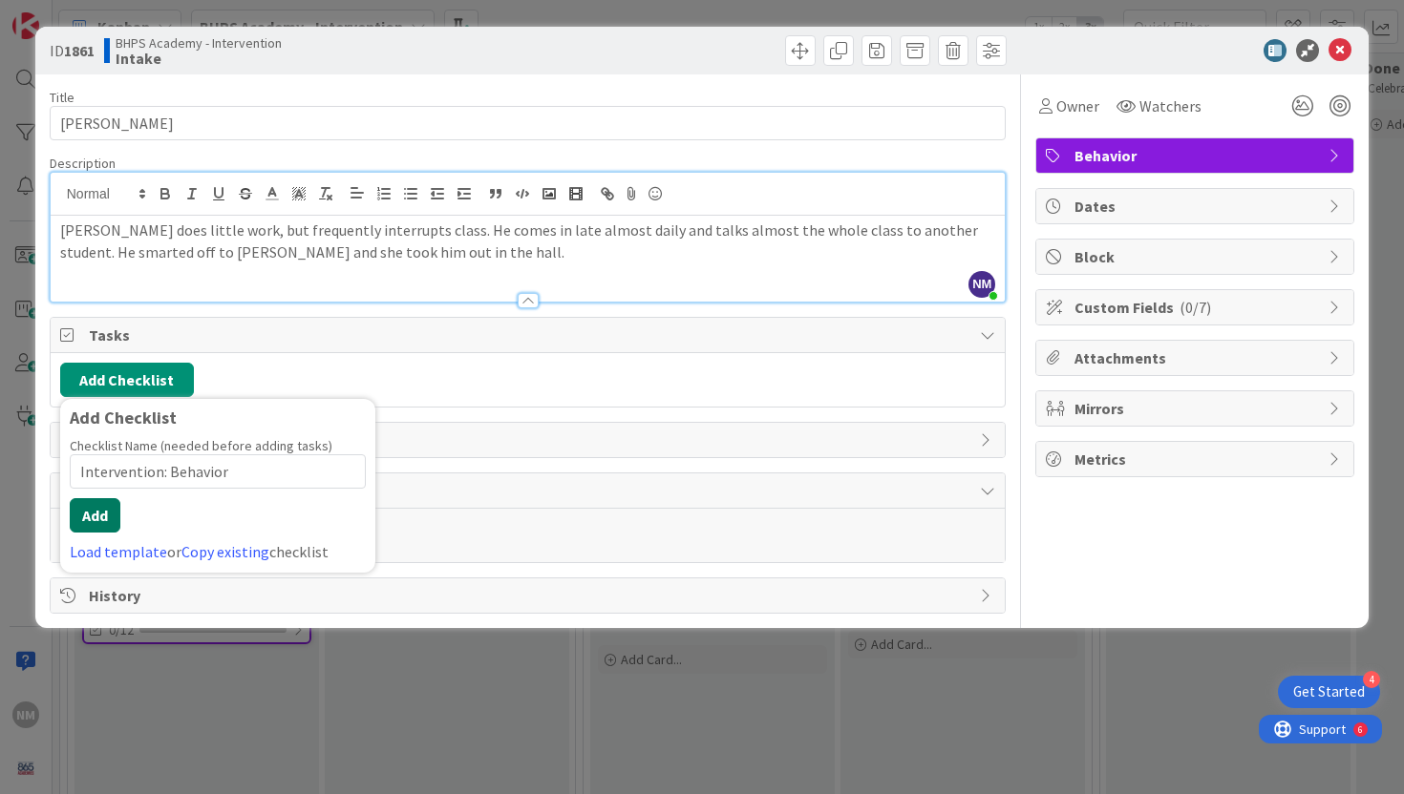
click at [75, 515] on button "Add" at bounding box center [95, 515] width 51 height 34
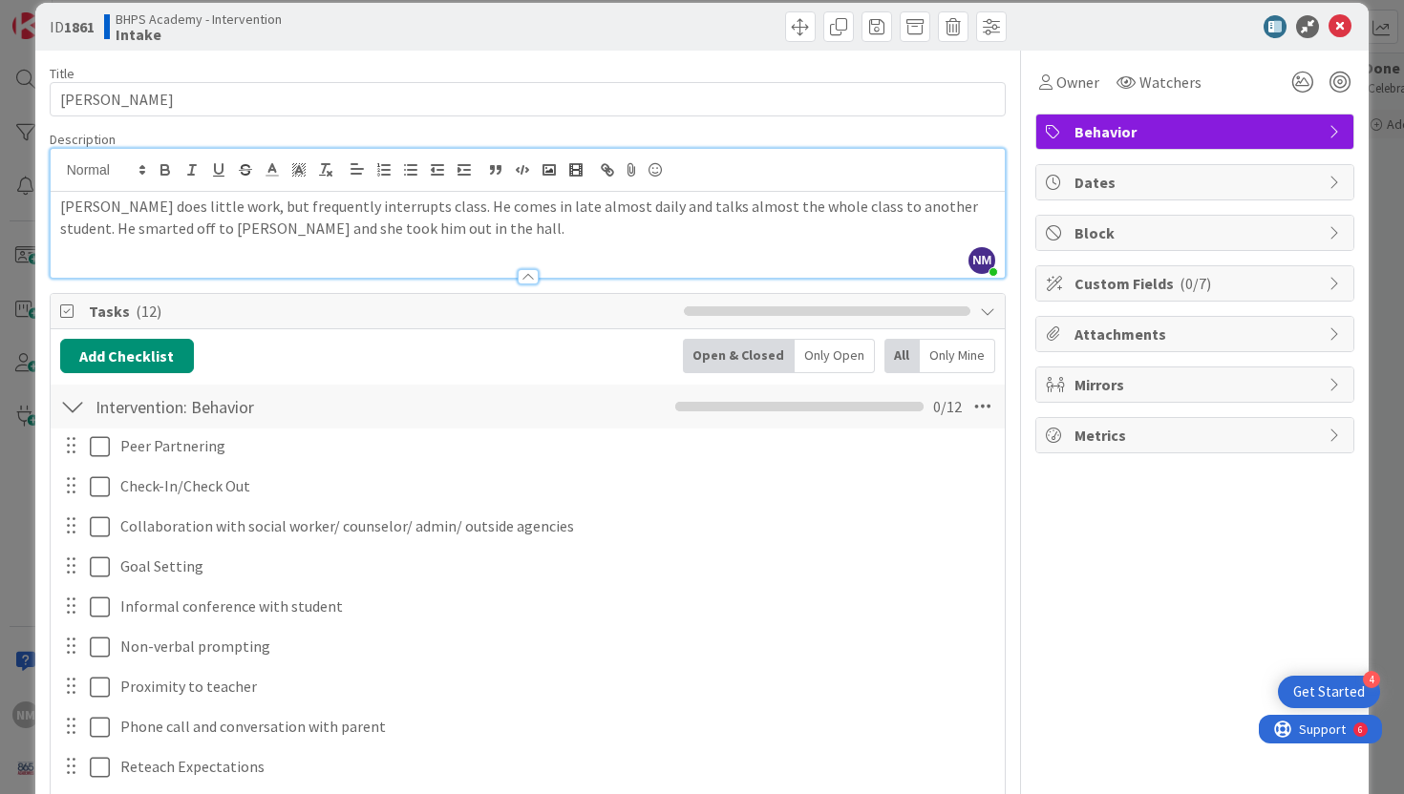
scroll to position [25, 0]
click at [1329, 25] on icon at bounding box center [1339, 25] width 23 height 23
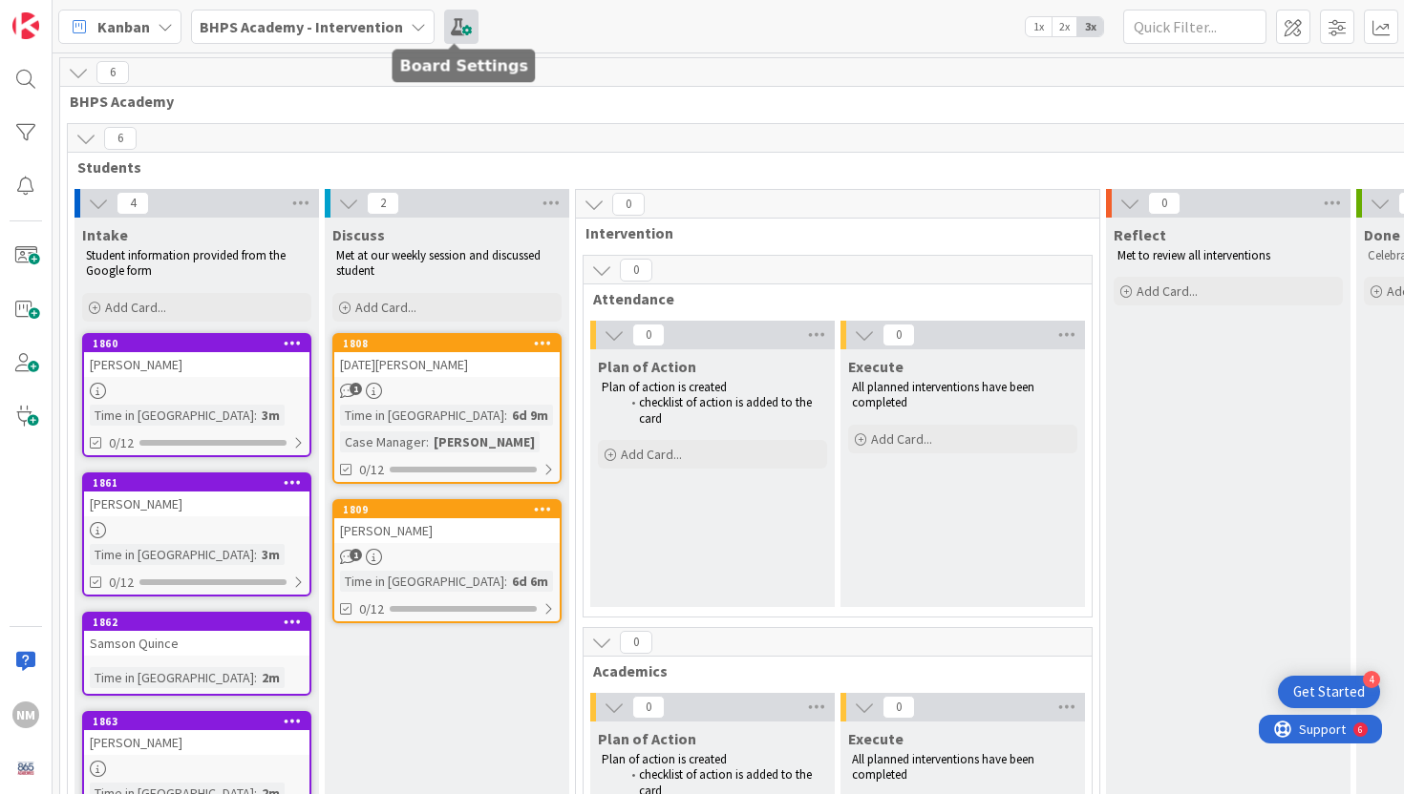
click at [451, 32] on span at bounding box center [461, 27] width 34 height 34
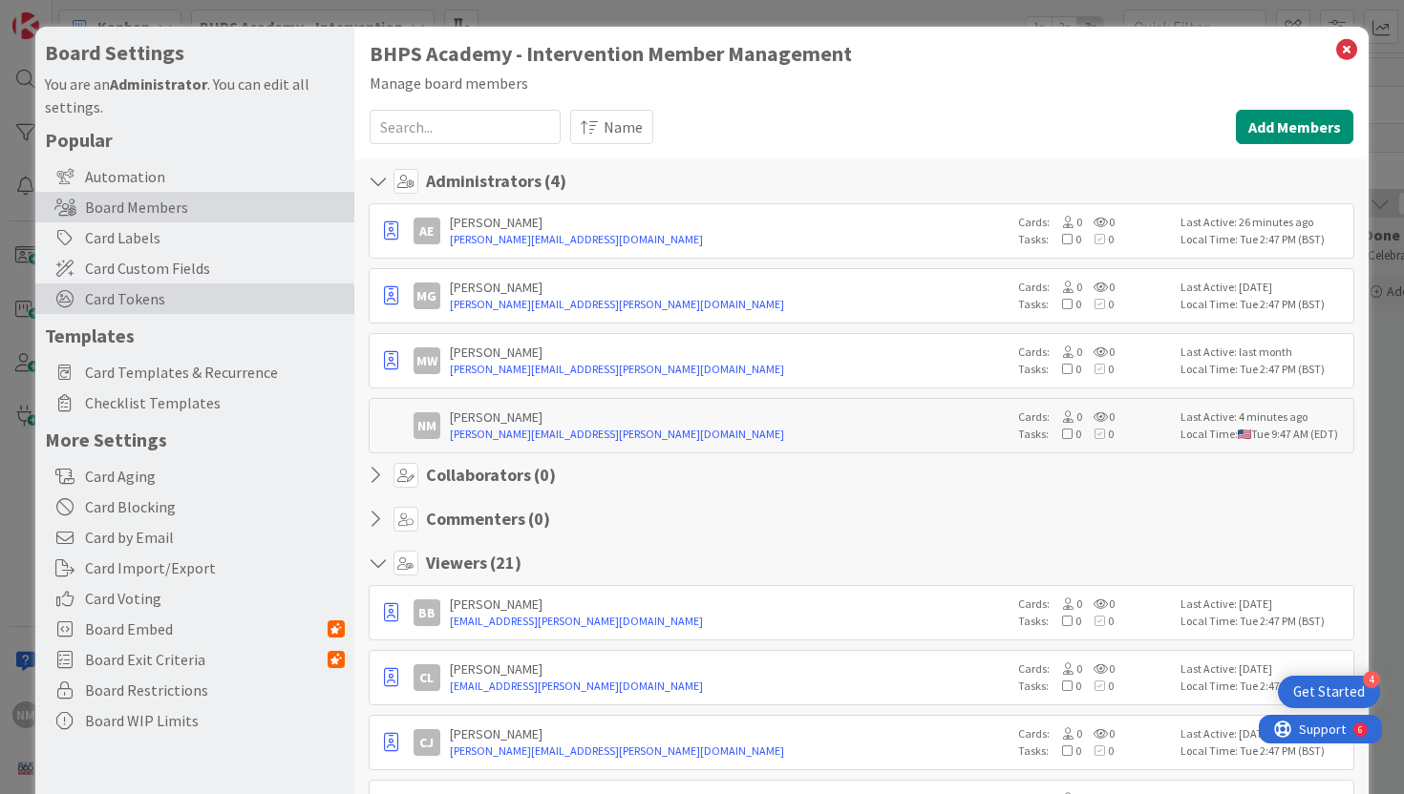
click at [125, 298] on span "Card Tokens" at bounding box center [215, 298] width 260 height 23
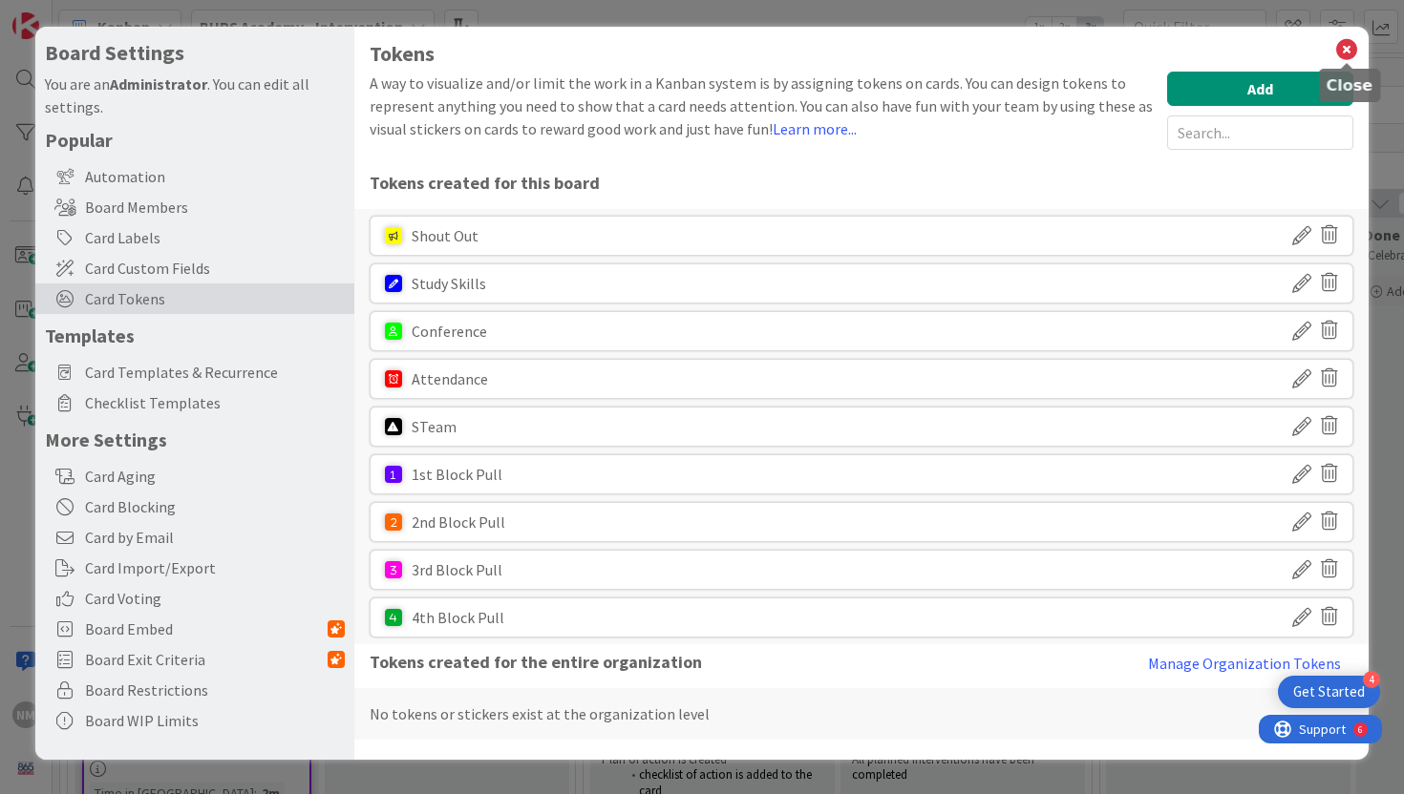
click at [1346, 49] on icon at bounding box center [1346, 49] width 25 height 27
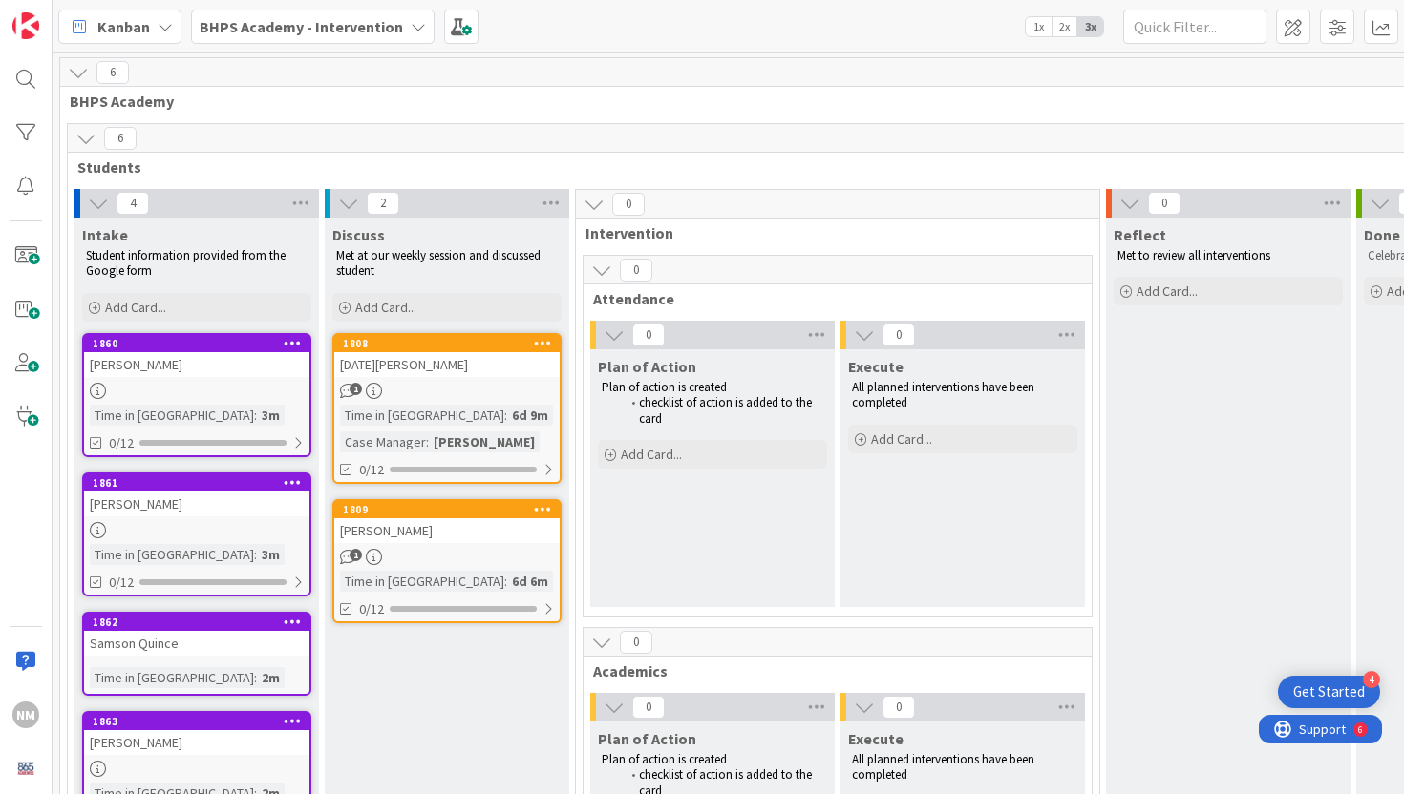
click at [398, 367] on div "[DATE][PERSON_NAME]" at bounding box center [446, 364] width 225 height 25
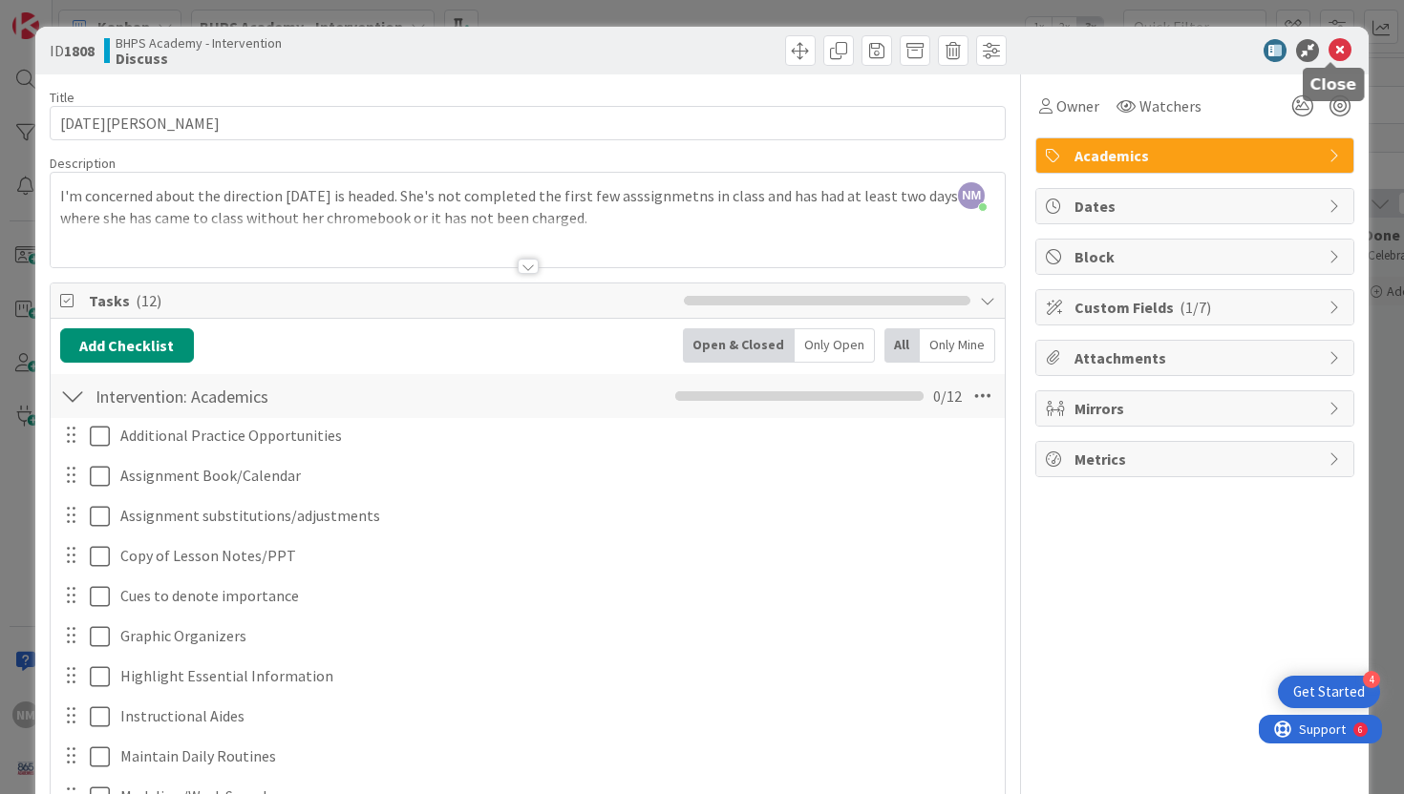
click at [1333, 52] on icon at bounding box center [1339, 50] width 23 height 23
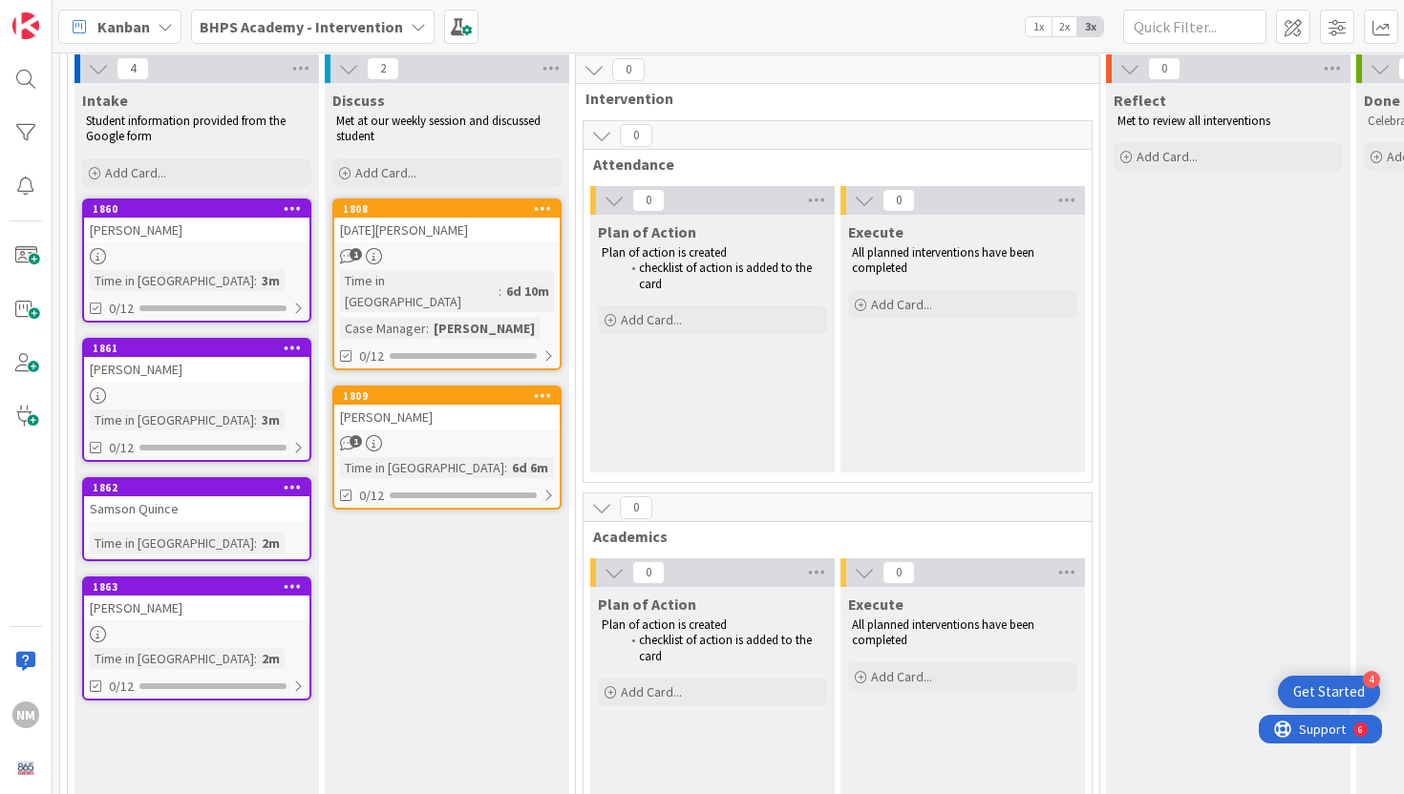
scroll to position [116, 0]
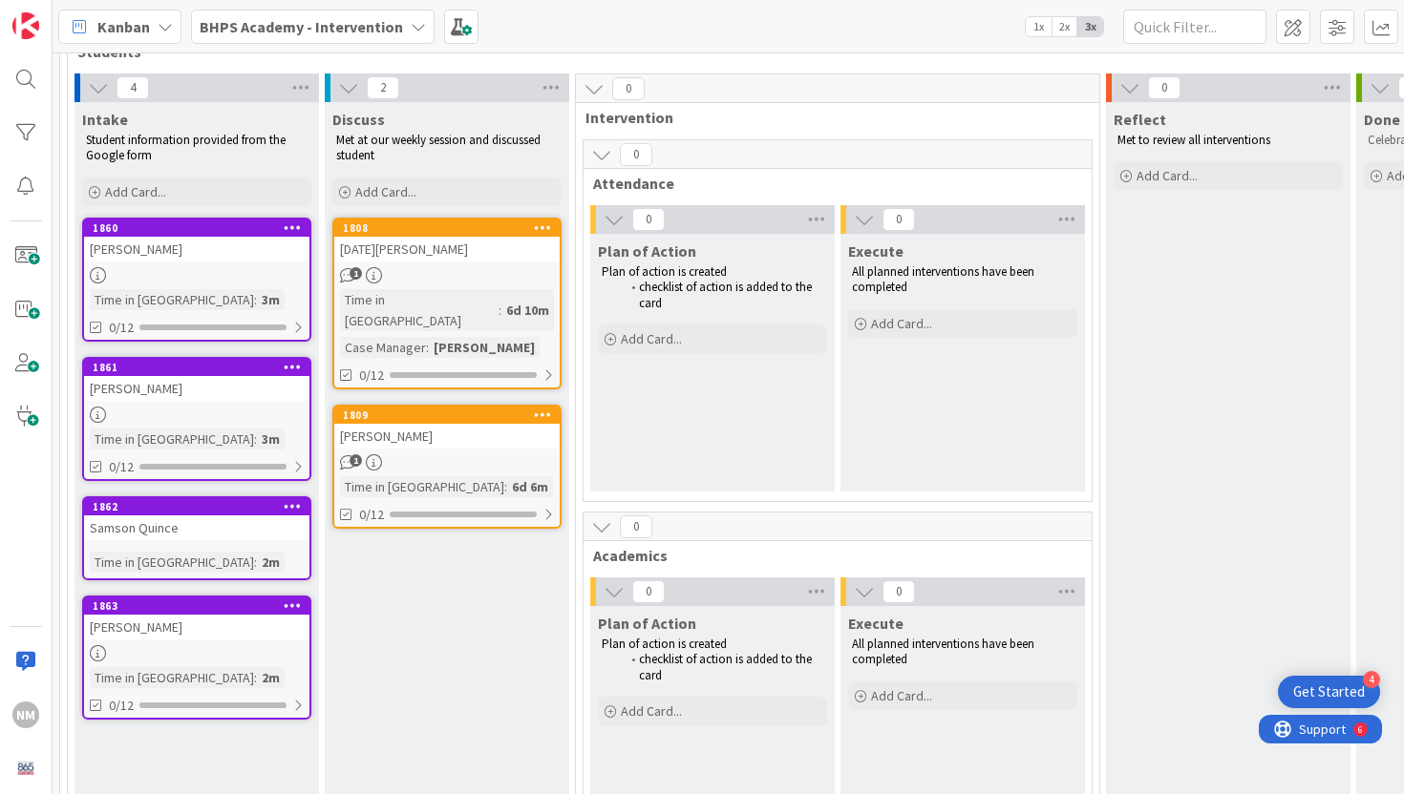
click at [97, 273] on icon at bounding box center [98, 275] width 16 height 16
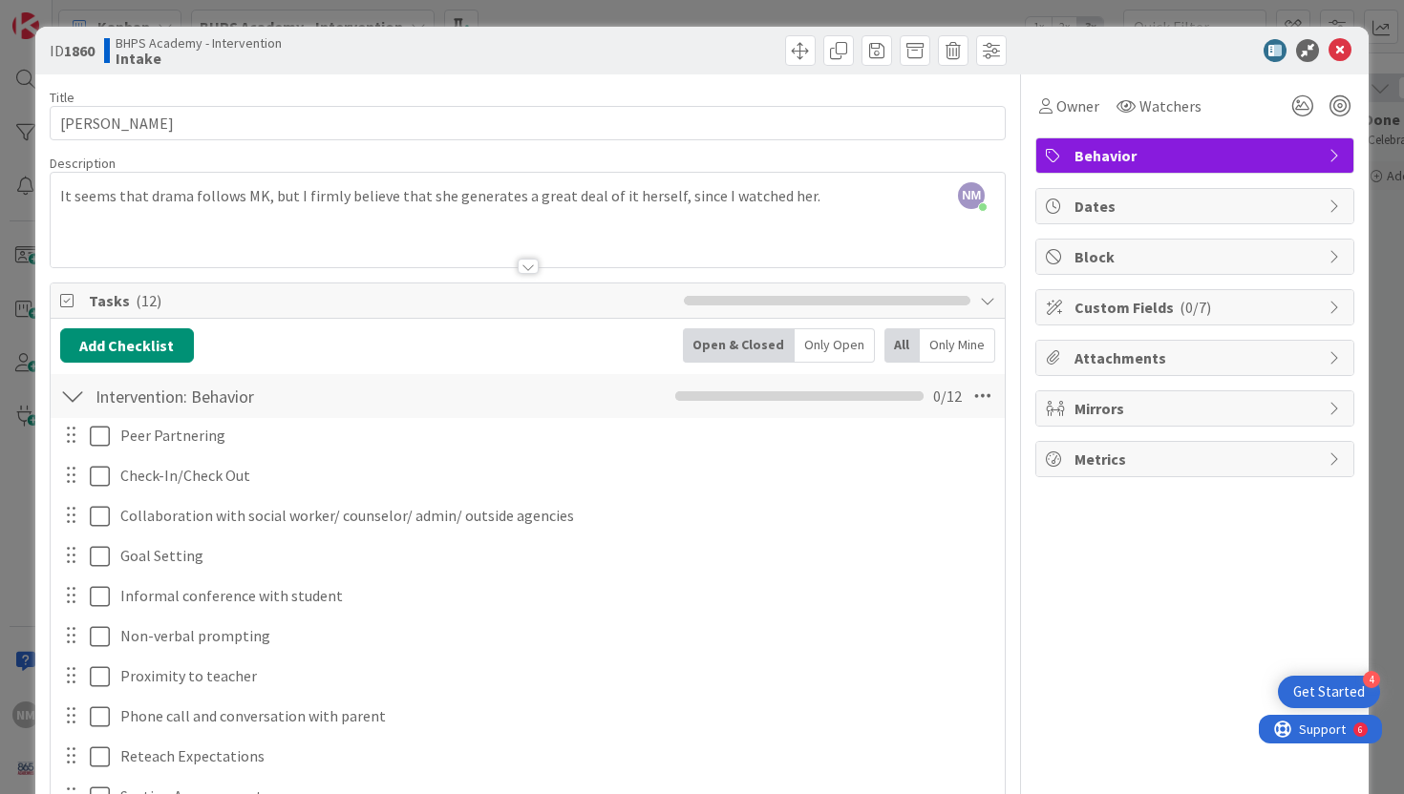
click at [1343, 41] on div at bounding box center [1185, 50] width 338 height 23
click at [1332, 47] on icon at bounding box center [1339, 50] width 23 height 23
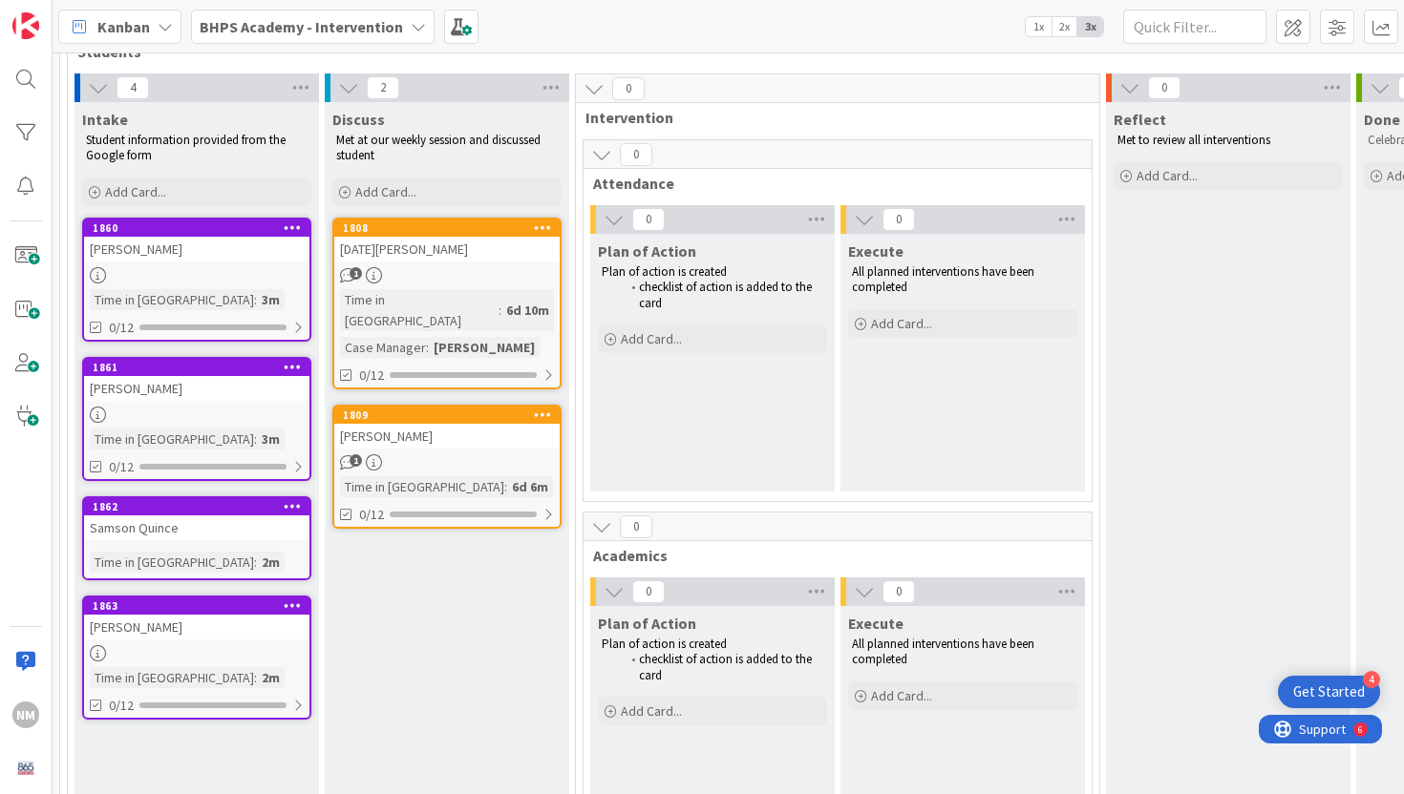
click at [222, 280] on div at bounding box center [196, 275] width 225 height 16
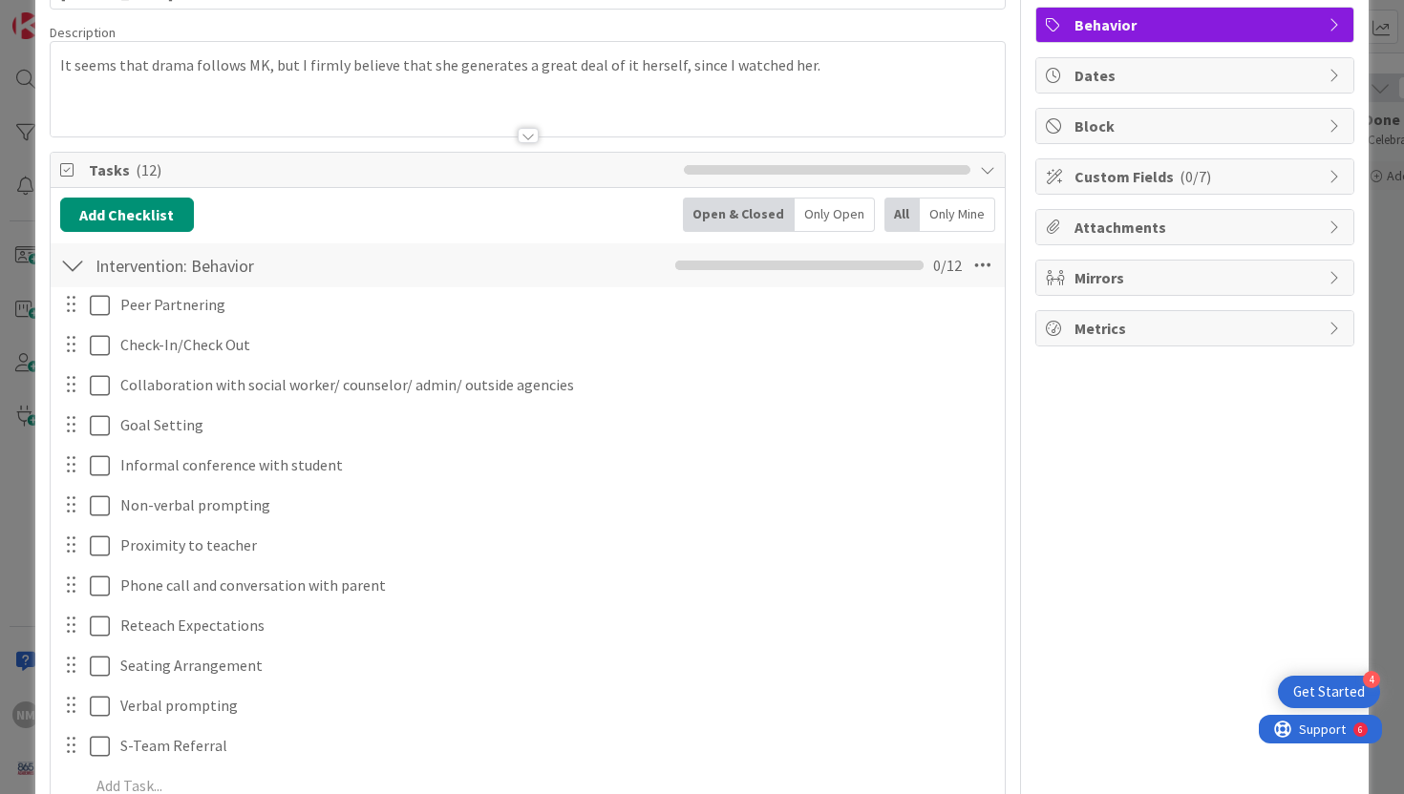
scroll to position [133, 0]
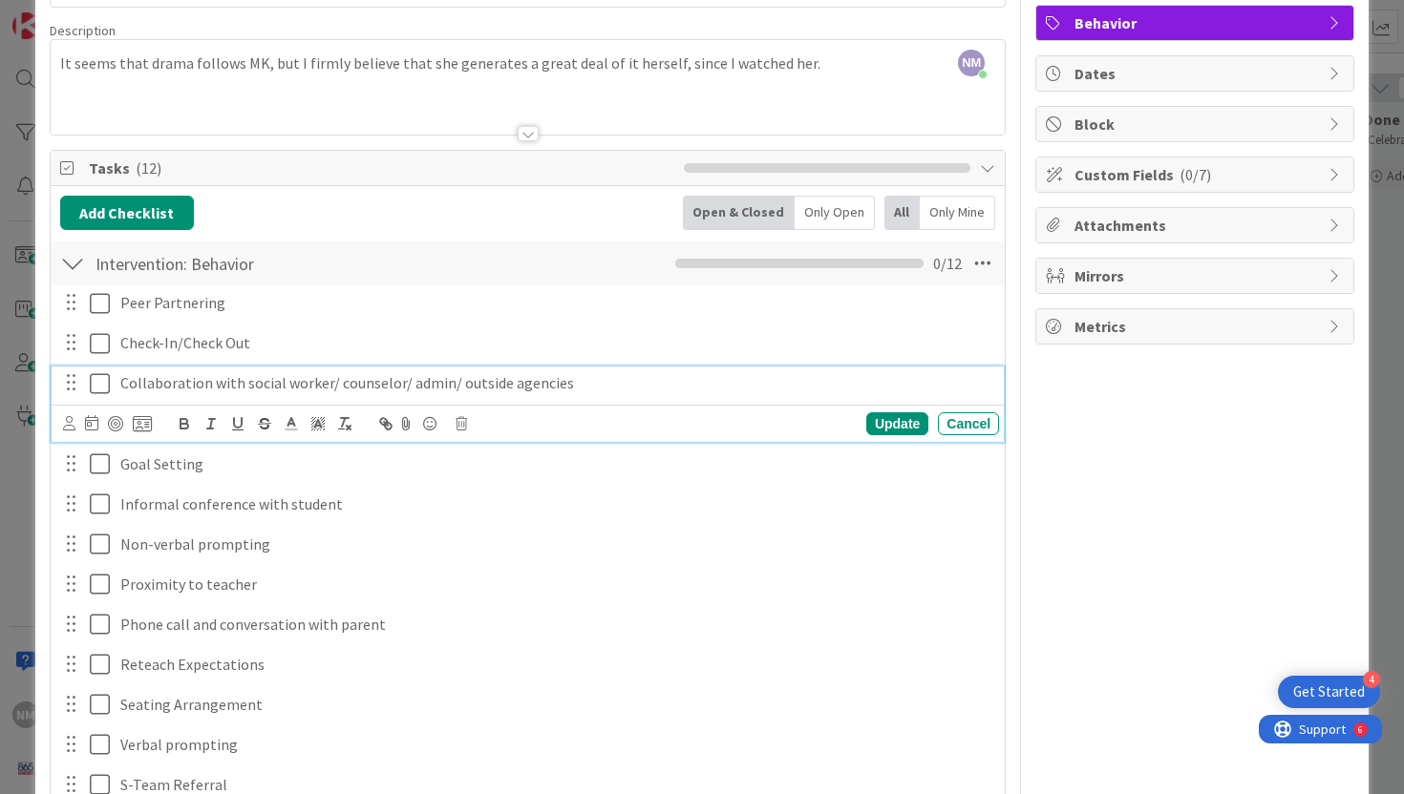
click at [97, 385] on icon at bounding box center [104, 383] width 29 height 23
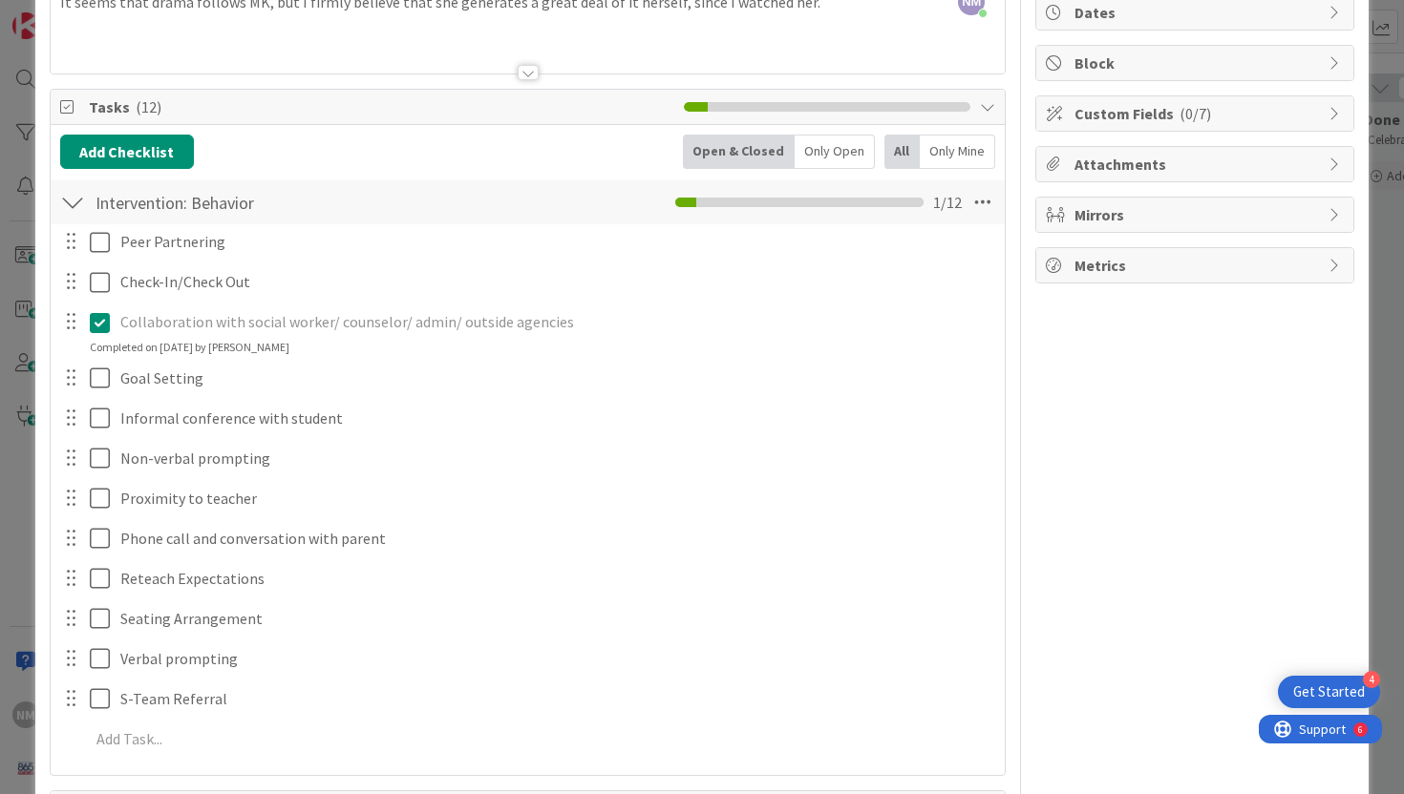
scroll to position [0, 0]
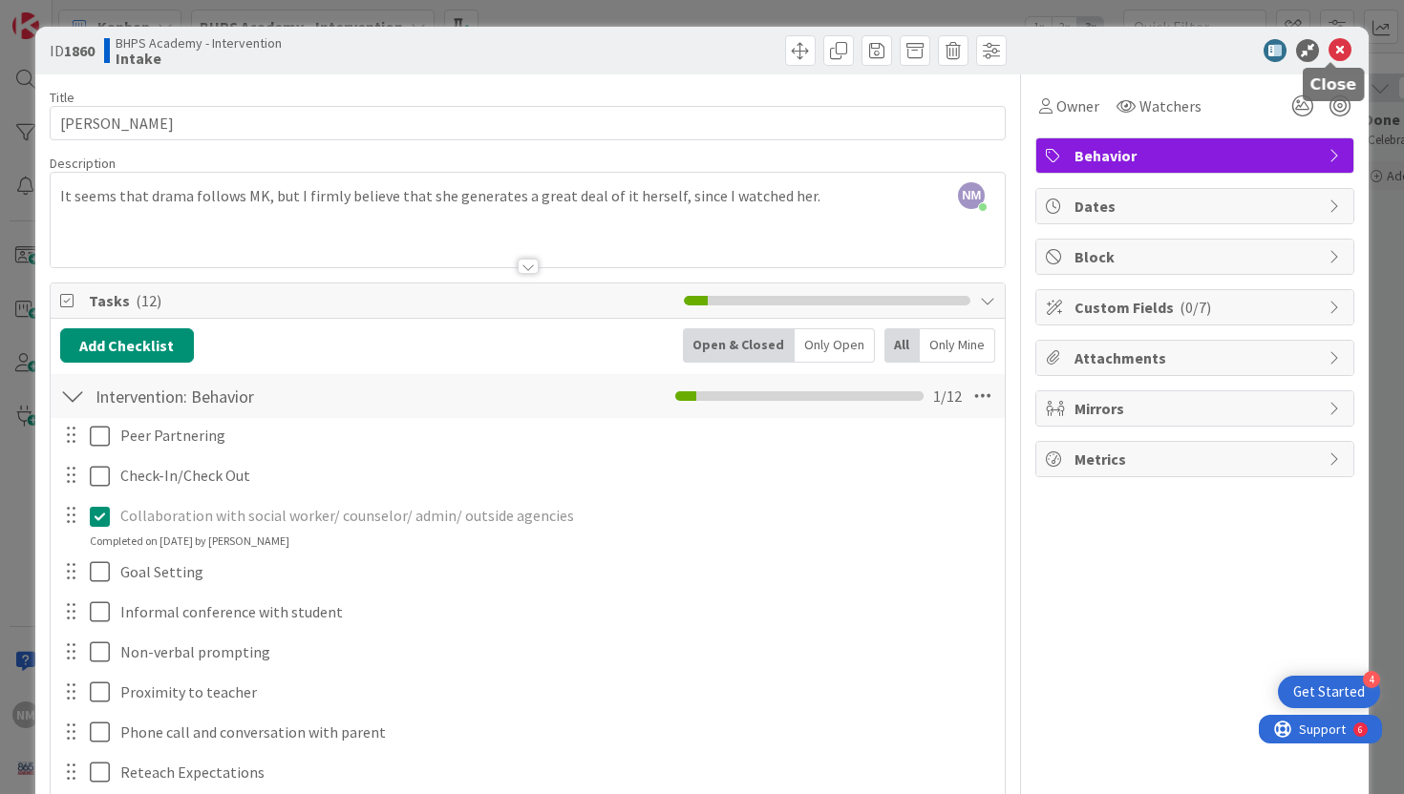
click at [1339, 46] on icon at bounding box center [1339, 50] width 23 height 23
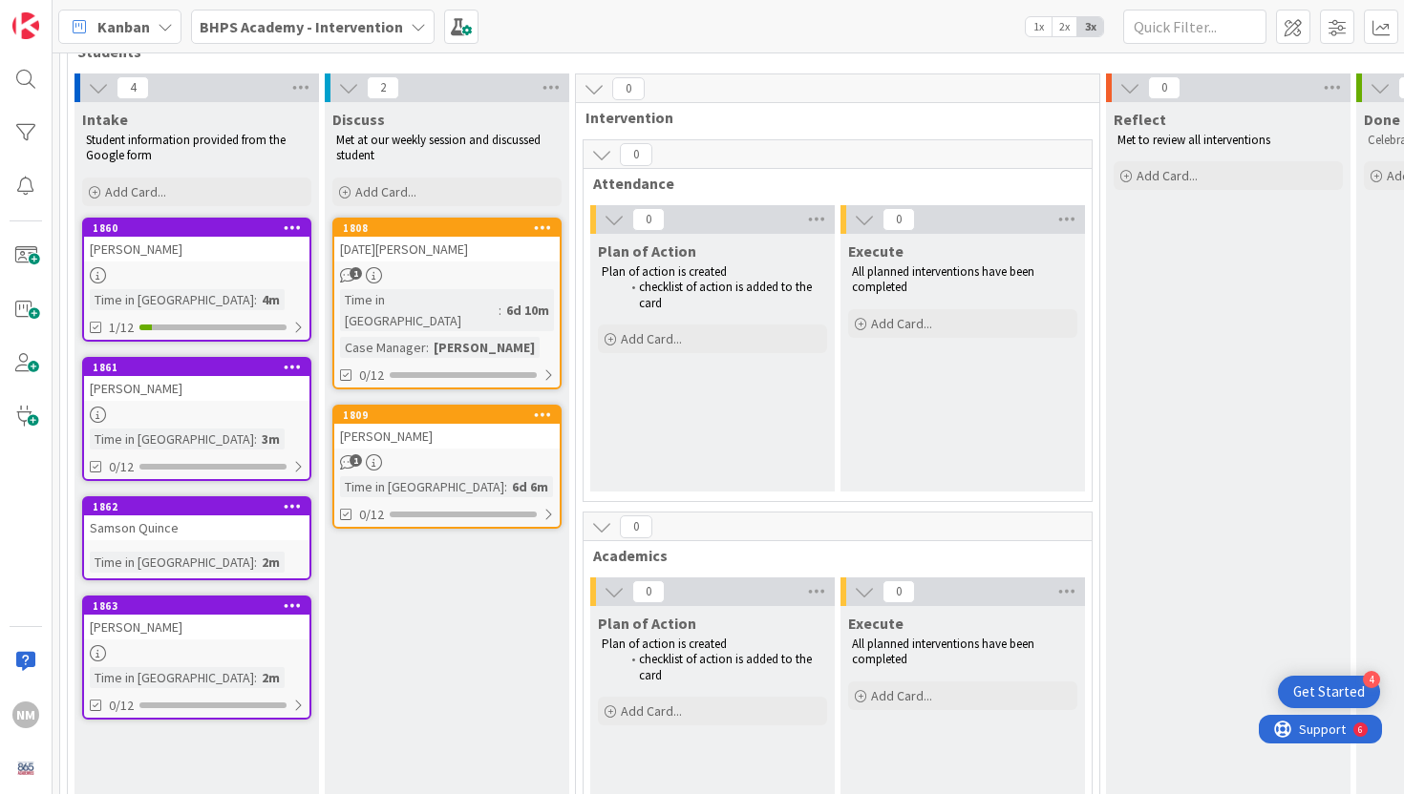
click at [185, 531] on div "Samson Quince" at bounding box center [196, 528] width 225 height 25
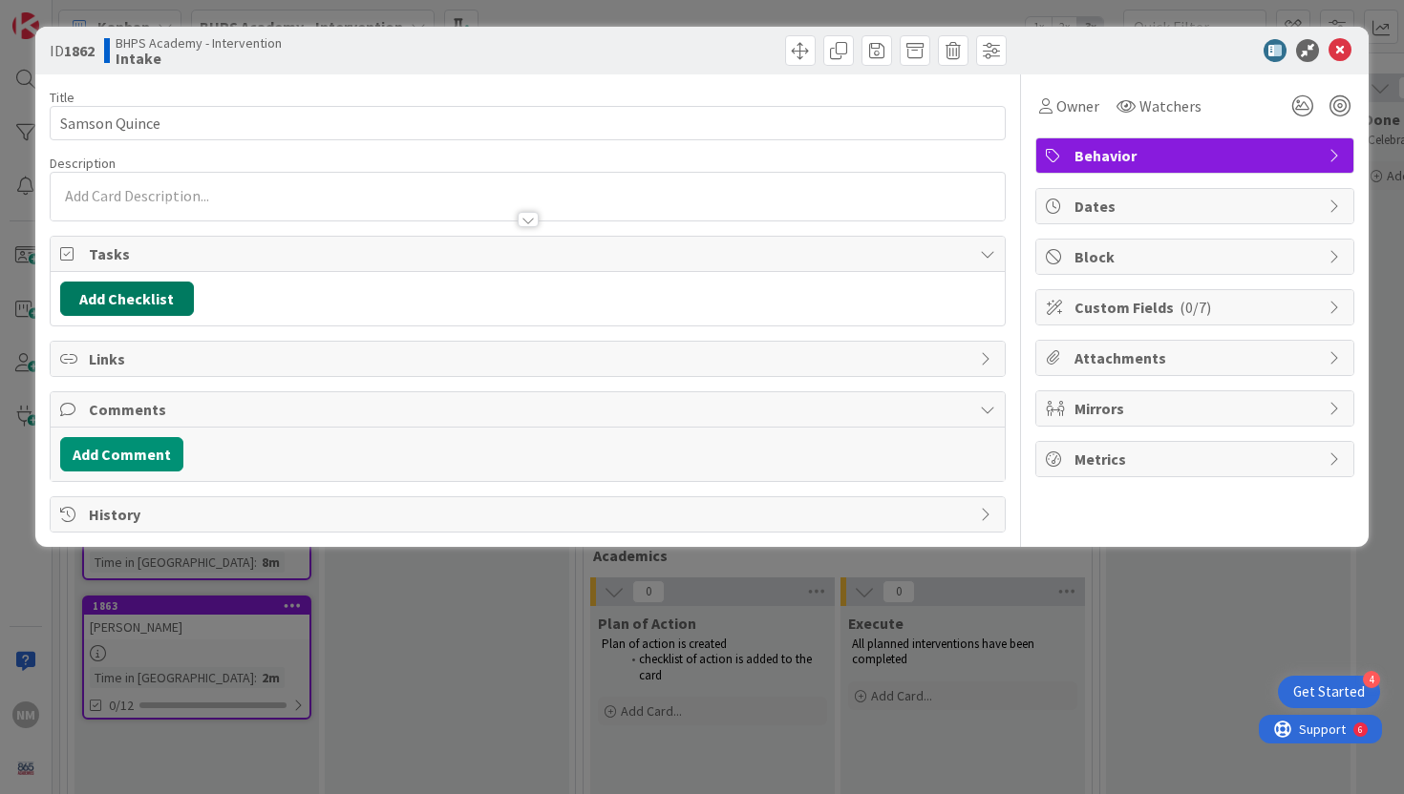
click at [103, 297] on button "Add Checklist" at bounding box center [127, 299] width 134 height 34
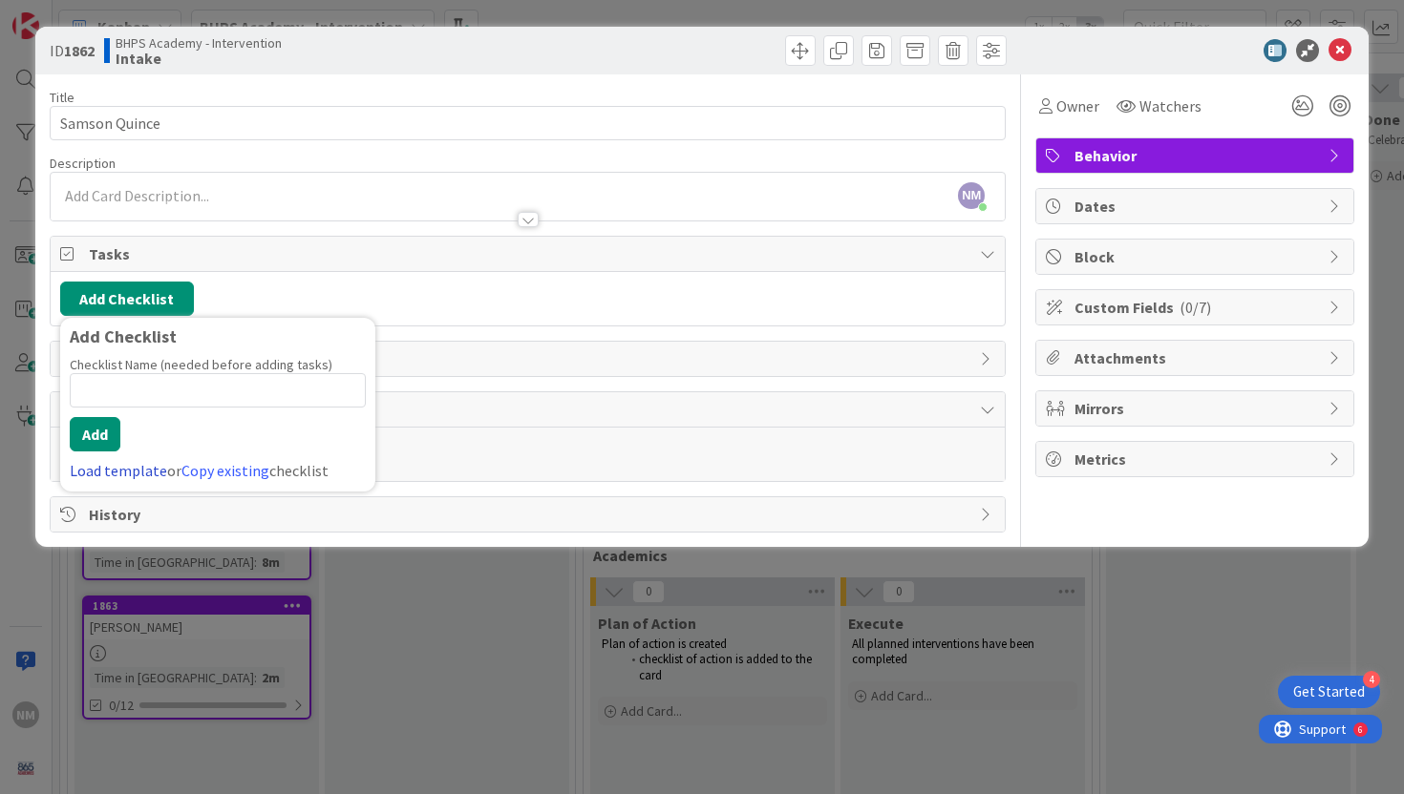
click at [103, 474] on link "Load template" at bounding box center [118, 470] width 97 height 19
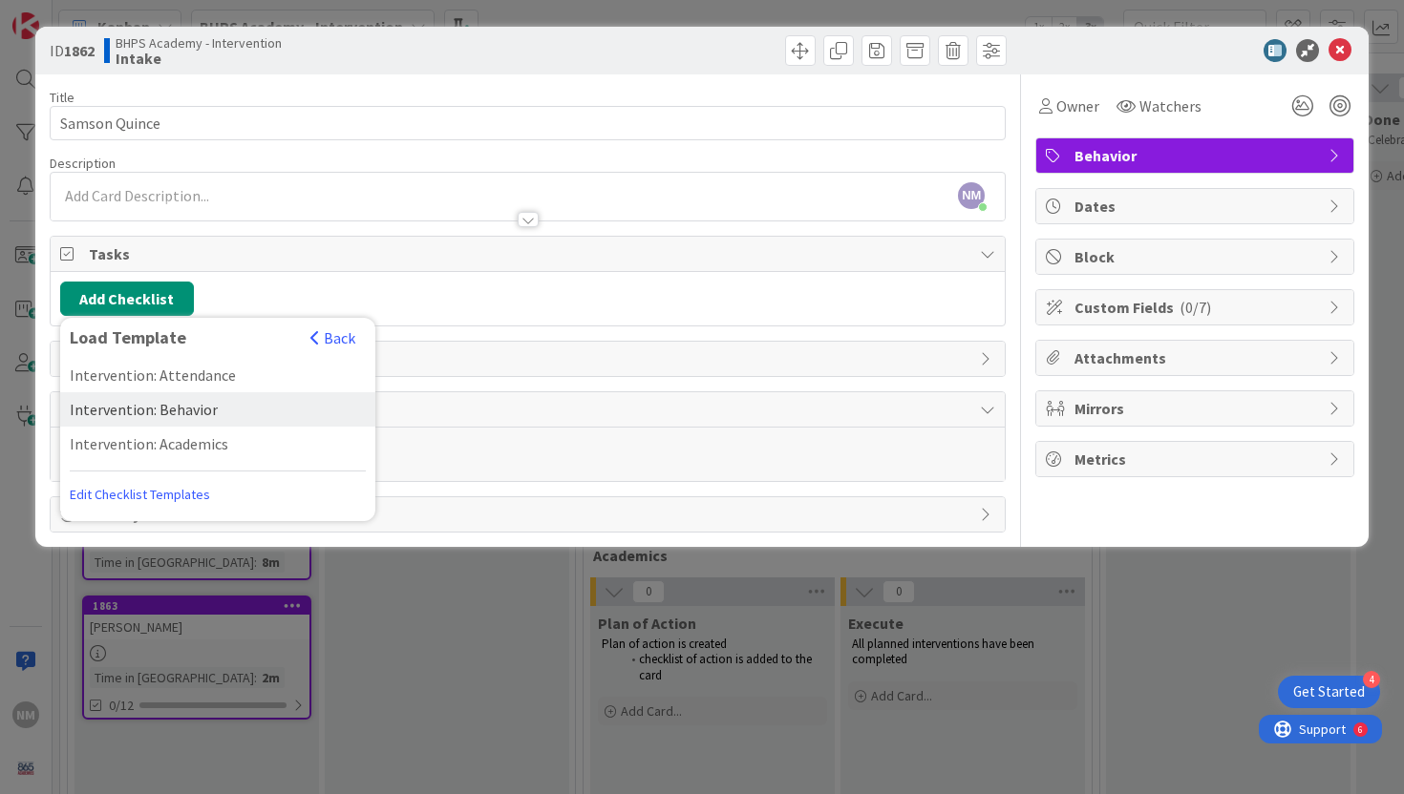
click at [196, 404] on div "Intervention: Behavior" at bounding box center [217, 409] width 315 height 34
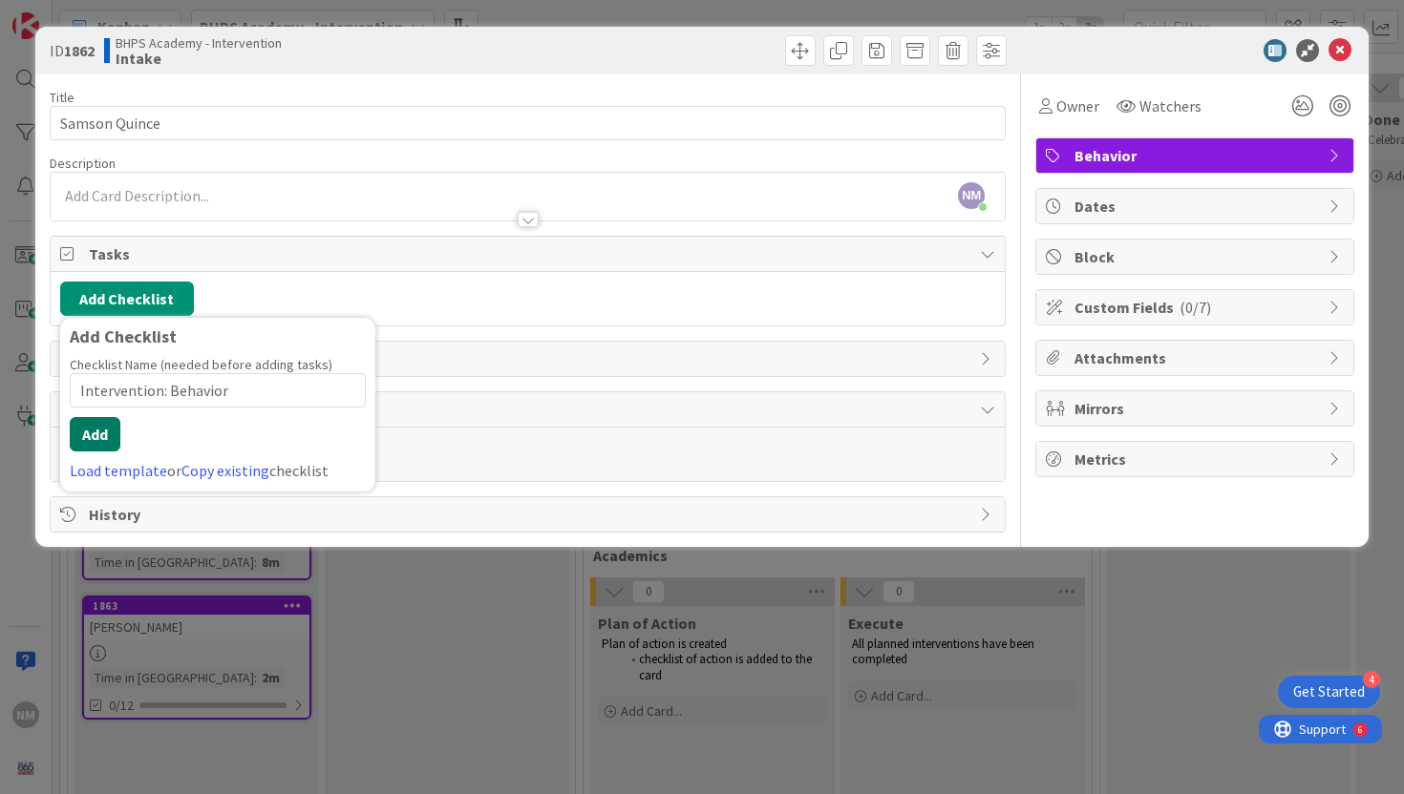
click at [107, 425] on button "Add" at bounding box center [95, 434] width 51 height 34
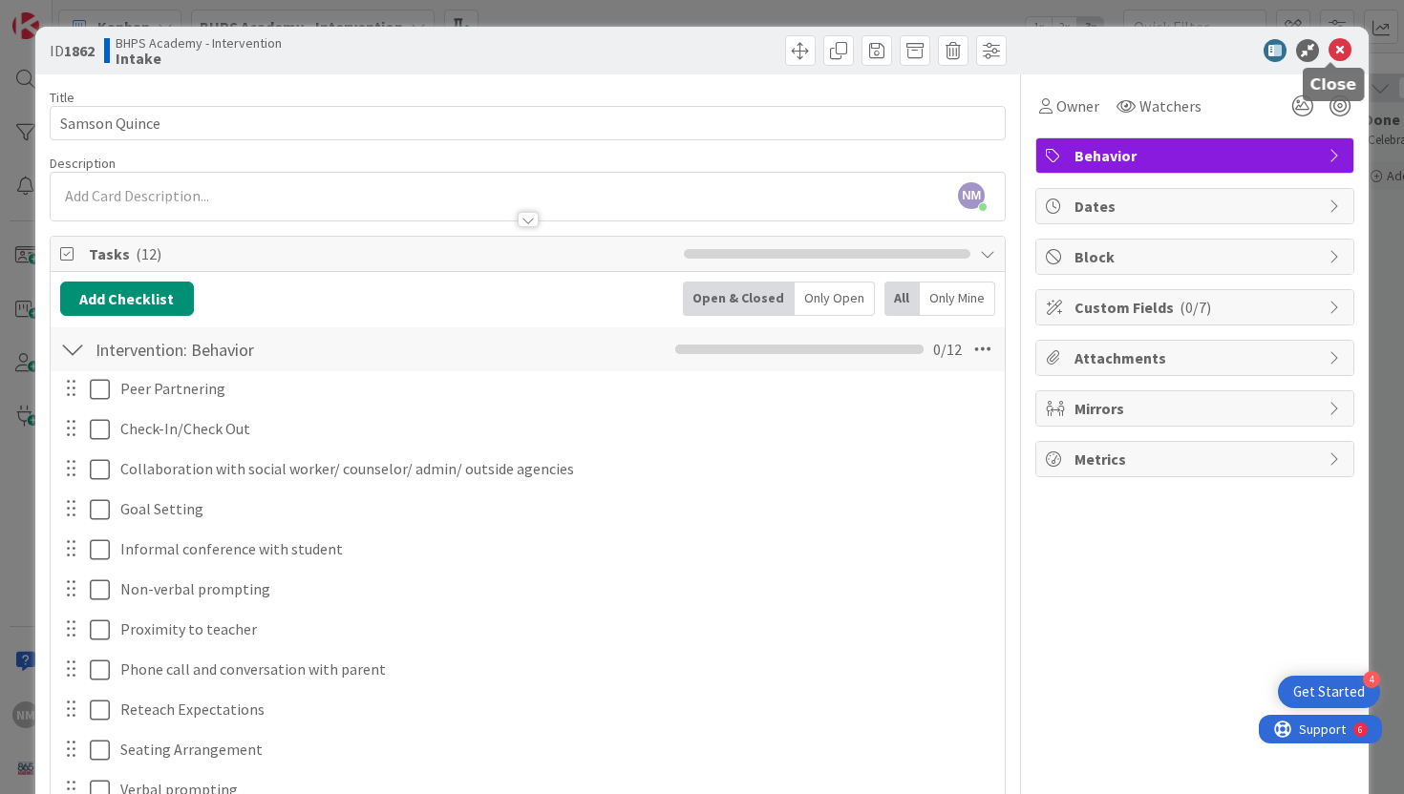
click at [1337, 45] on icon at bounding box center [1339, 50] width 23 height 23
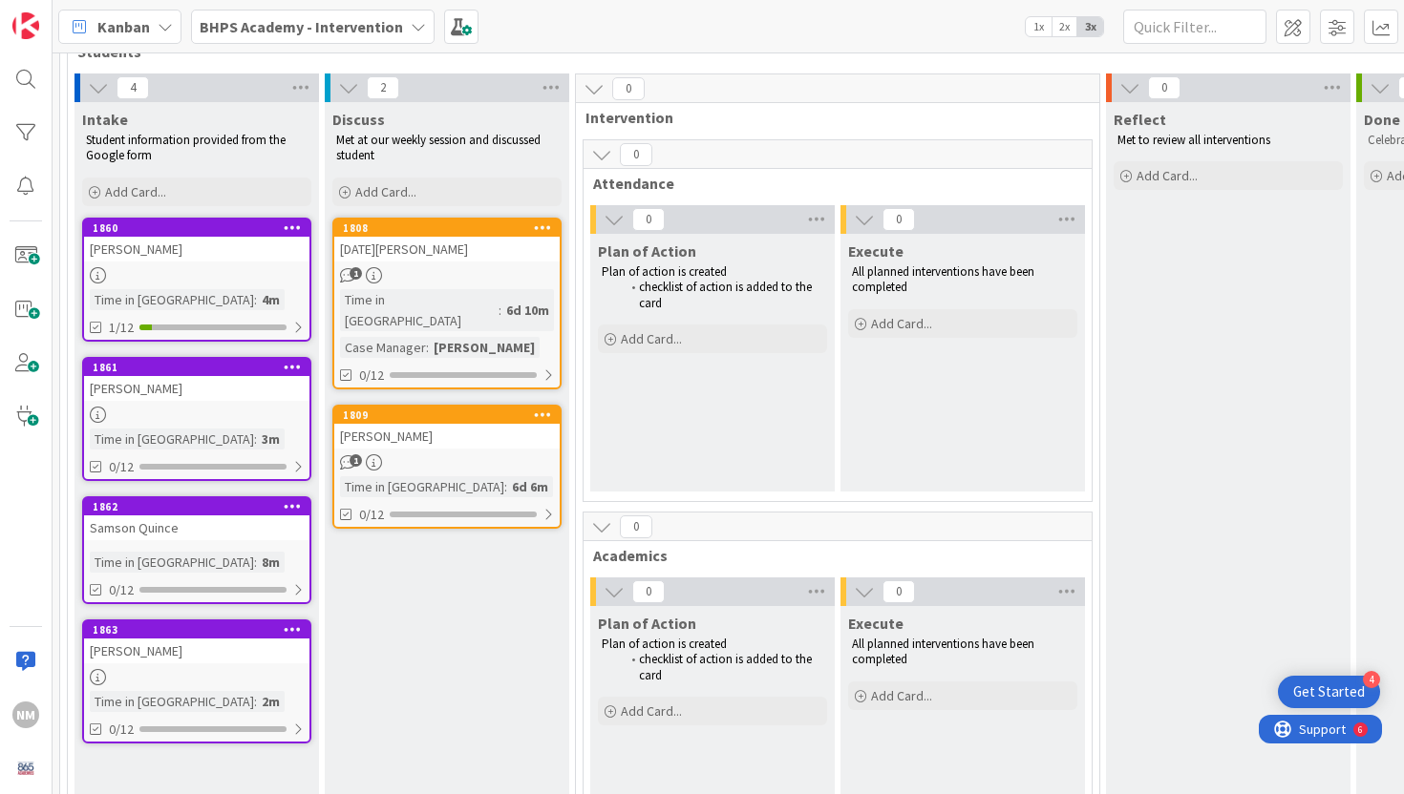
click at [201, 383] on div "[PERSON_NAME]" at bounding box center [196, 388] width 225 height 25
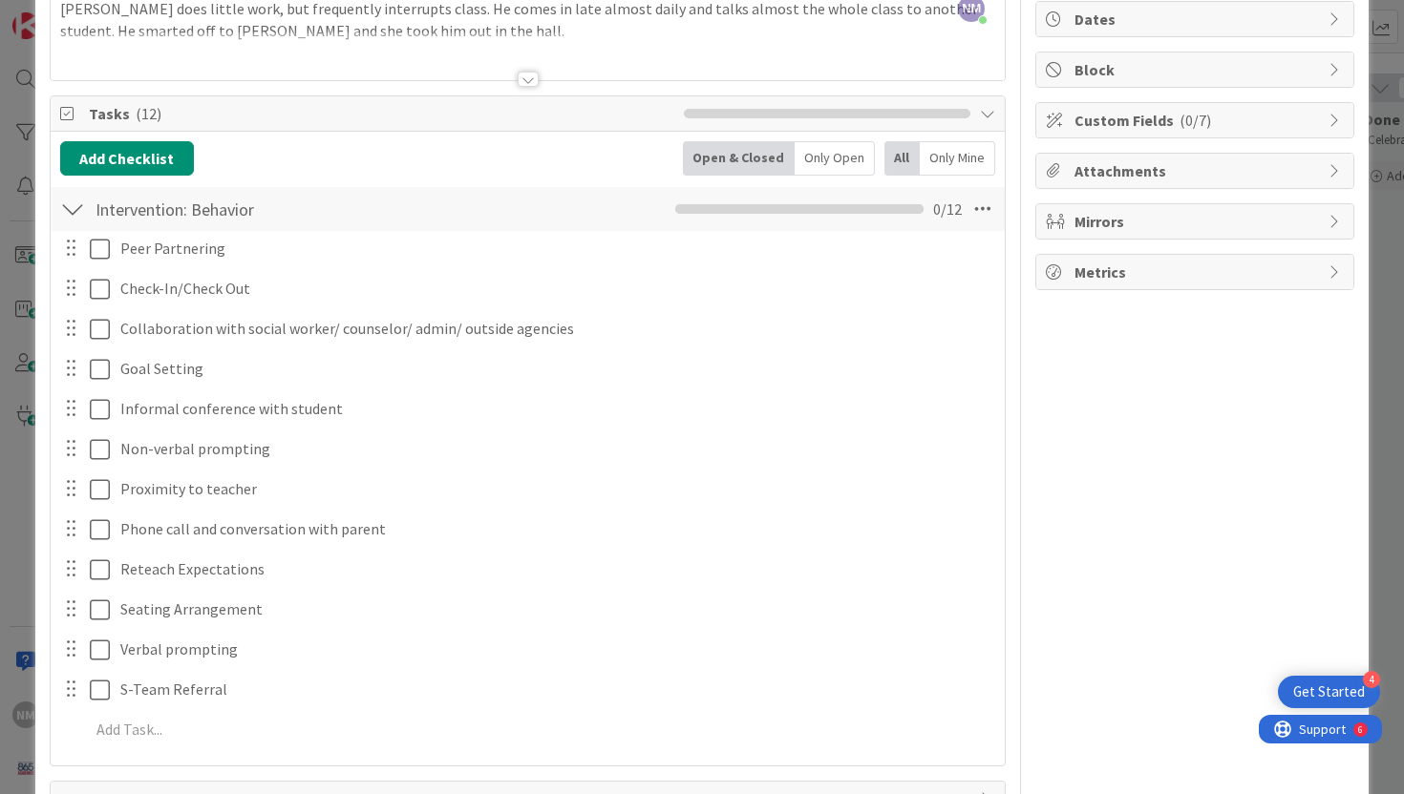
scroll to position [233, 0]
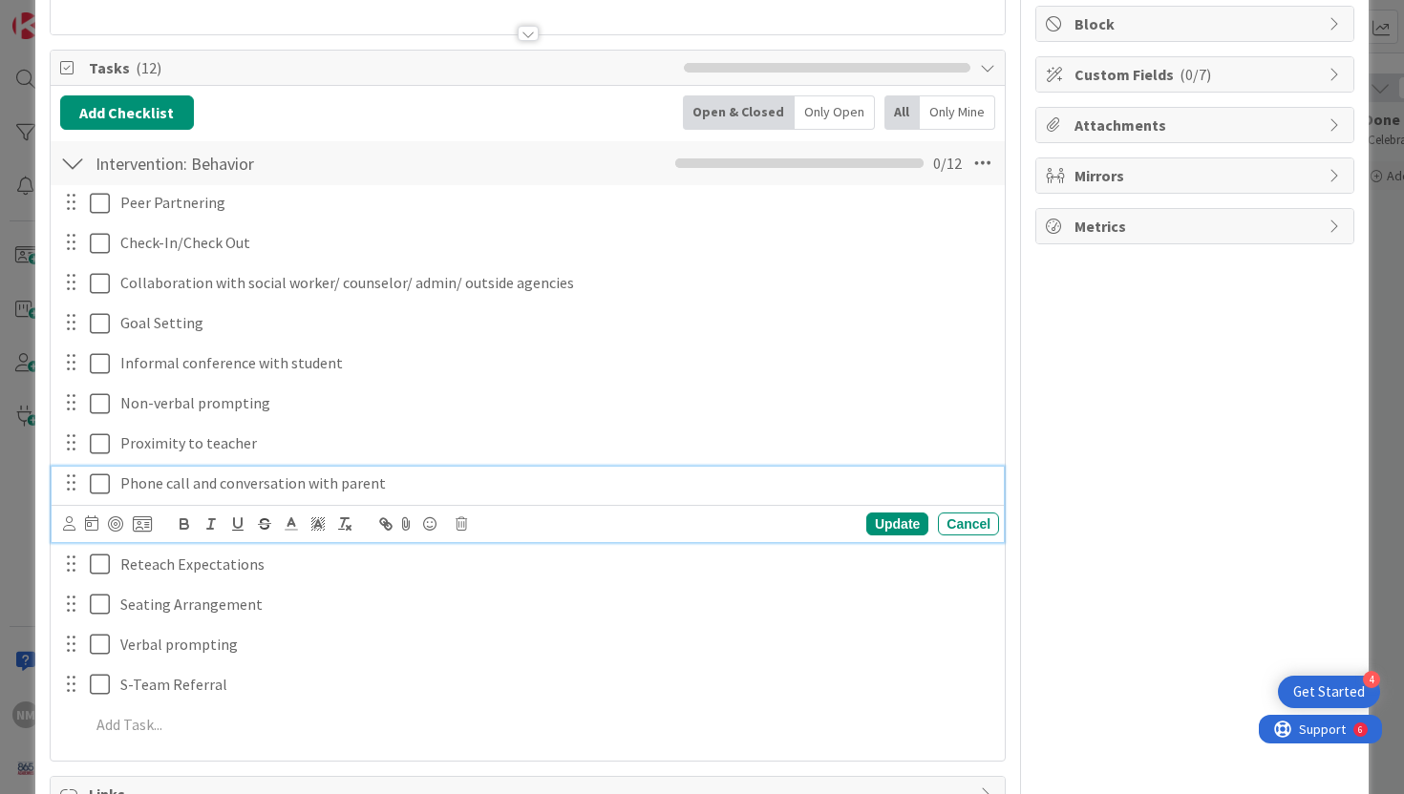
click at [98, 481] on icon at bounding box center [104, 484] width 29 height 23
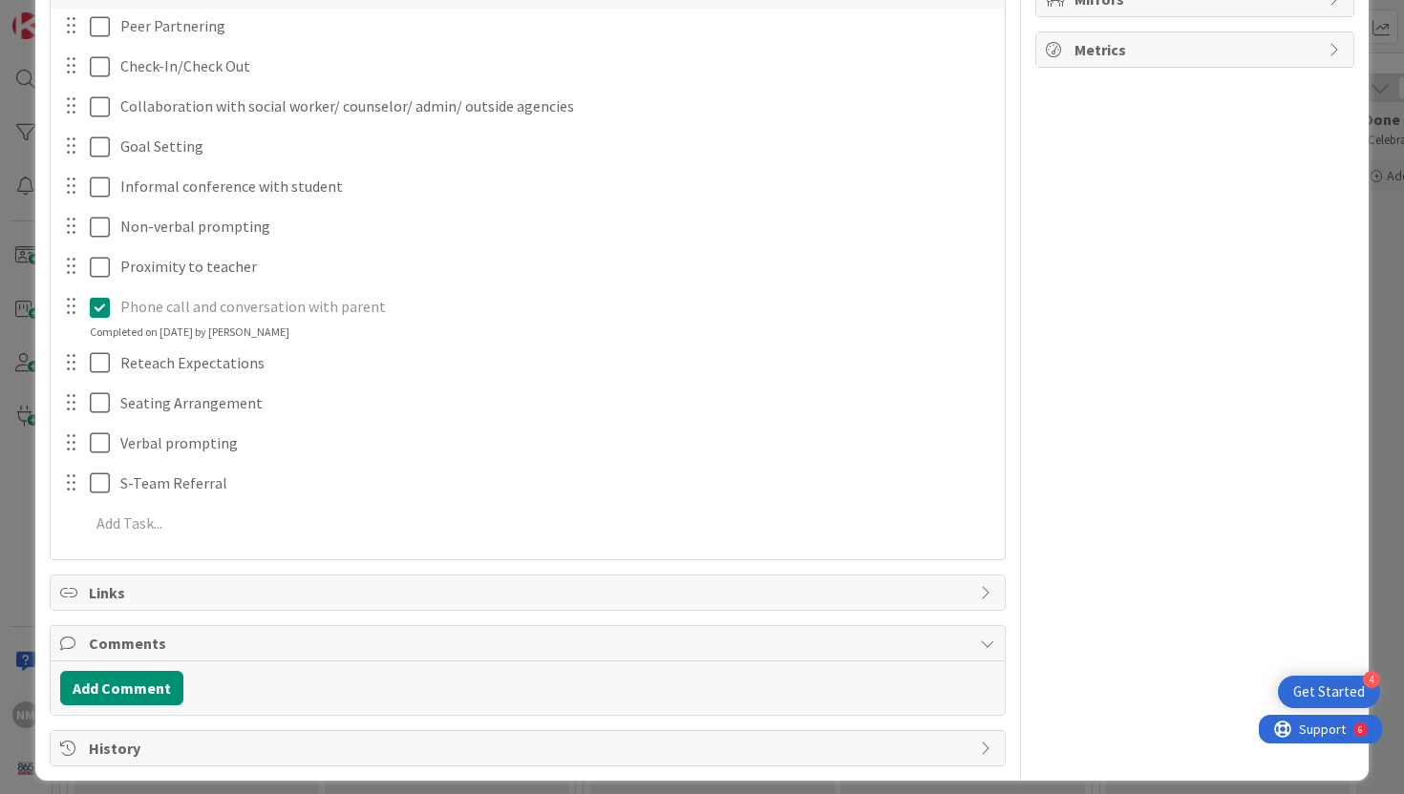
scroll to position [422, 0]
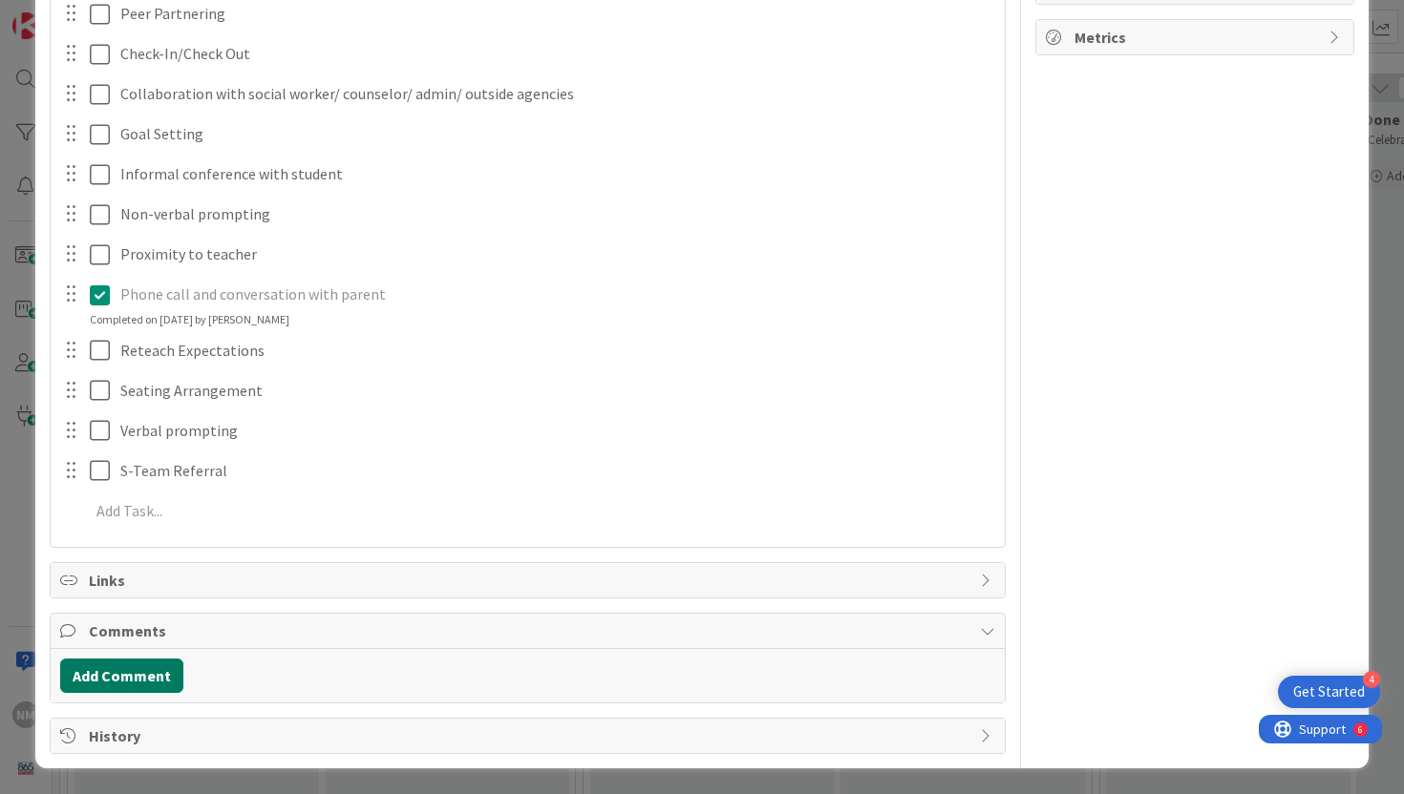
click at [129, 662] on button "Add Comment" at bounding box center [121, 676] width 123 height 34
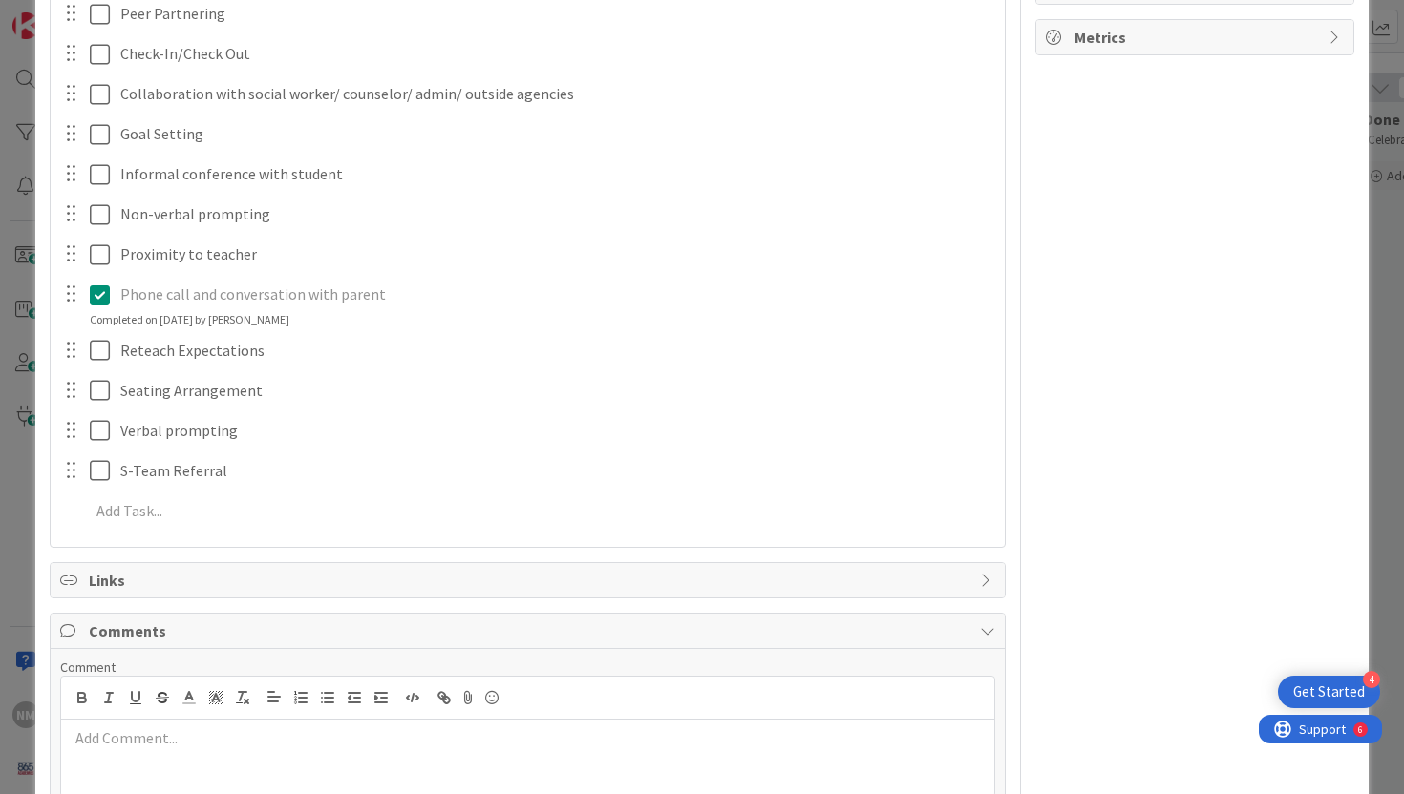
click at [234, 754] on div at bounding box center [528, 758] width 934 height 76
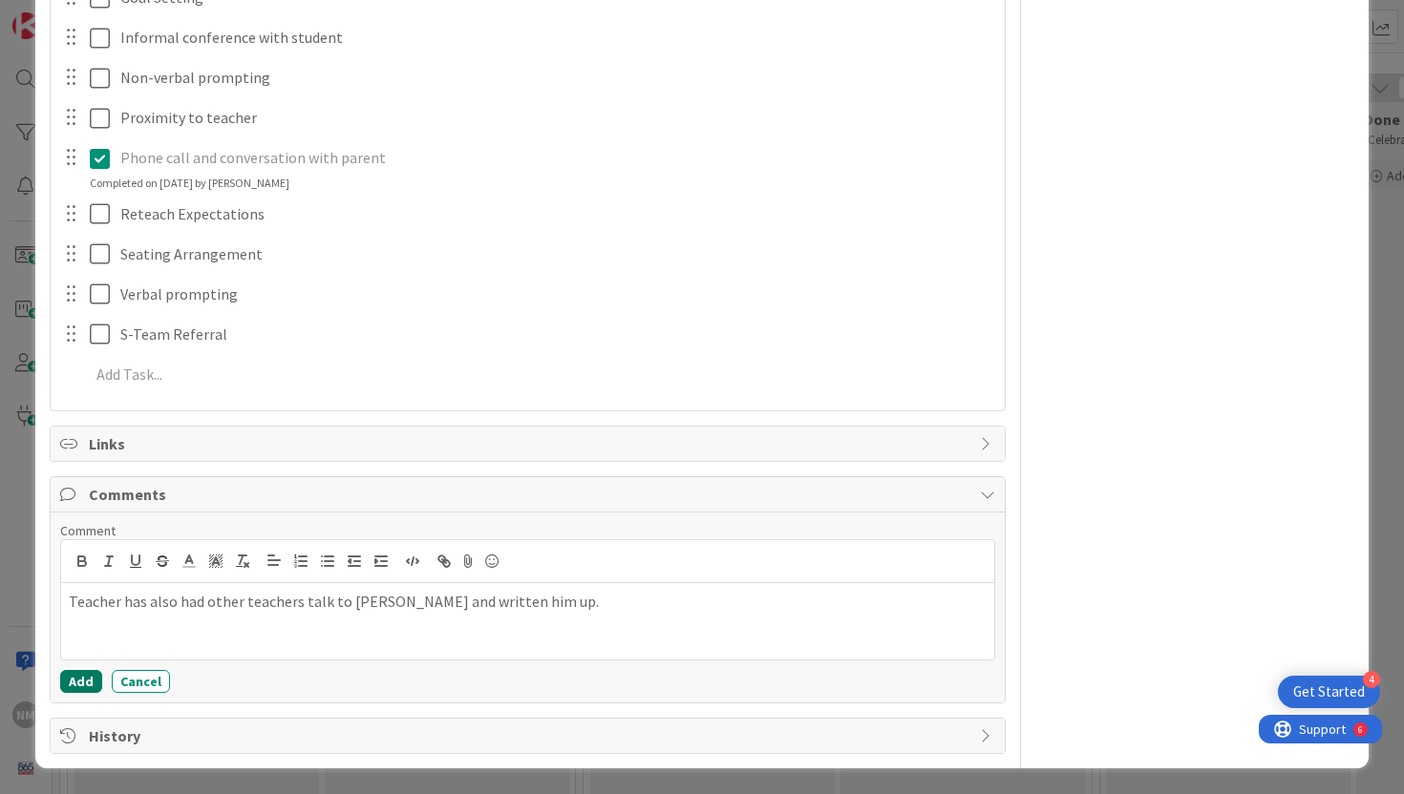
click at [82, 681] on button "Add" at bounding box center [81, 681] width 42 height 23
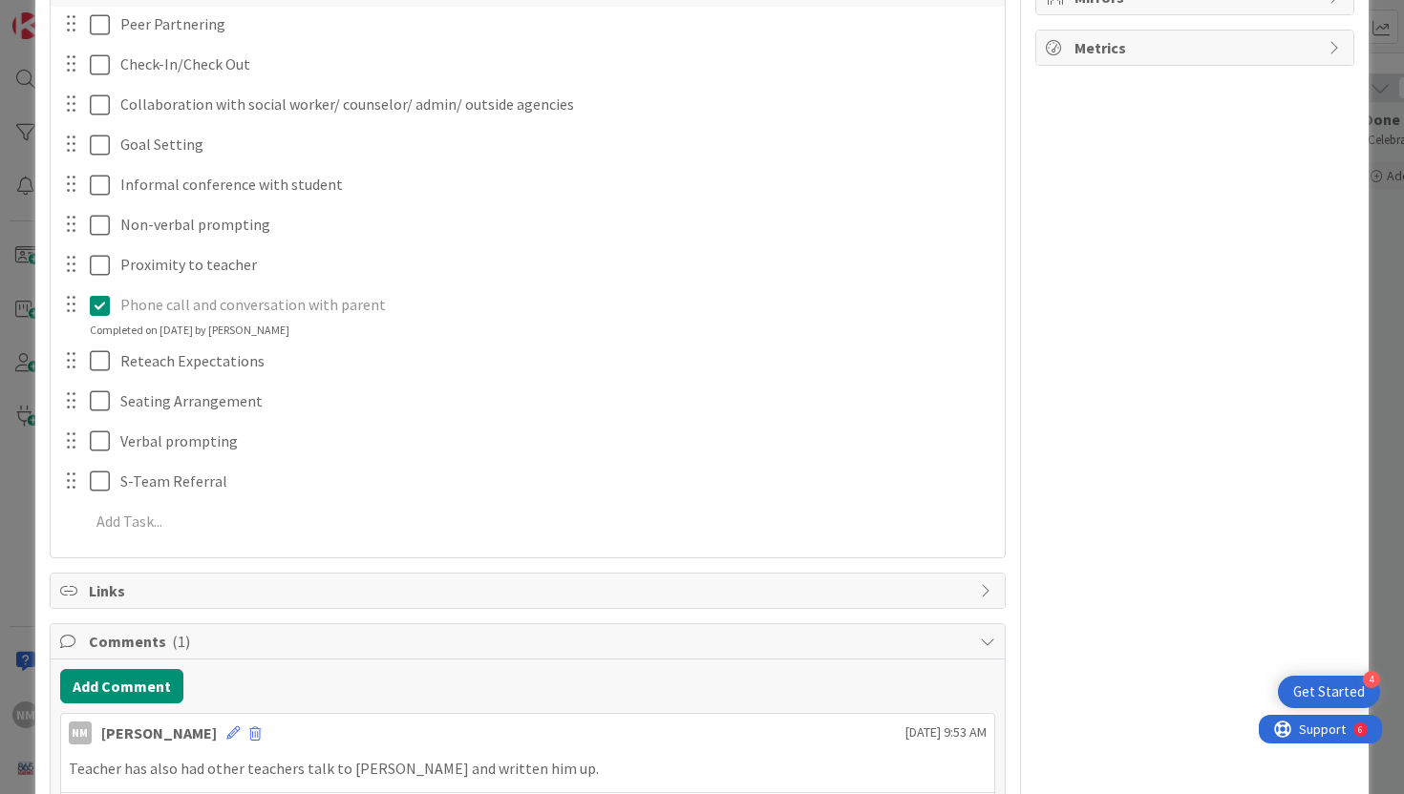
scroll to position [0, 0]
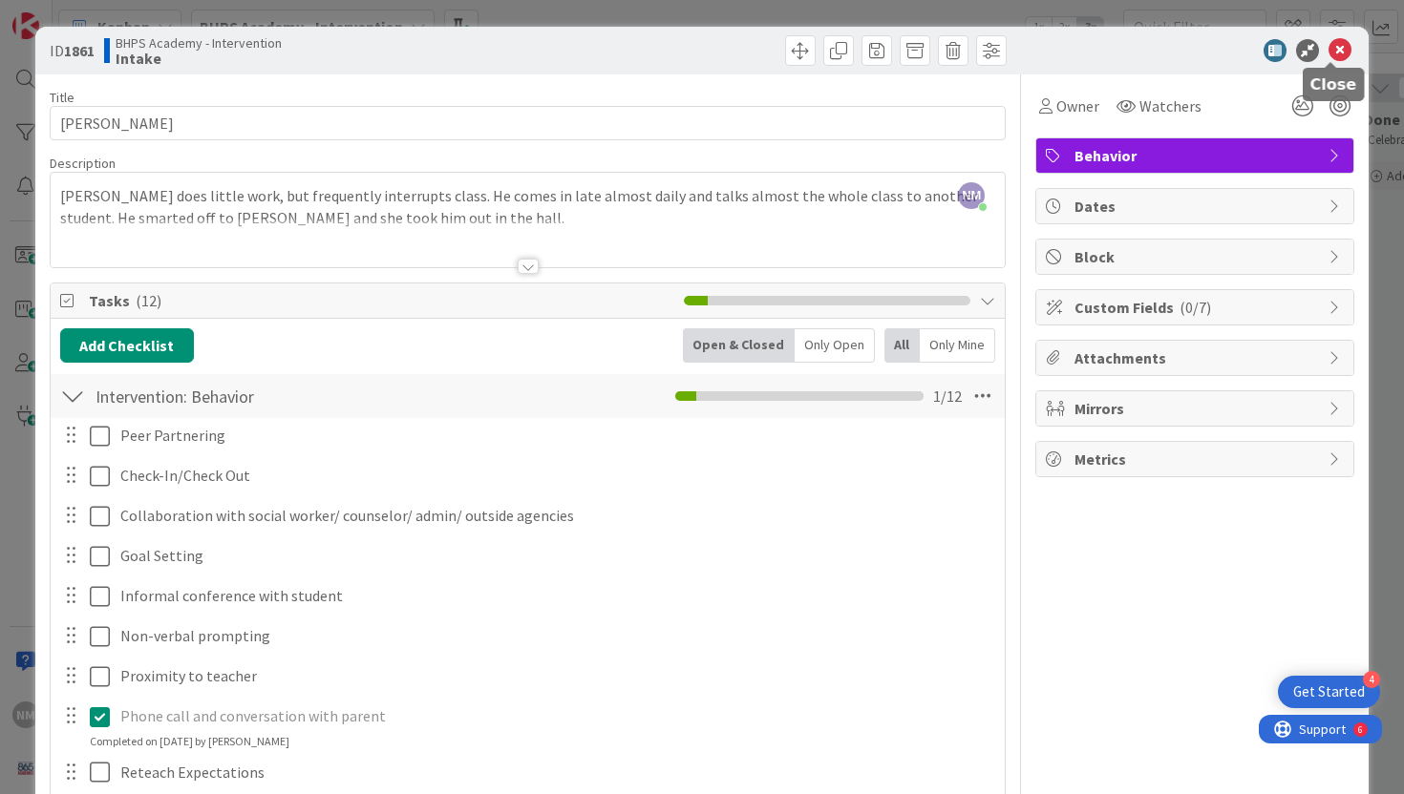
click at [1335, 57] on icon at bounding box center [1339, 50] width 23 height 23
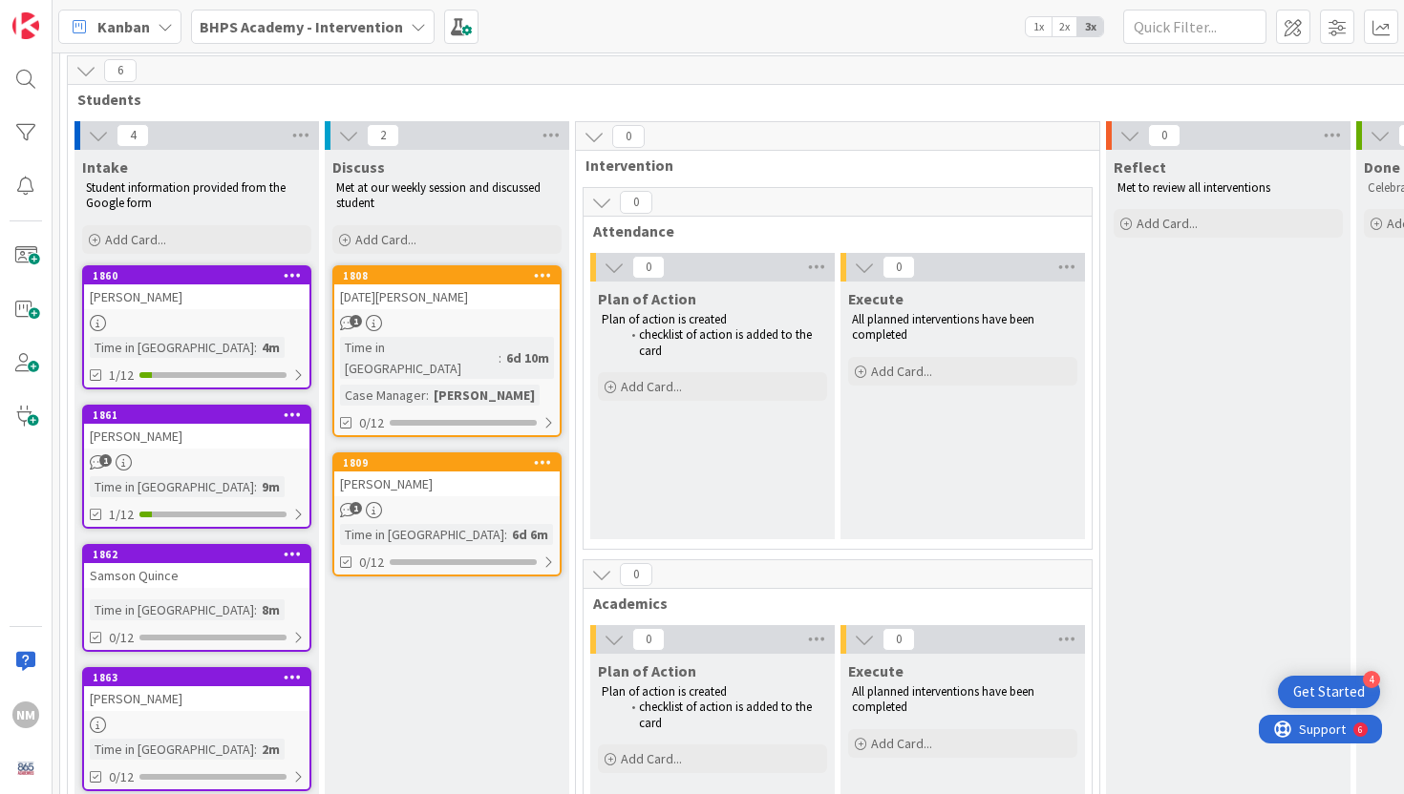
scroll to position [72, 0]
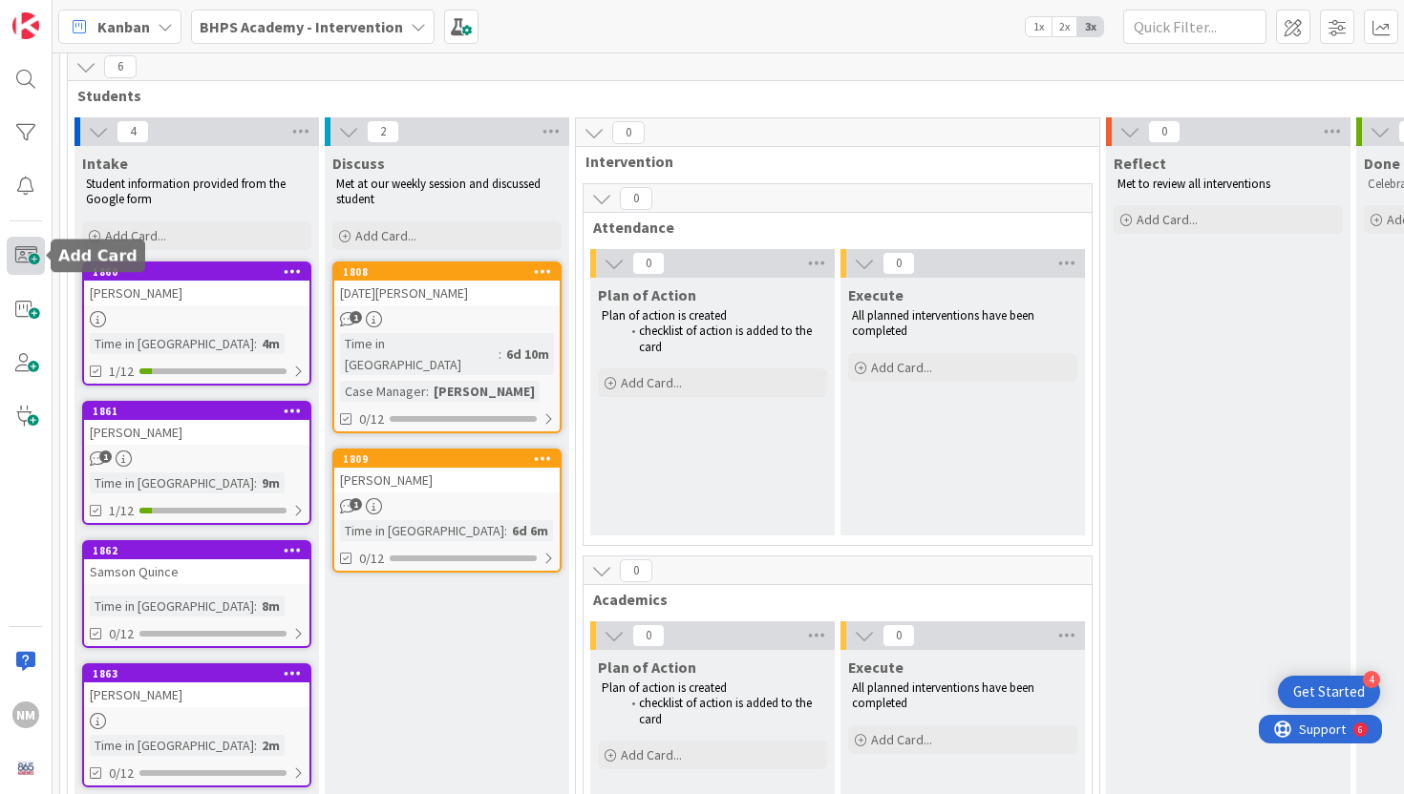
click at [34, 257] on span at bounding box center [26, 256] width 38 height 38
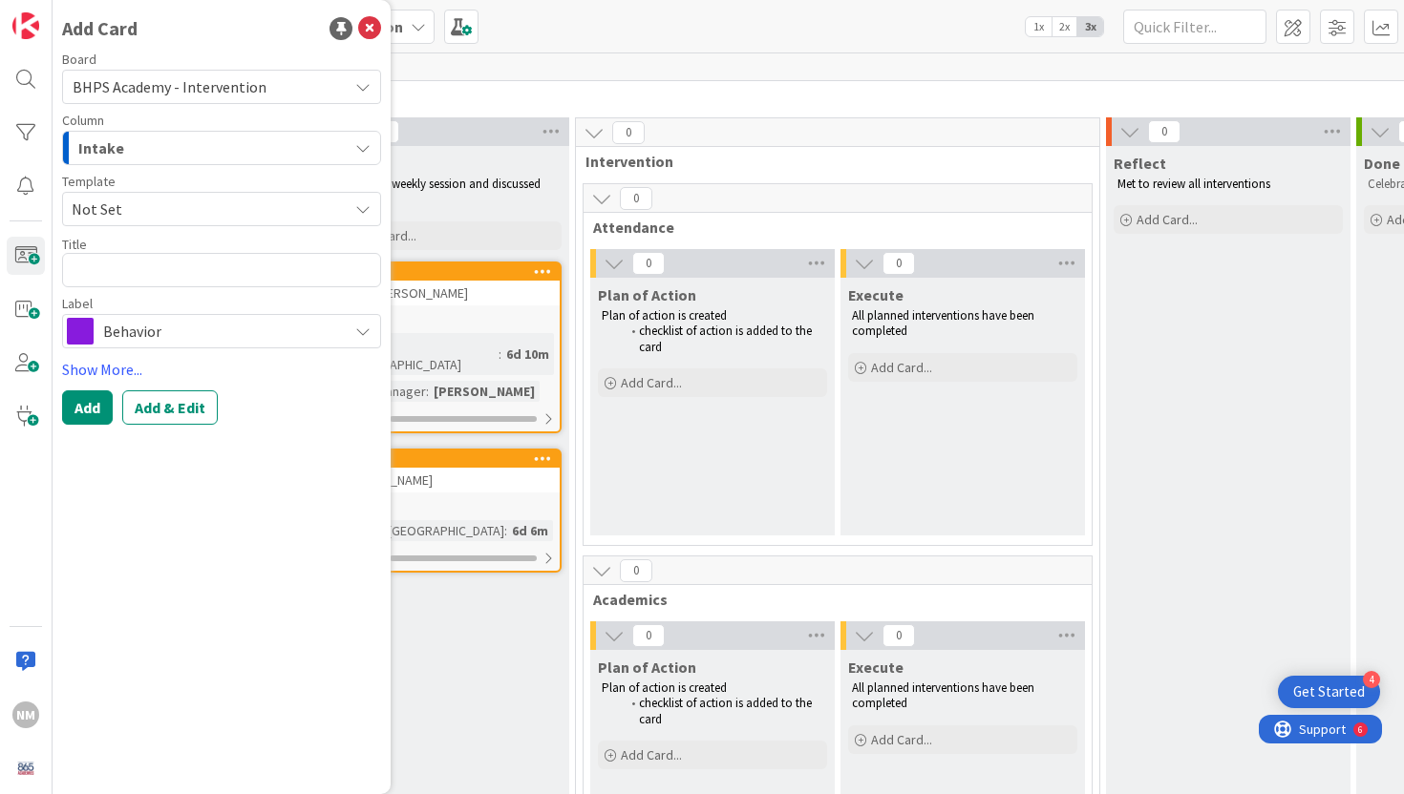
click at [119, 331] on span "Behavior" at bounding box center [220, 331] width 235 height 27
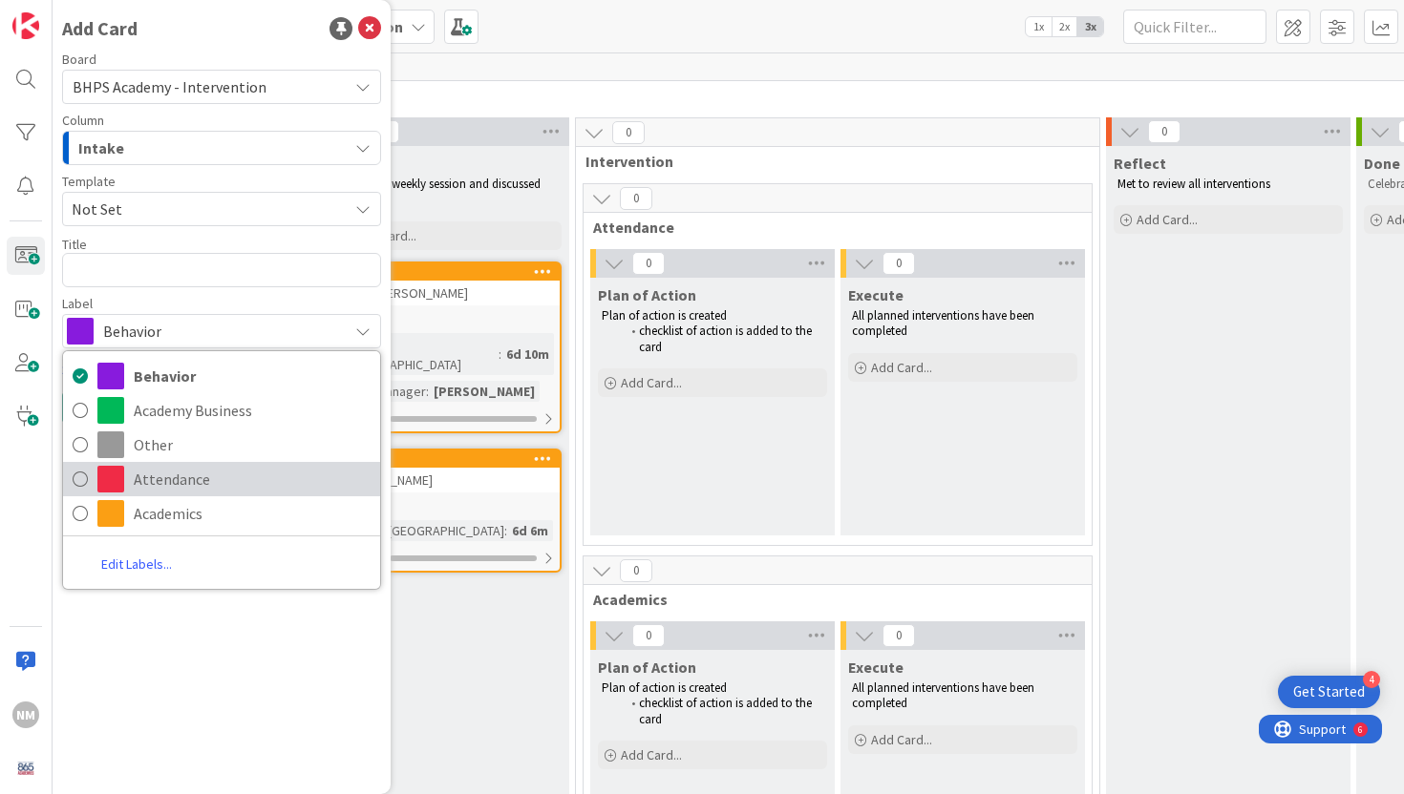
click at [151, 473] on span "Attendance" at bounding box center [252, 479] width 237 height 29
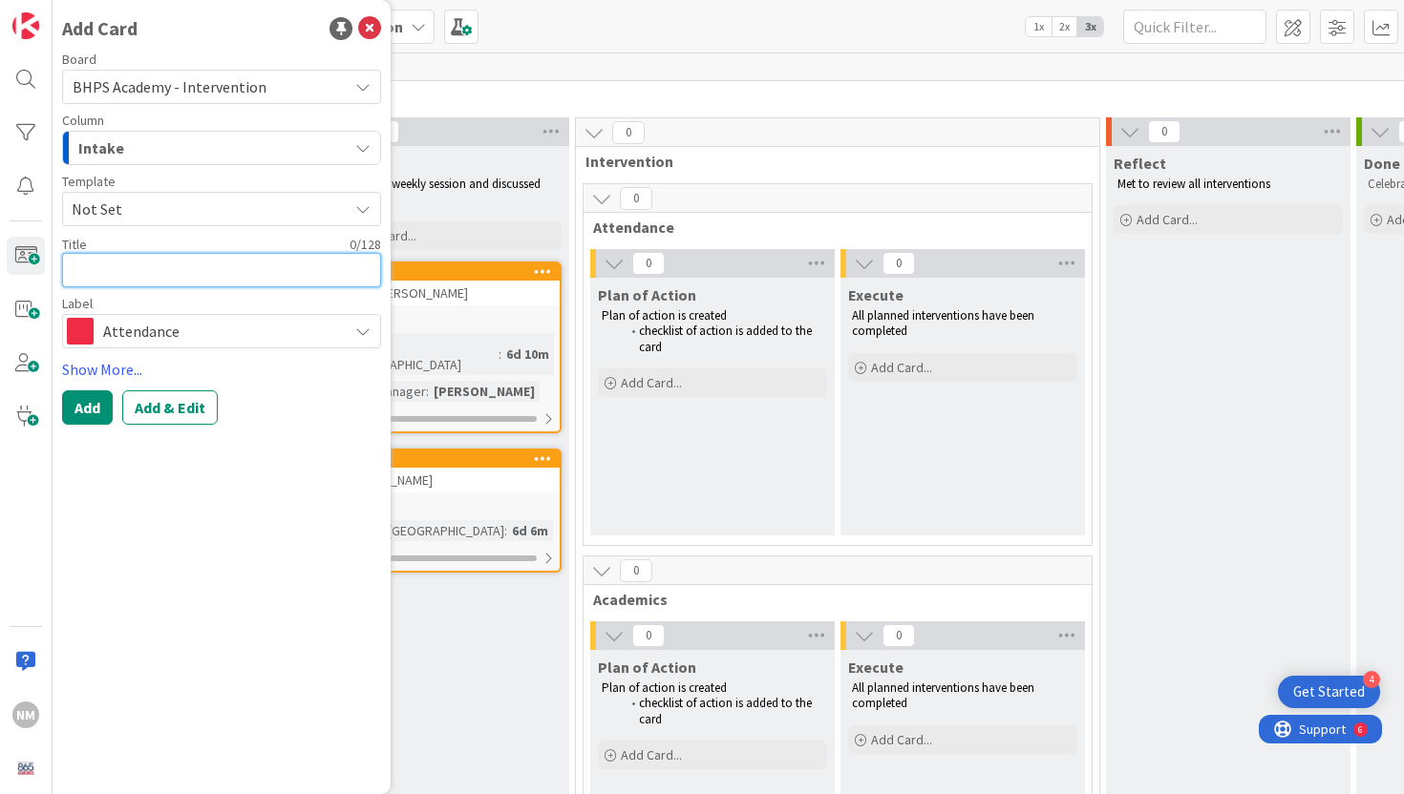
click at [114, 280] on textarea at bounding box center [221, 270] width 319 height 34
type textarea "x"
type textarea "B"
type textarea "x"
type textarea "Br"
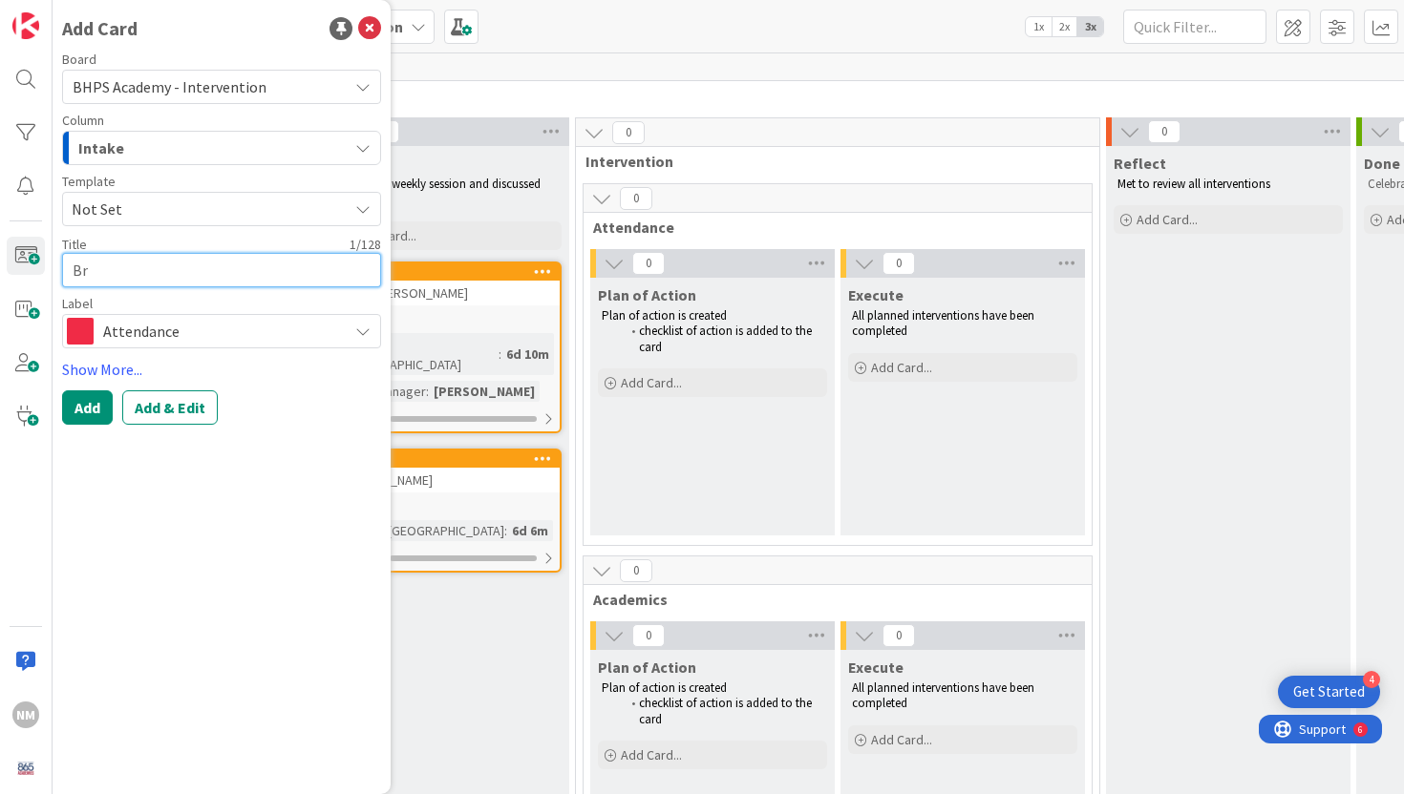
type textarea "x"
type textarea "Bro"
type textarea "x"
type textarea "Broo"
type textarea "x"
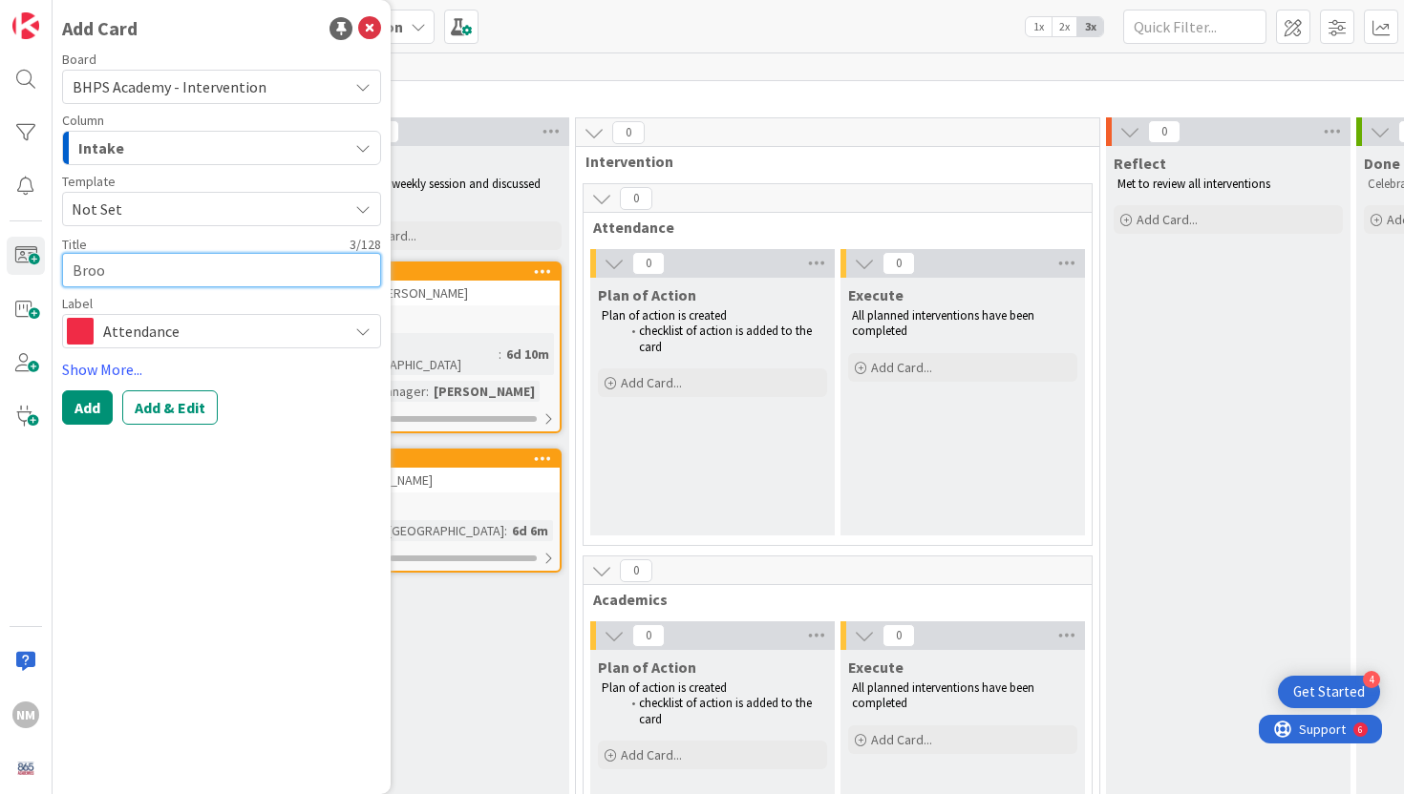
type textarea "Brook"
type textarea "x"
type textarea "Brookly"
type textarea "x"
type textarea "[GEOGRAPHIC_DATA]"
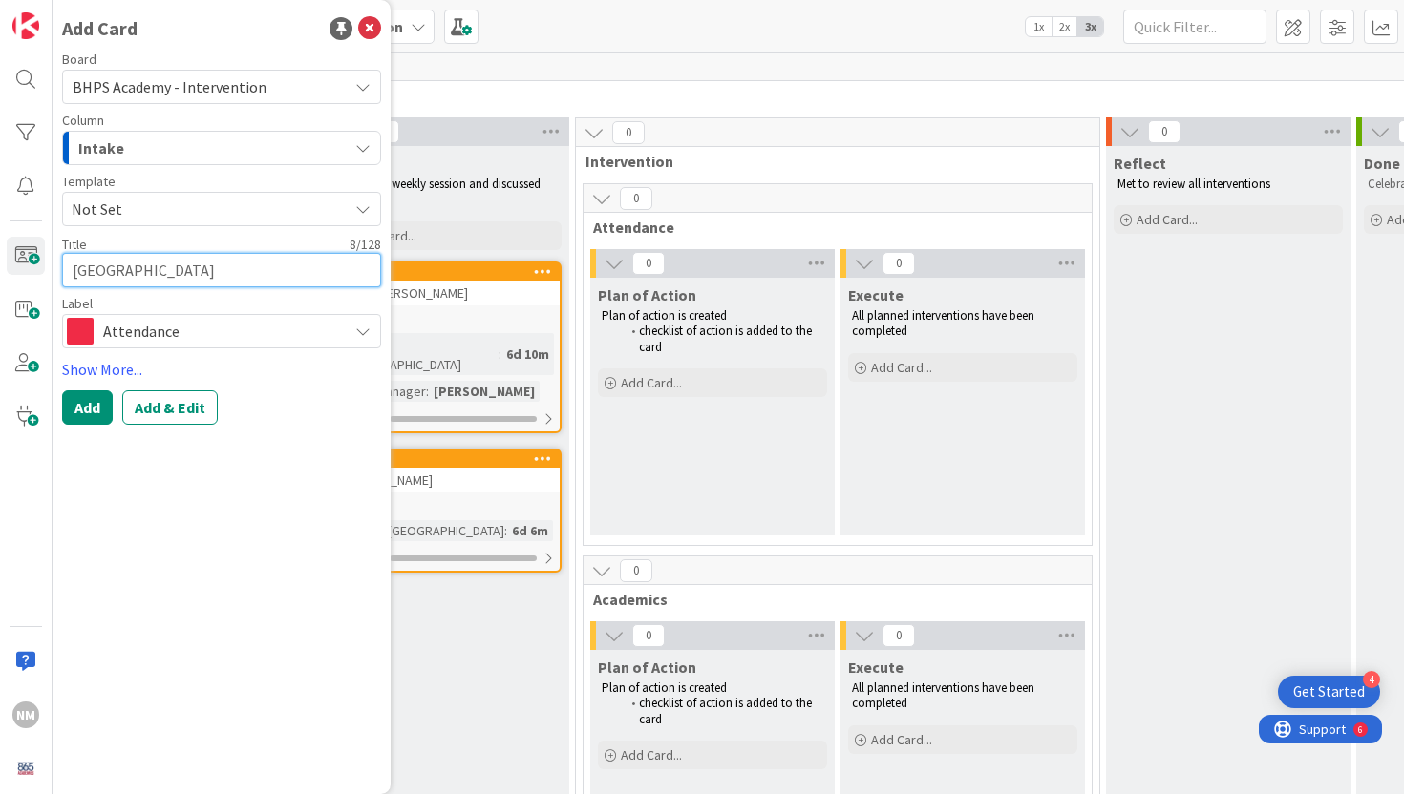
type textarea "x"
type textarea "[GEOGRAPHIC_DATA]"
type textarea "x"
type textarea "Brooklyn S"
type textarea "x"
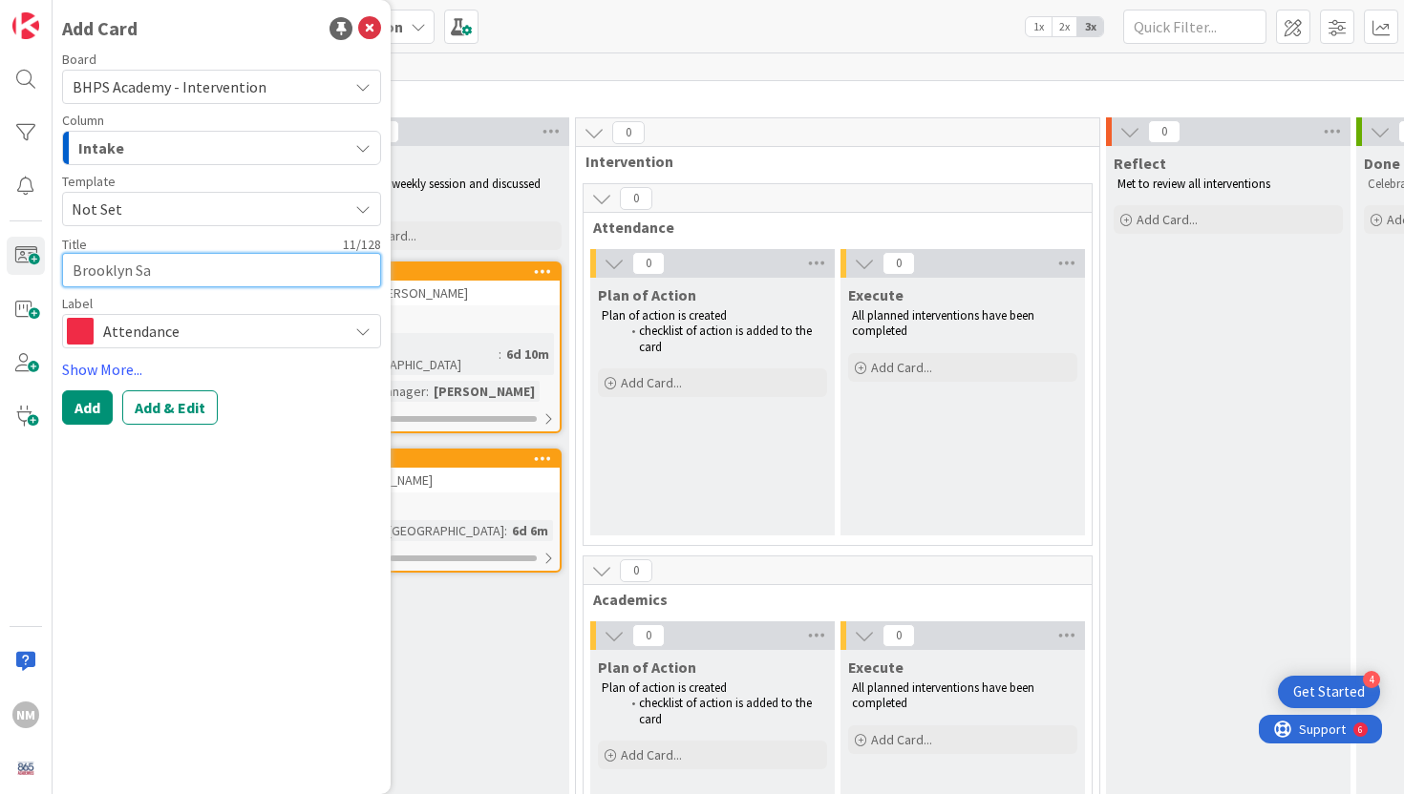
type textarea "Brooklyn Sau"
type textarea "x"
type textarea "Brooklyn Saund"
type textarea "x"
type textarea "Brooklyn Saunde"
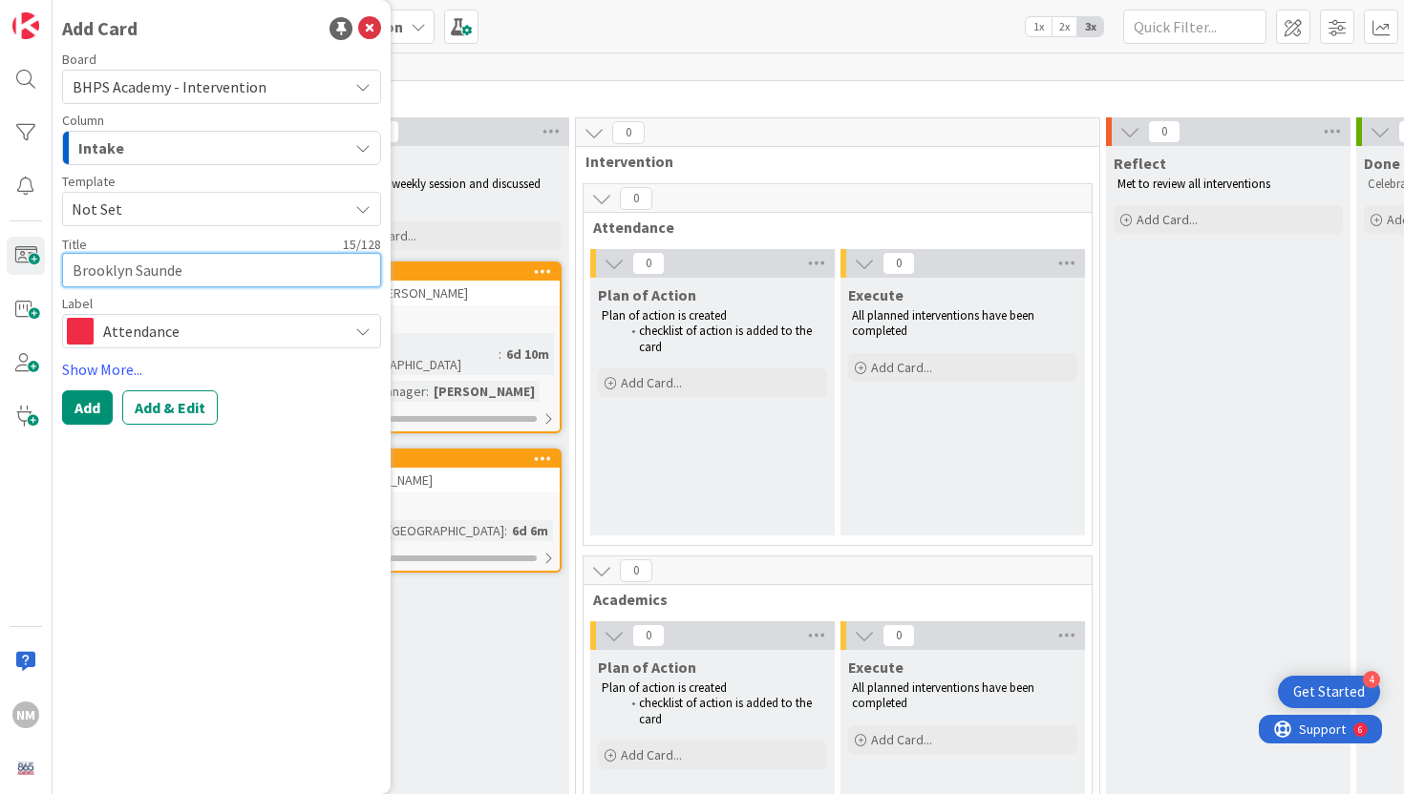
type textarea "x"
type textarea "Brooklyn Saunder"
type textarea "x"
type textarea "[PERSON_NAME]"
click at [94, 363] on link "Show More..." at bounding box center [221, 369] width 319 height 23
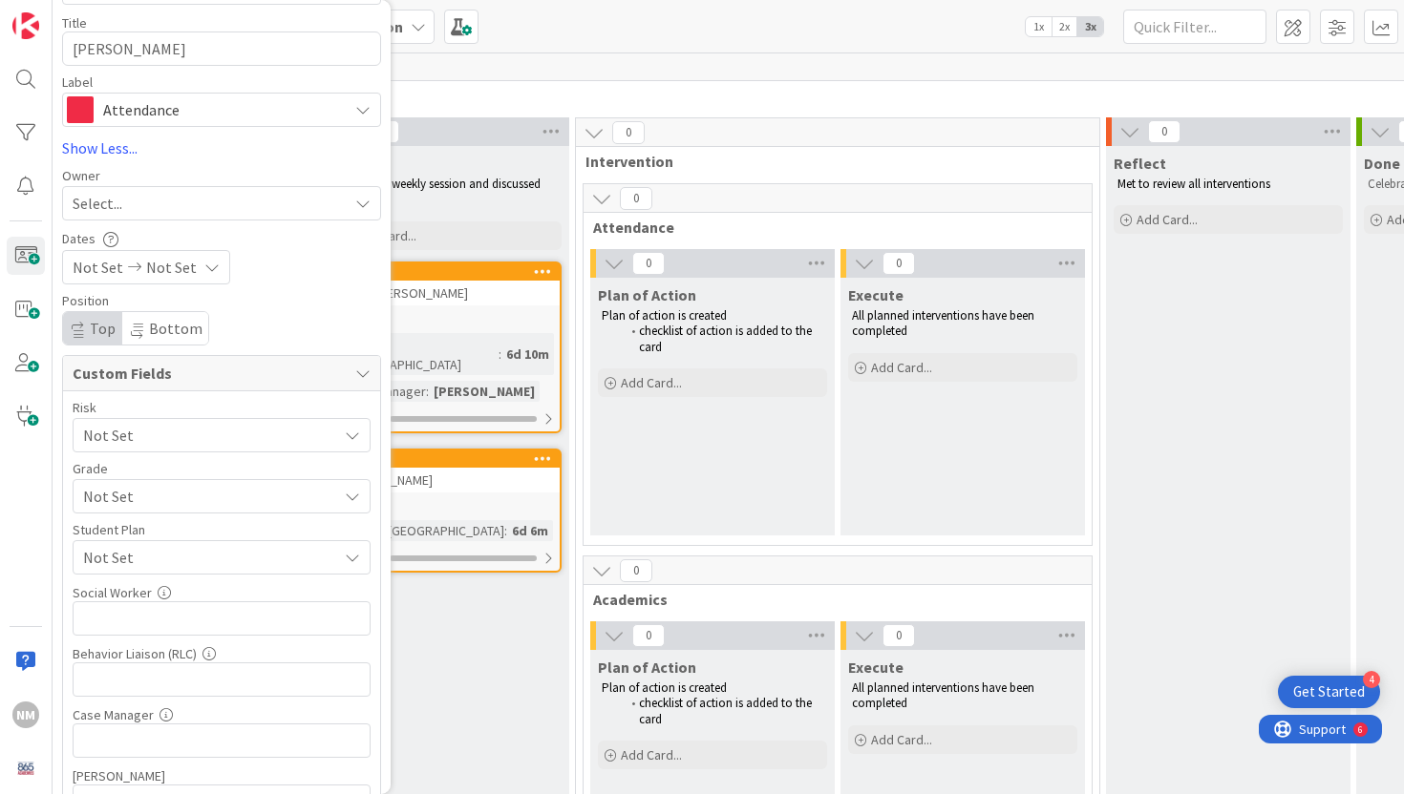
scroll to position [220, 0]
click at [151, 196] on div "Select..." at bounding box center [210, 205] width 275 height 23
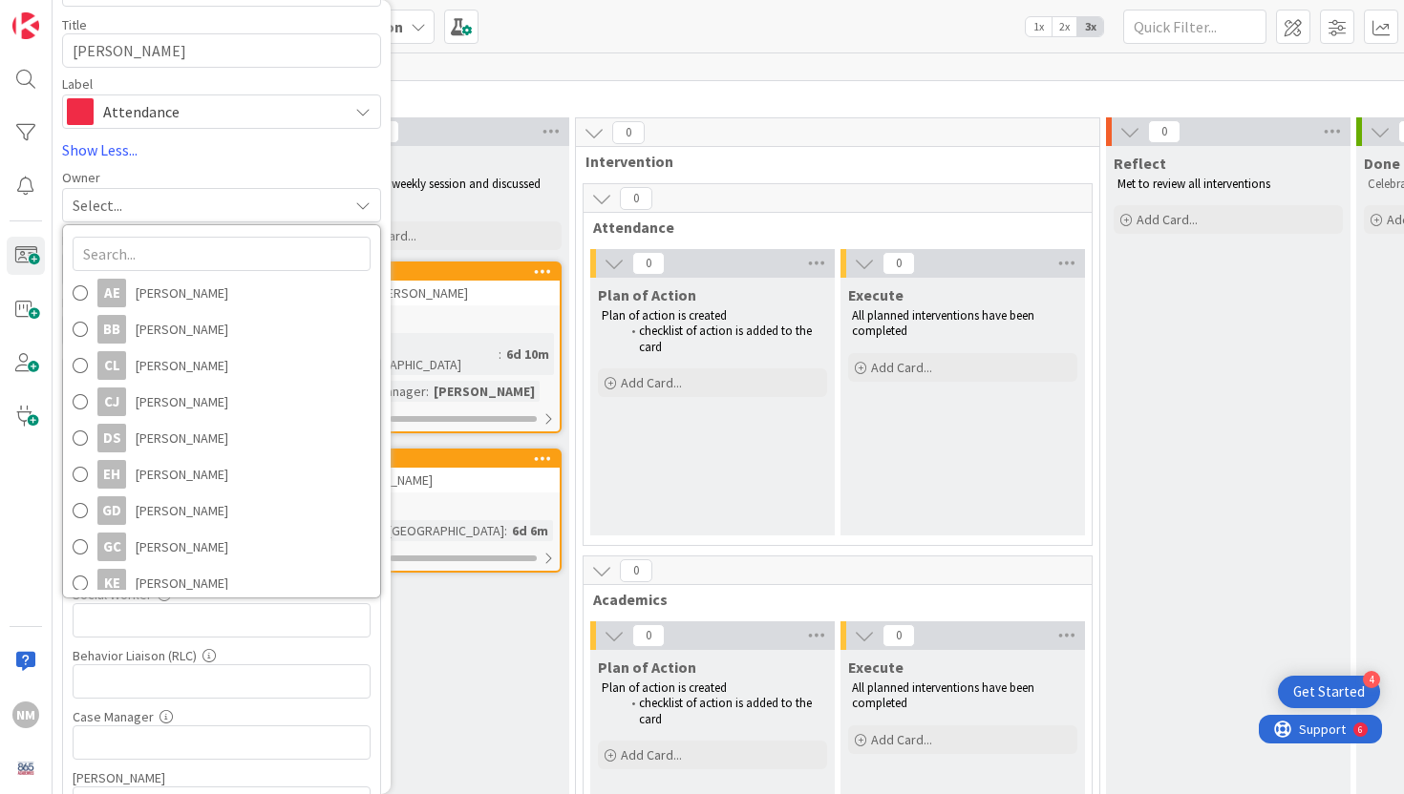
click at [219, 168] on div "Board BHPS Academy - Intervention Column Intake Template Not Set Title 17 / 128…" at bounding box center [221, 354] width 319 height 1043
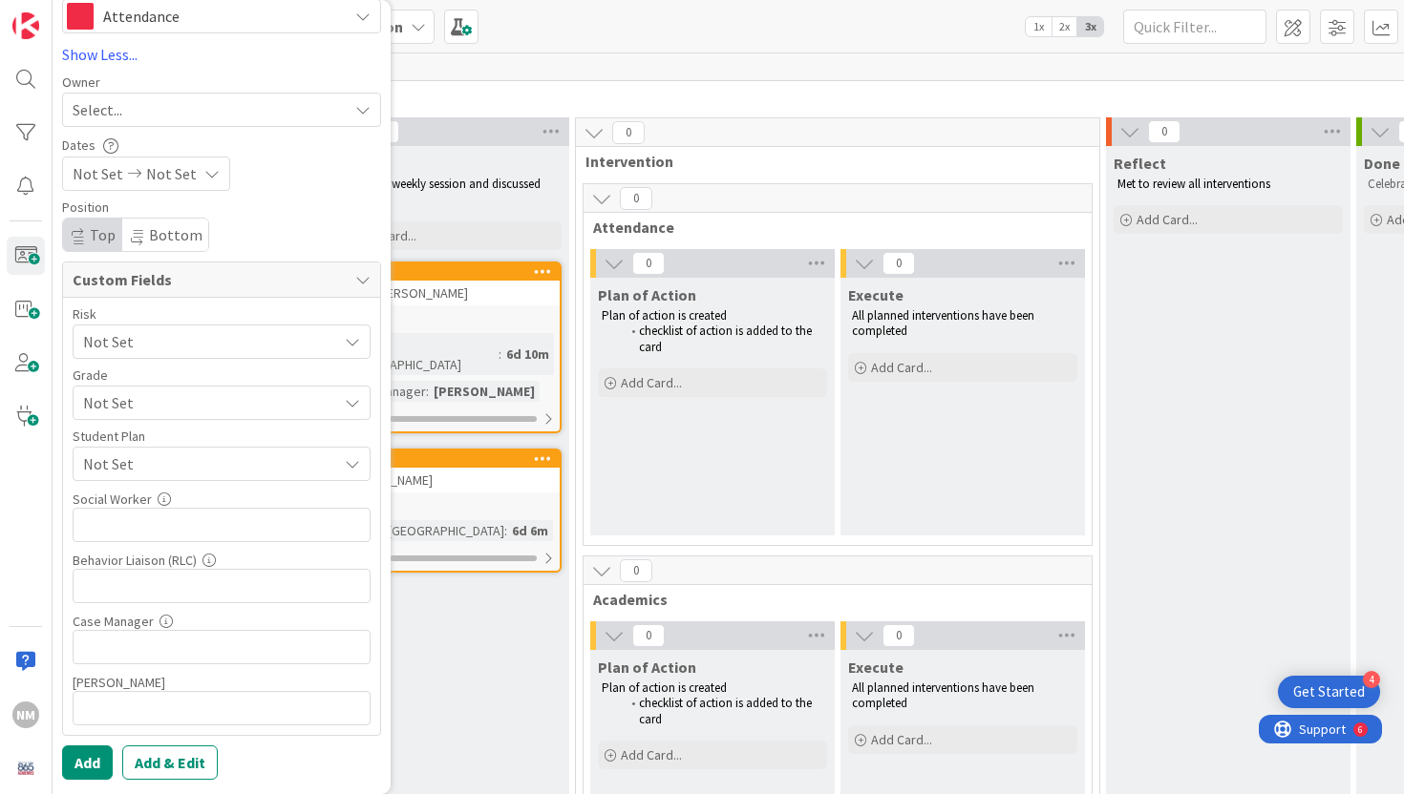
scroll to position [313, 0]
click at [131, 357] on span "Not Set" at bounding box center [205, 343] width 244 height 27
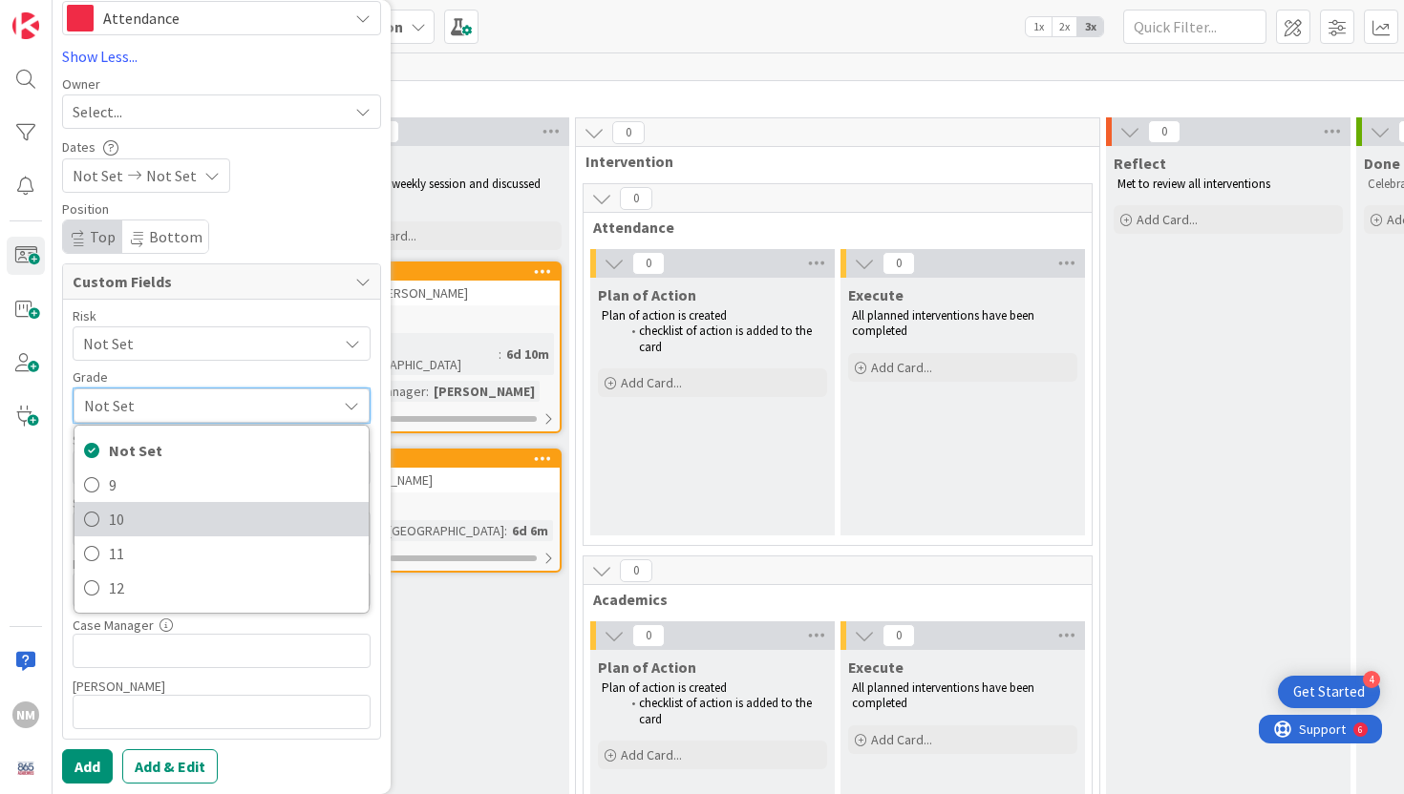
click at [147, 513] on span "10" at bounding box center [234, 519] width 250 height 29
type textarea "x"
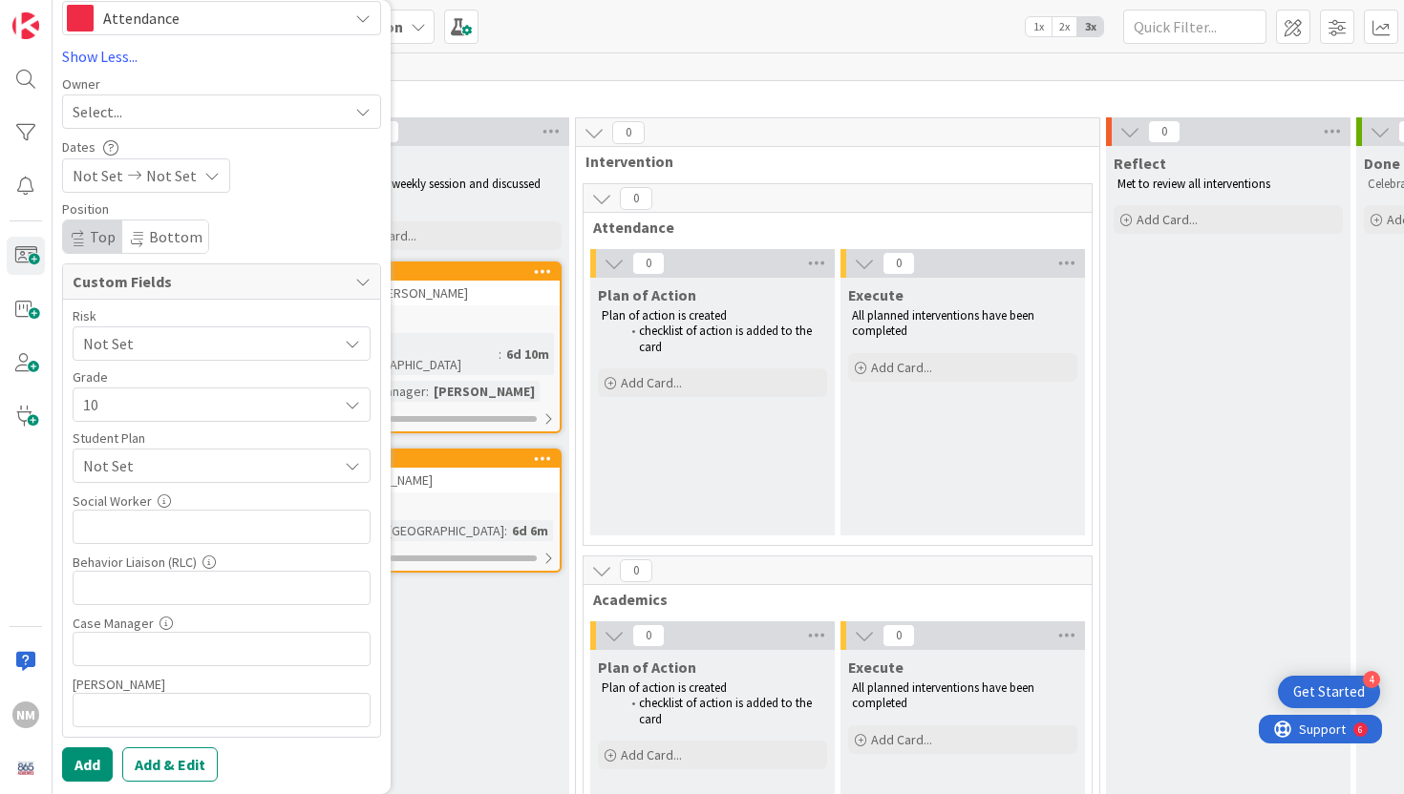
scroll to position [315, 0]
click at [188, 526] on input "text" at bounding box center [222, 525] width 298 height 34
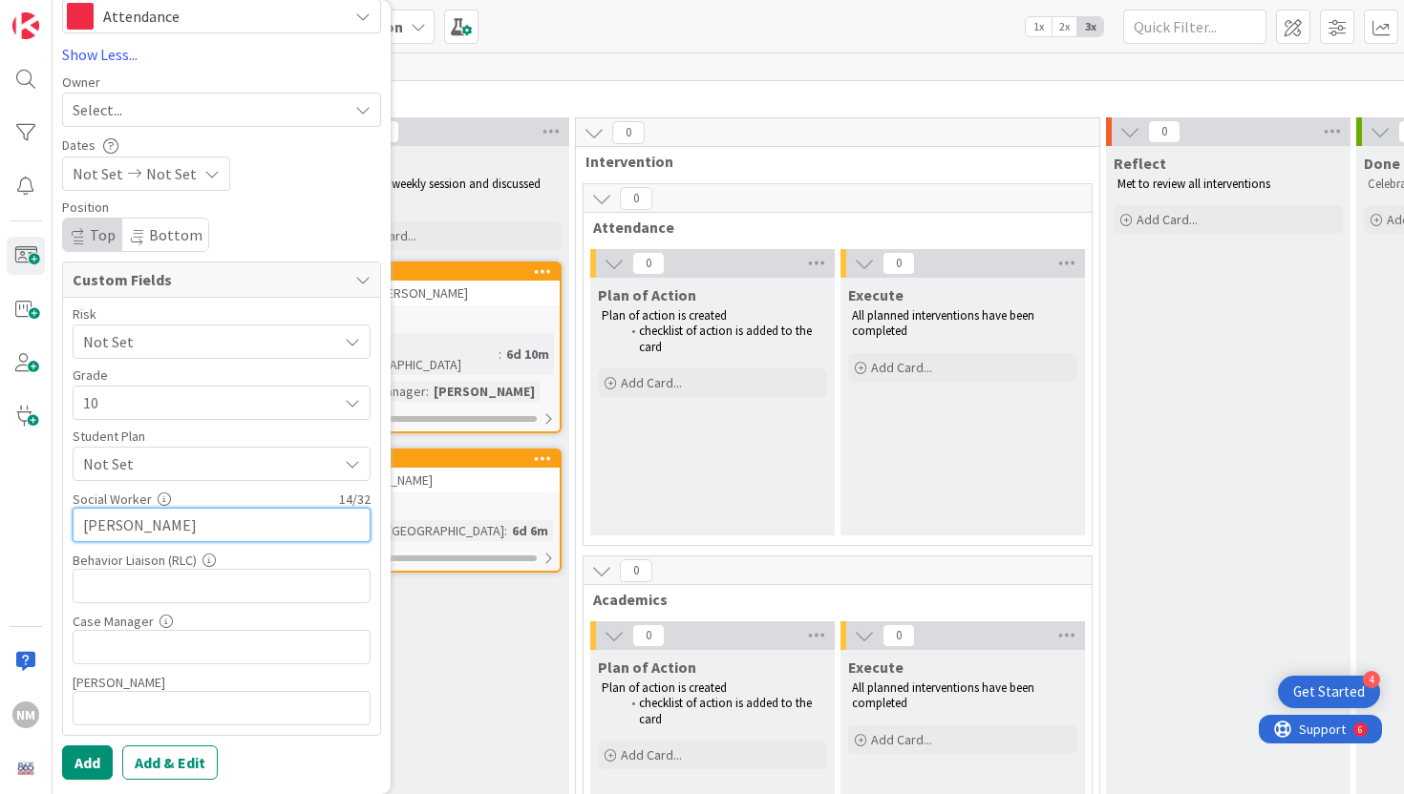
type input "[PERSON_NAME]"
type textarea "x"
type input "[PERSON_NAME]"
click at [92, 755] on button "Add" at bounding box center [87, 763] width 51 height 34
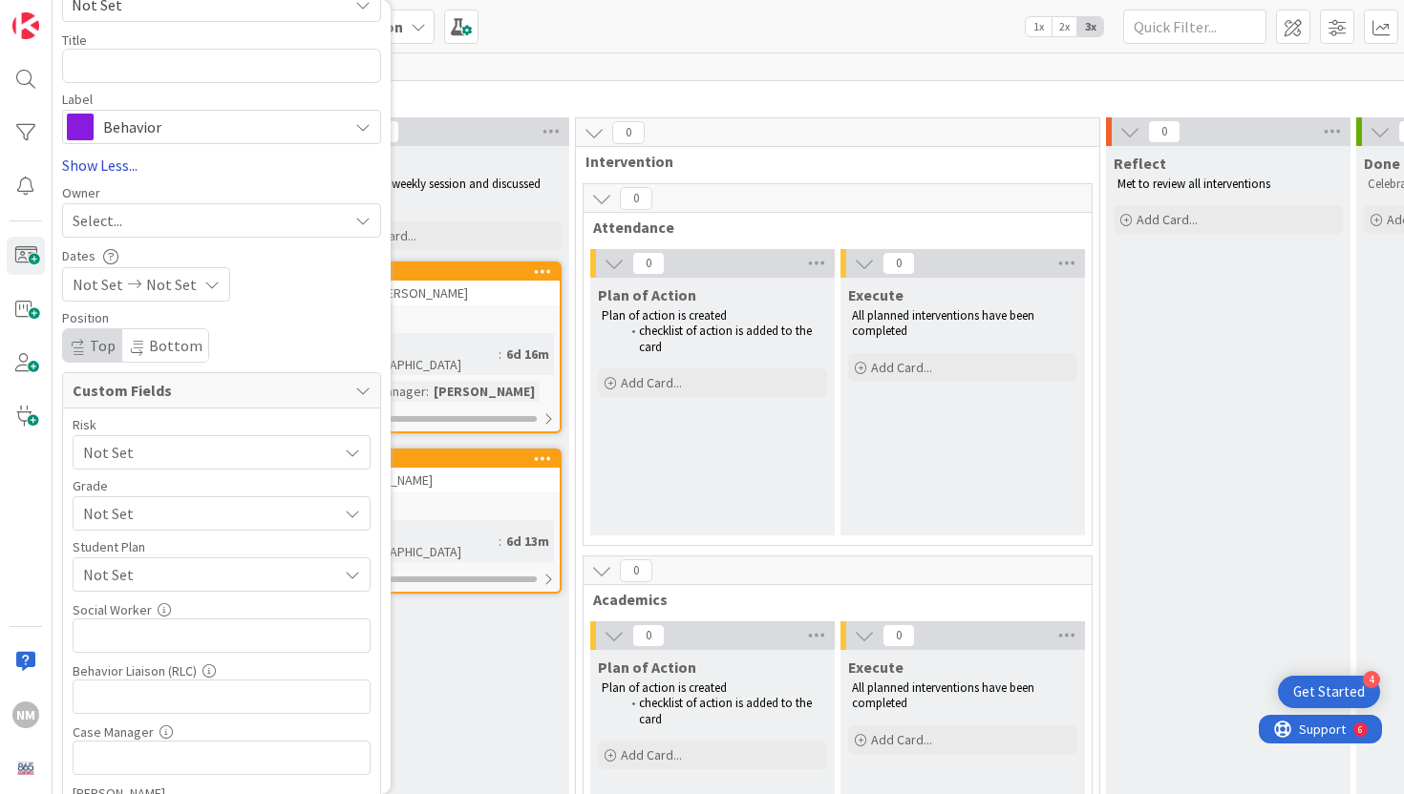
scroll to position [0, 0]
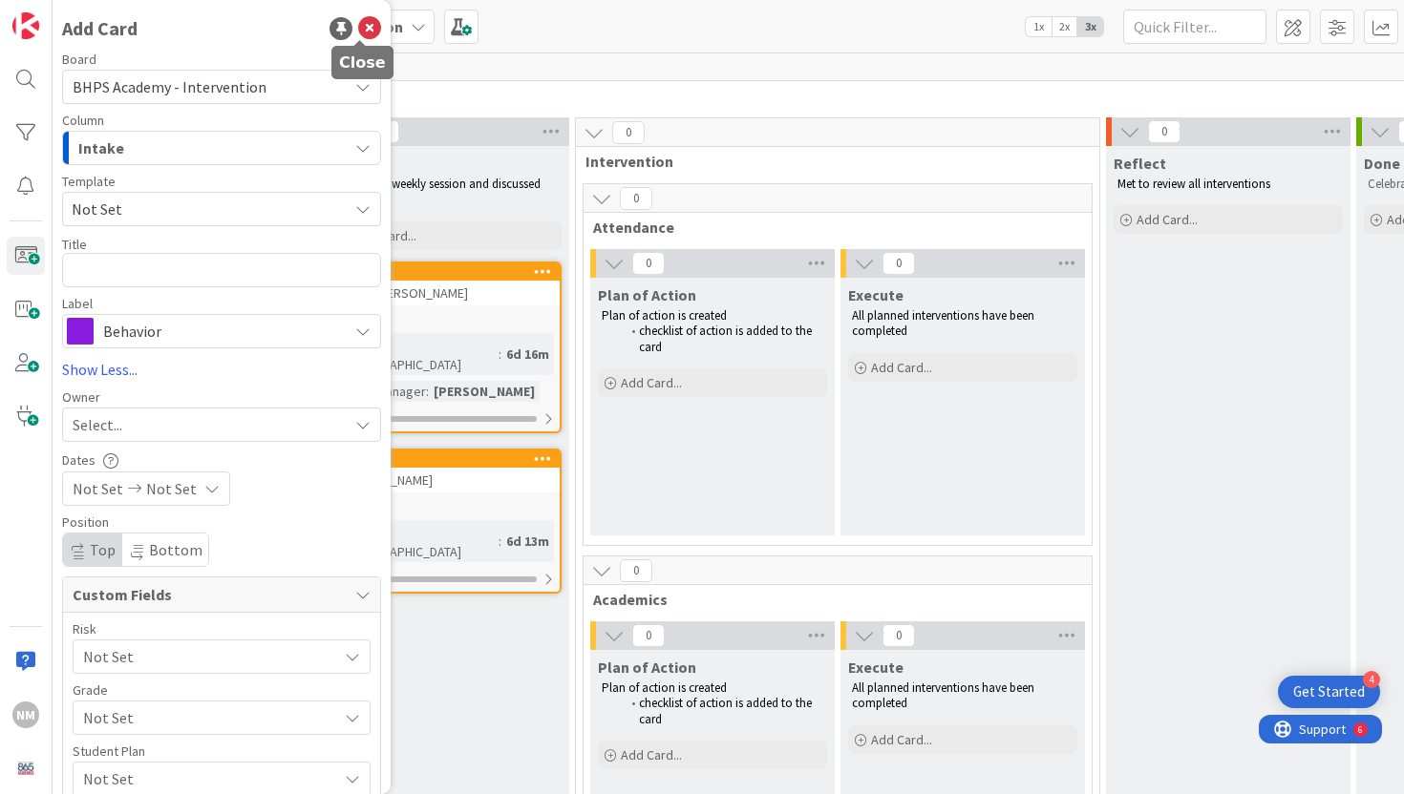
click at [363, 26] on icon at bounding box center [369, 28] width 23 height 23
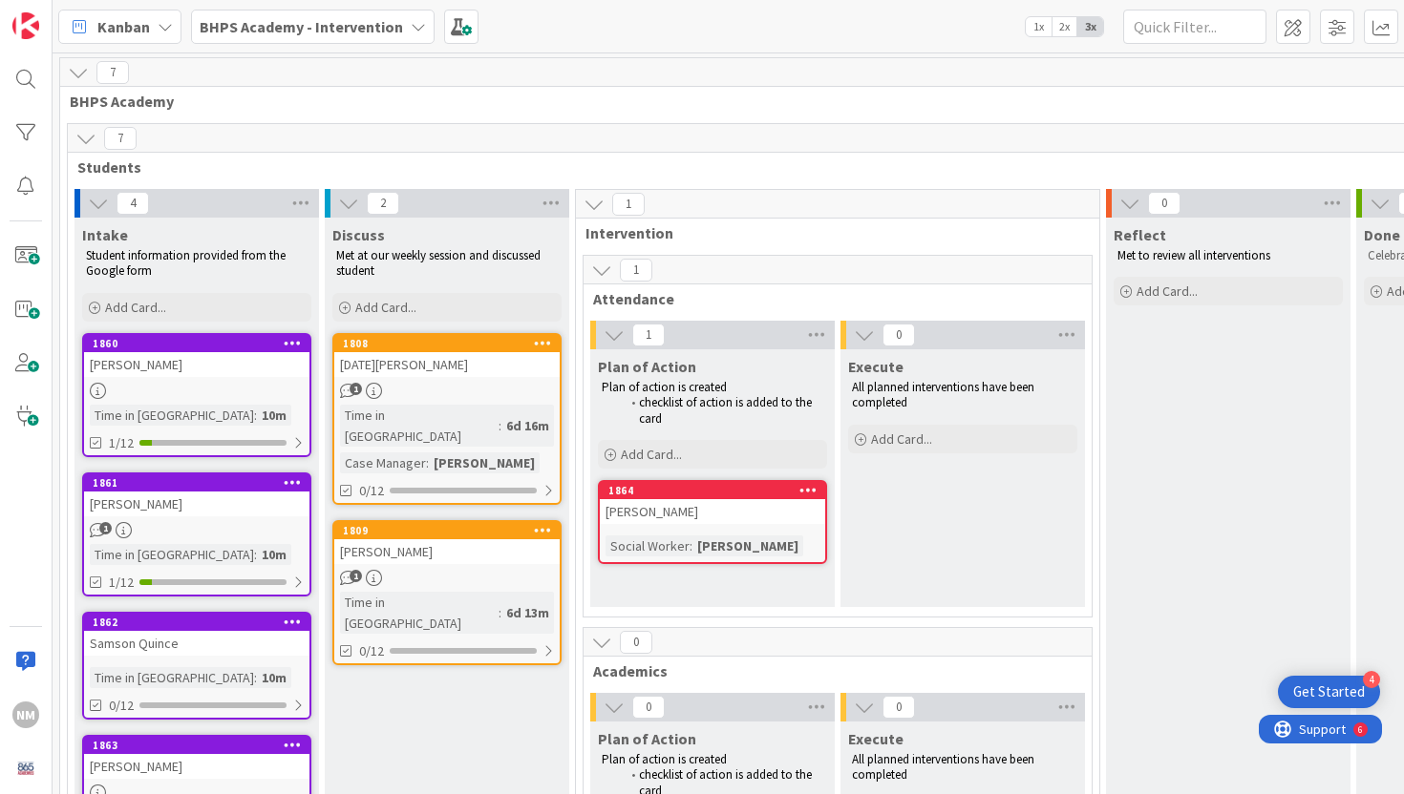
click at [659, 519] on div "[PERSON_NAME]" at bounding box center [712, 511] width 225 height 25
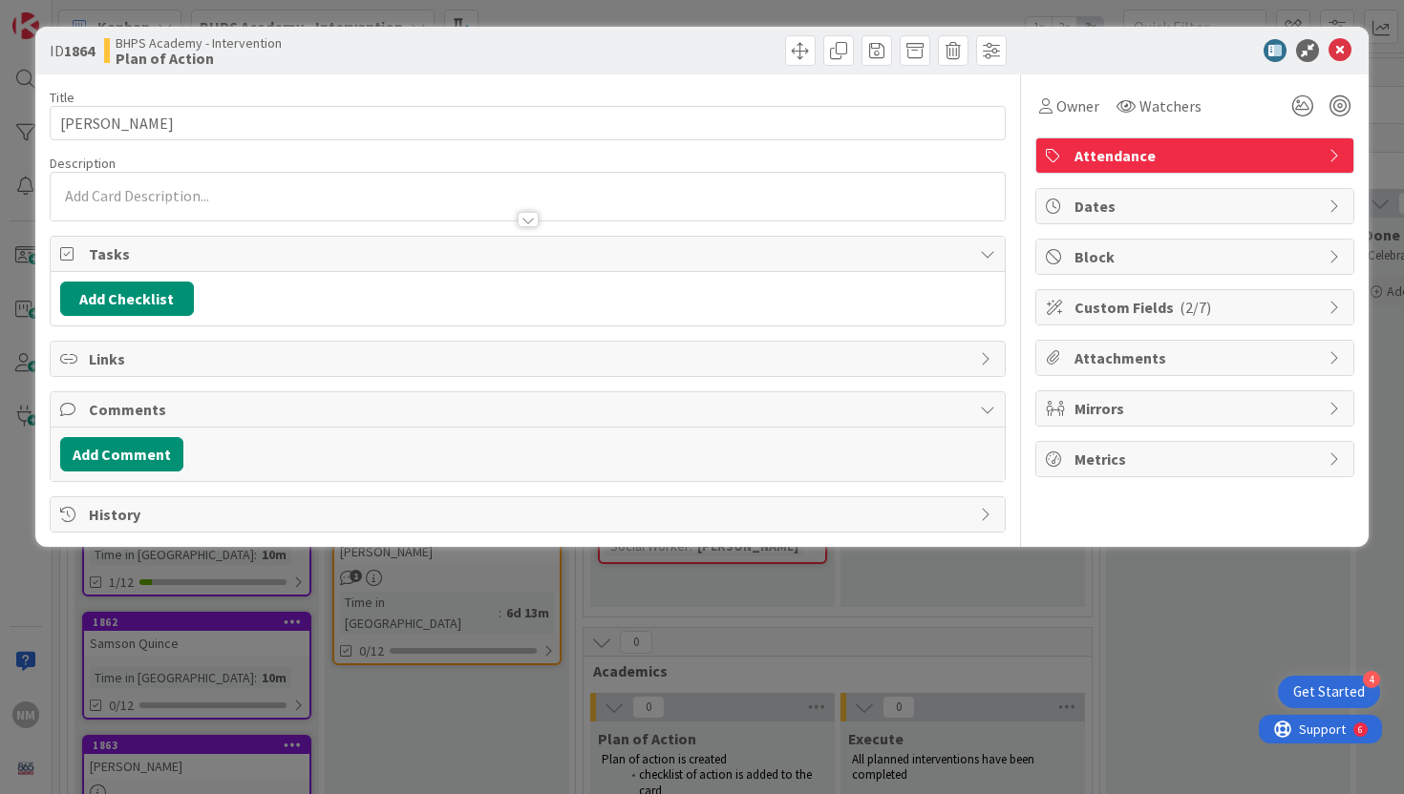
click at [412, 189] on p at bounding box center [528, 196] width 936 height 22
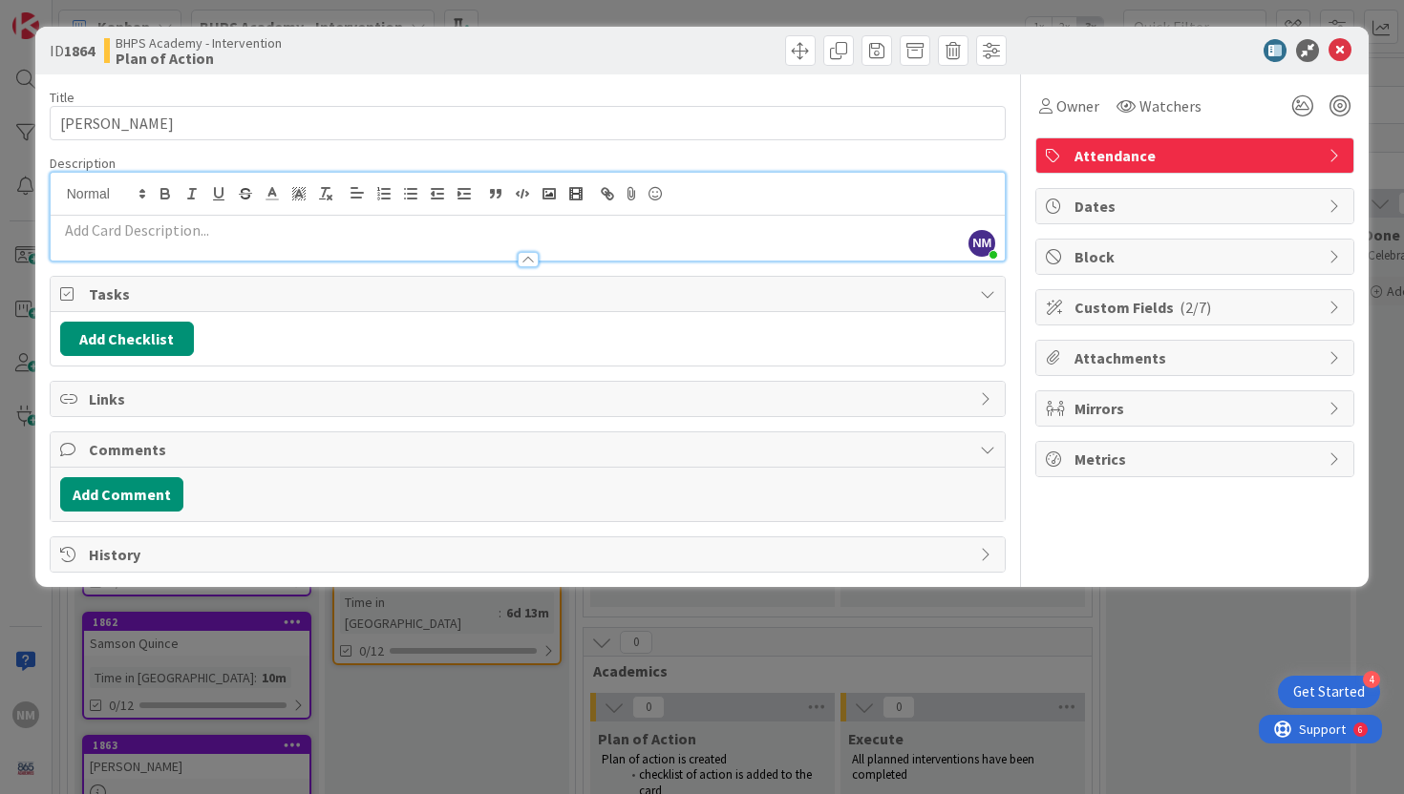
click at [307, 225] on p at bounding box center [528, 231] width 936 height 22
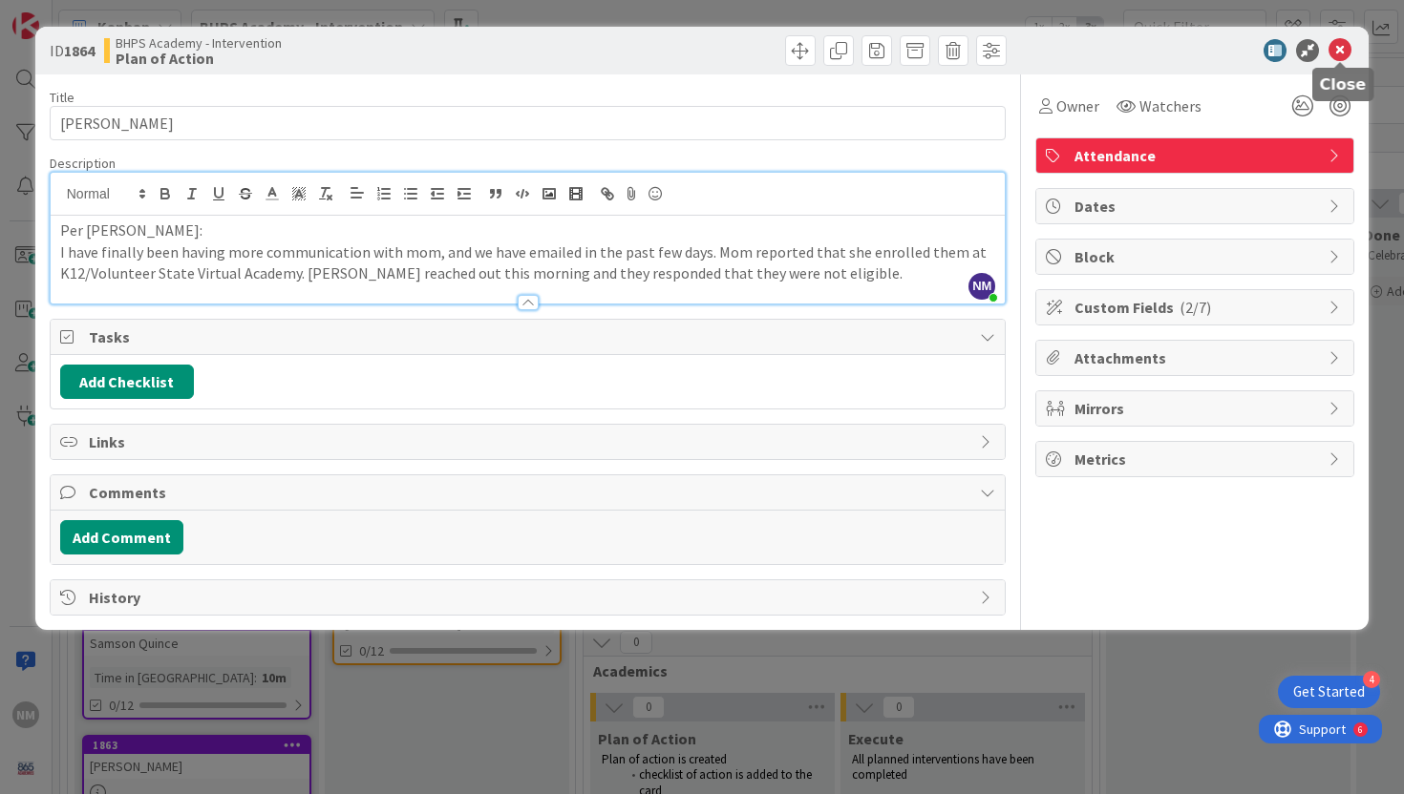
click at [1344, 48] on icon at bounding box center [1339, 50] width 23 height 23
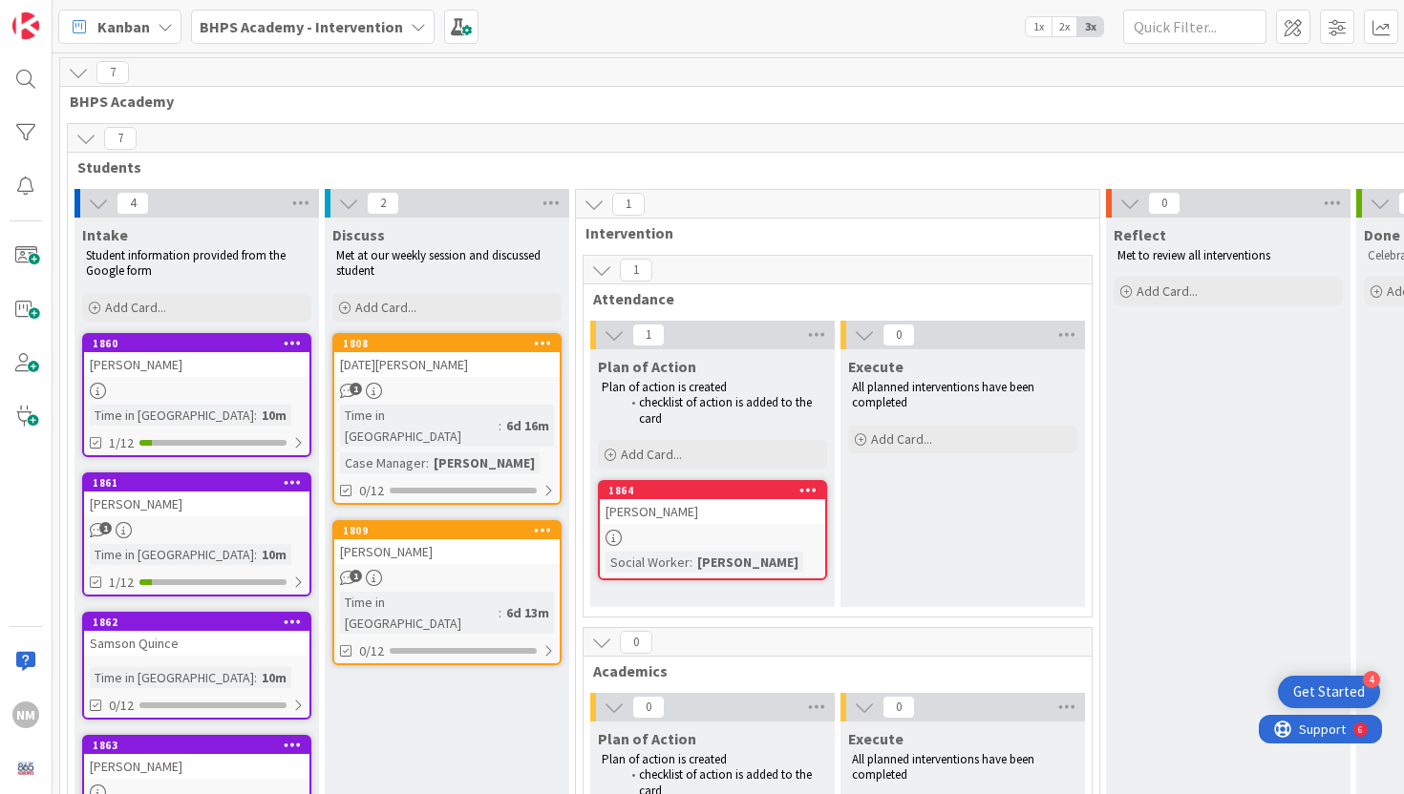
click at [695, 519] on div "[PERSON_NAME]" at bounding box center [712, 511] width 225 height 25
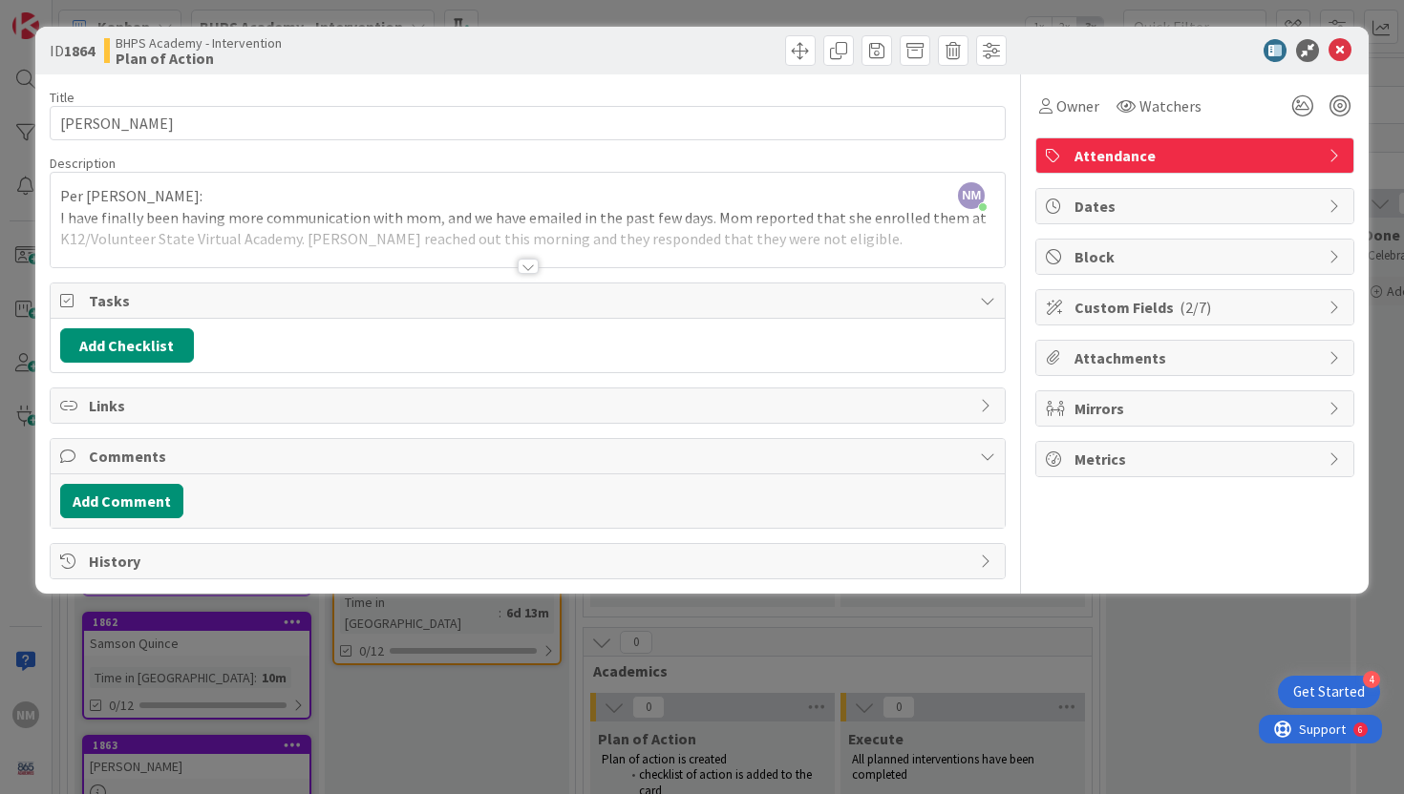
click at [1060, 305] on icon at bounding box center [1055, 307] width 19 height 15
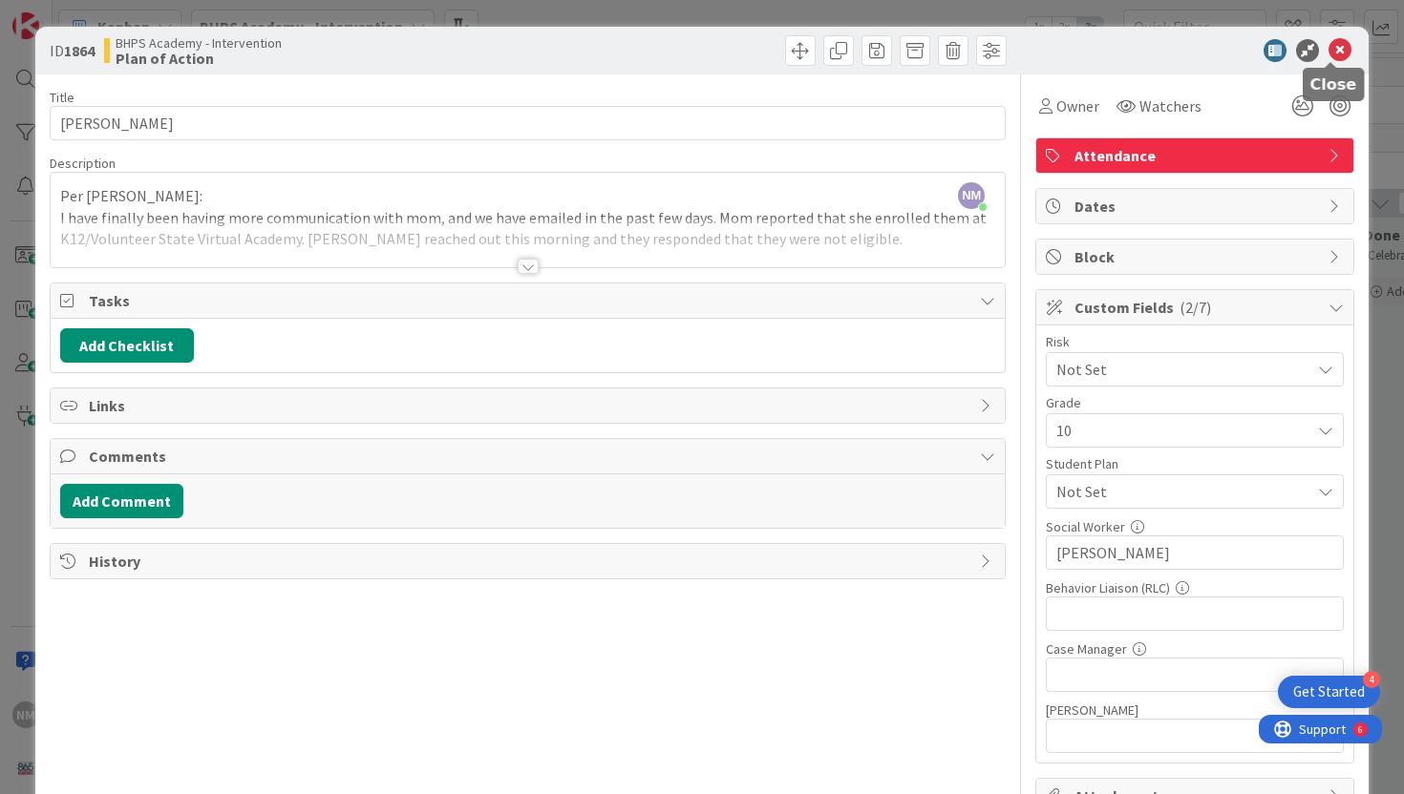
click at [1331, 49] on icon at bounding box center [1339, 50] width 23 height 23
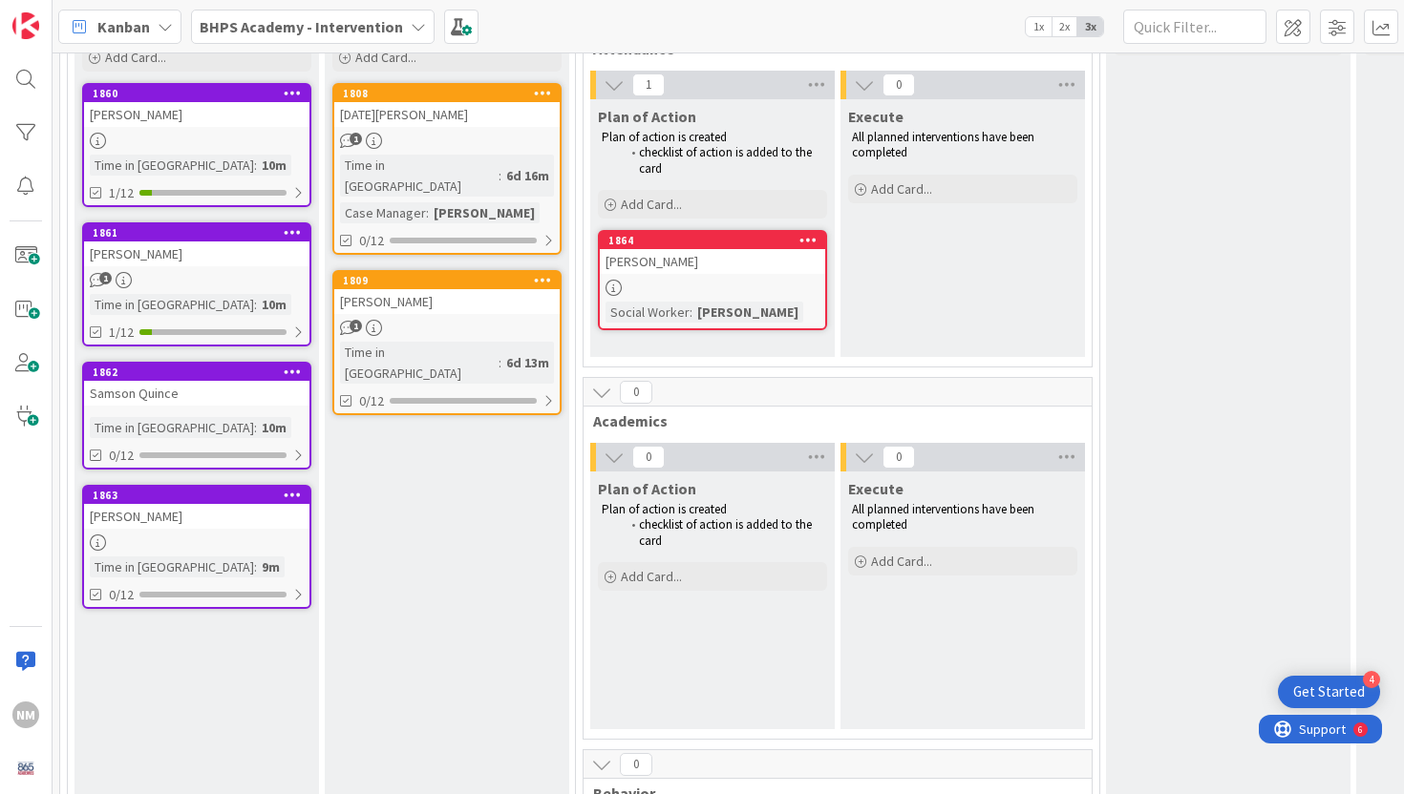
scroll to position [257, 0]
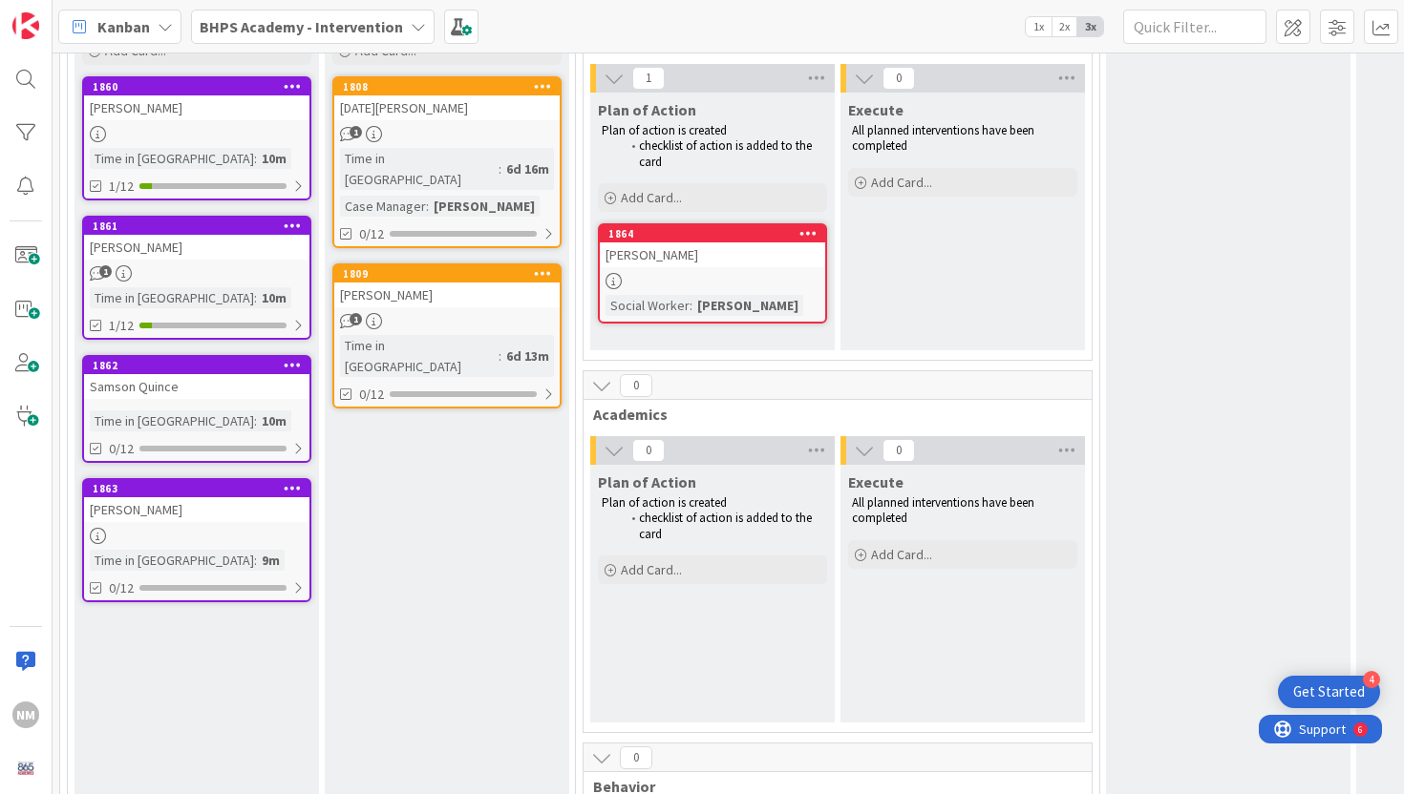
click at [404, 108] on div "[DATE][PERSON_NAME]" at bounding box center [446, 107] width 225 height 25
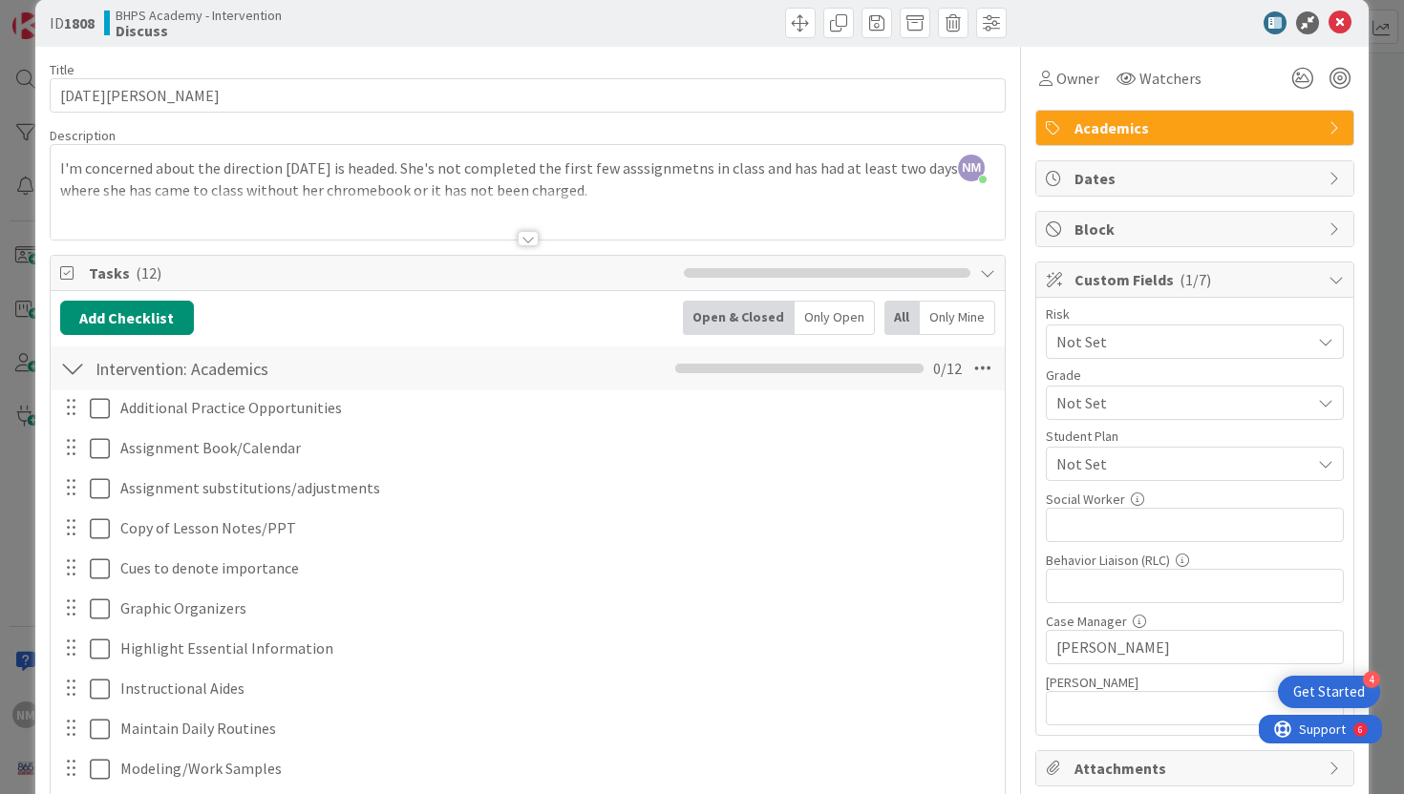
click at [1090, 355] on span "Not Set" at bounding box center [1178, 341] width 244 height 27
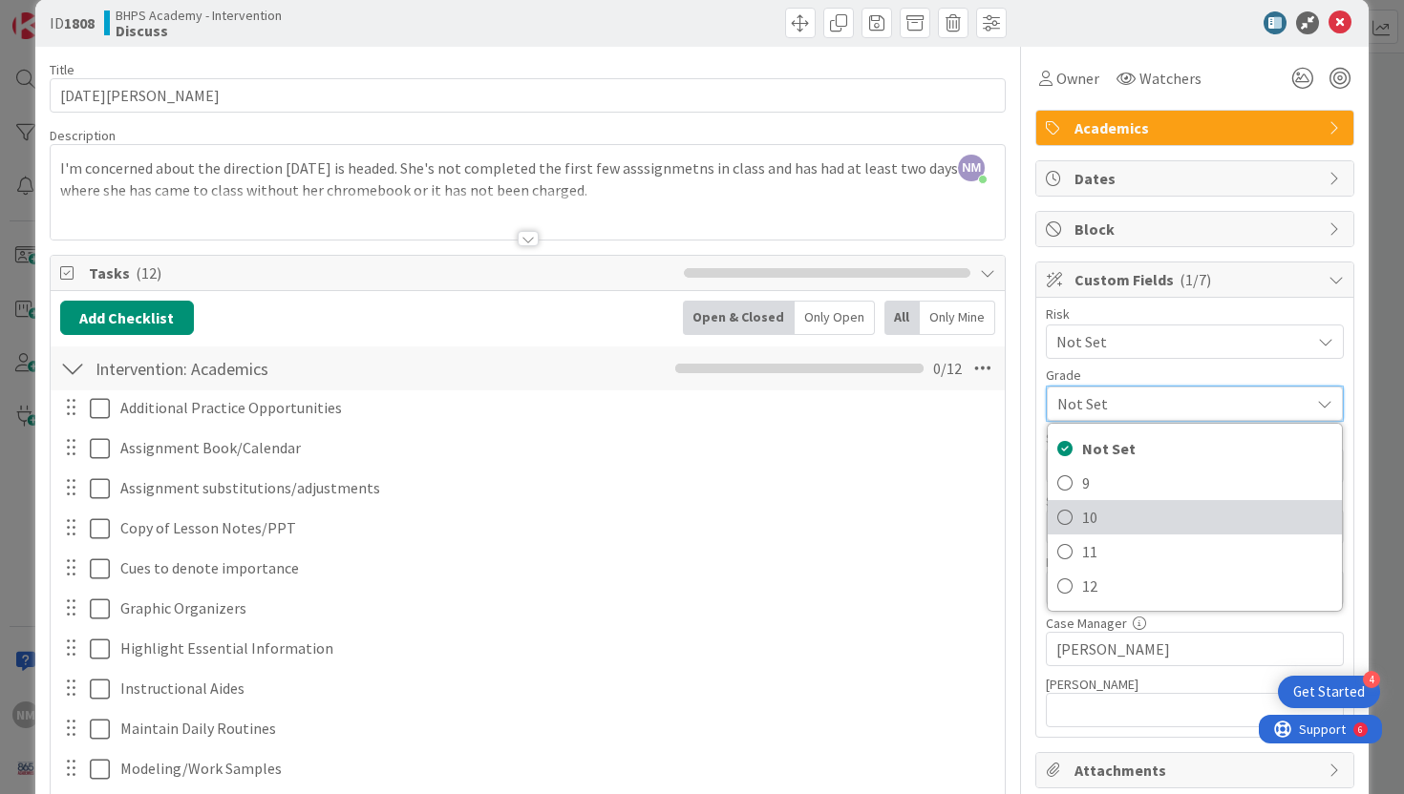
click at [1084, 512] on span "10" at bounding box center [1207, 517] width 250 height 29
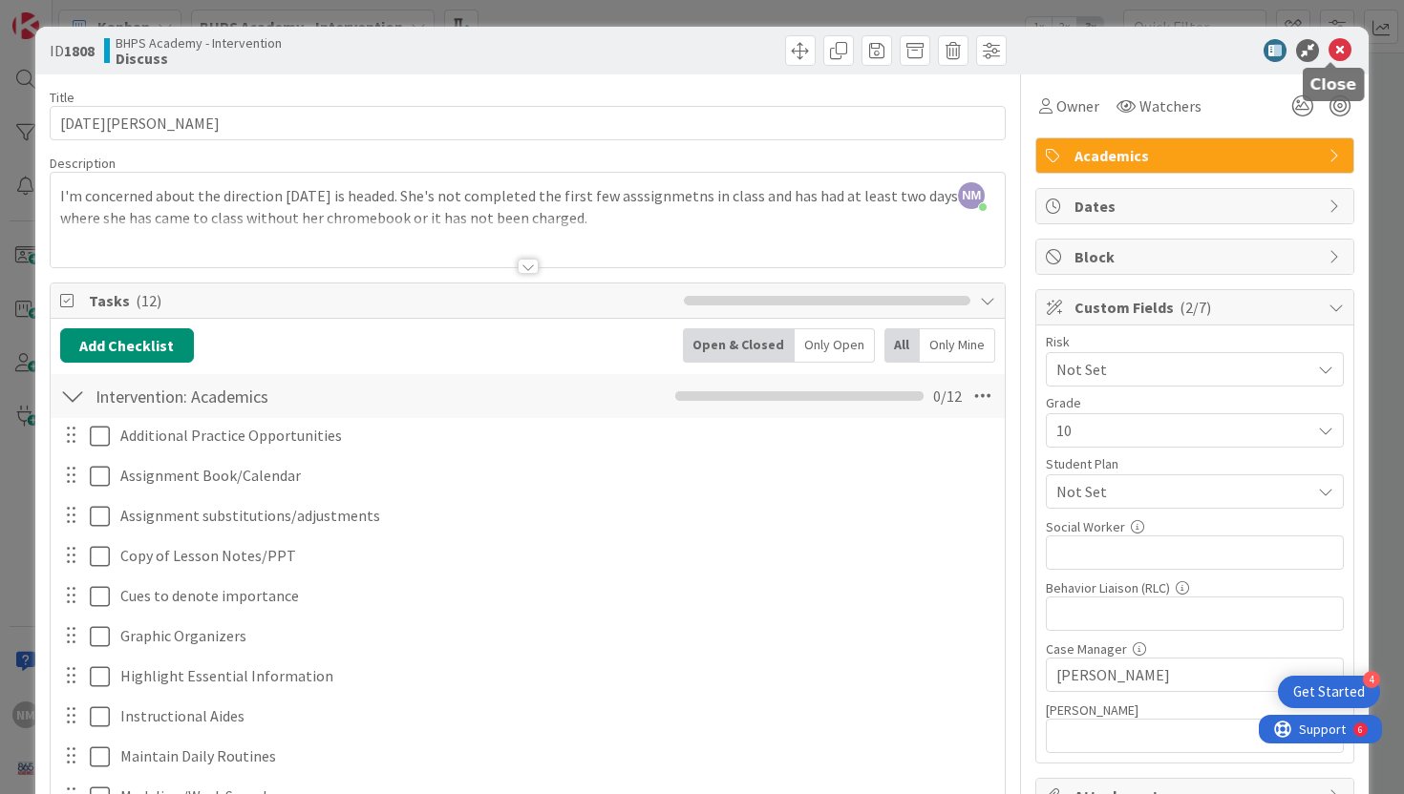
click at [1337, 48] on icon at bounding box center [1339, 50] width 23 height 23
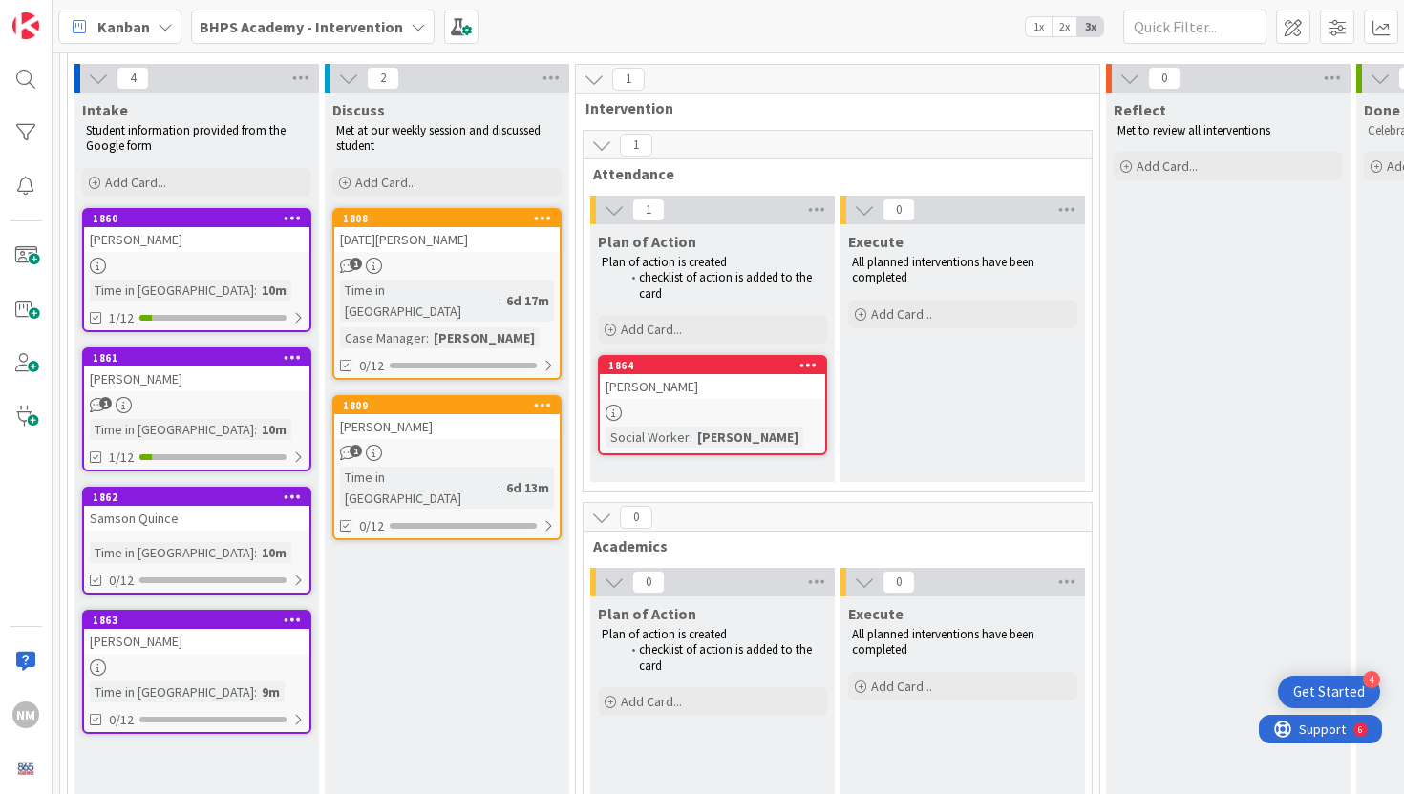
scroll to position [136, 0]
